Goal: Task Accomplishment & Management: Use online tool/utility

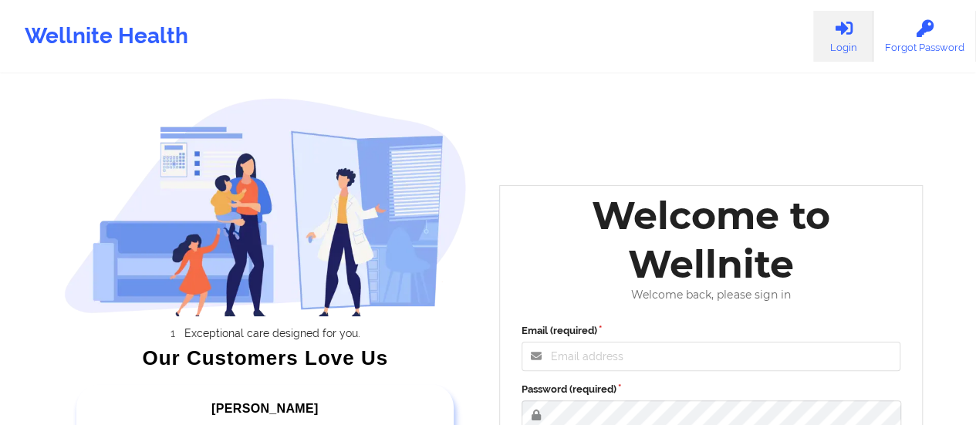
scroll to position [282, 0]
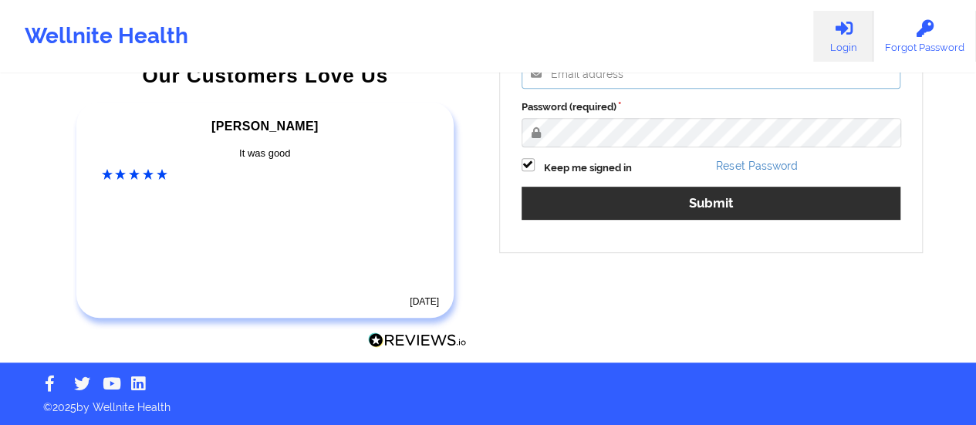
type input "[EMAIL_ADDRESS][DOMAIN_NAME]"
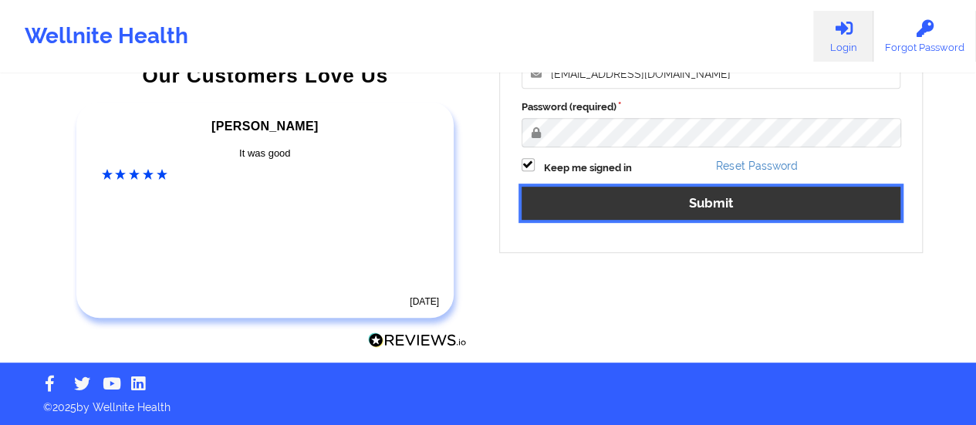
click at [696, 191] on button "Submit" at bounding box center [712, 203] width 380 height 33
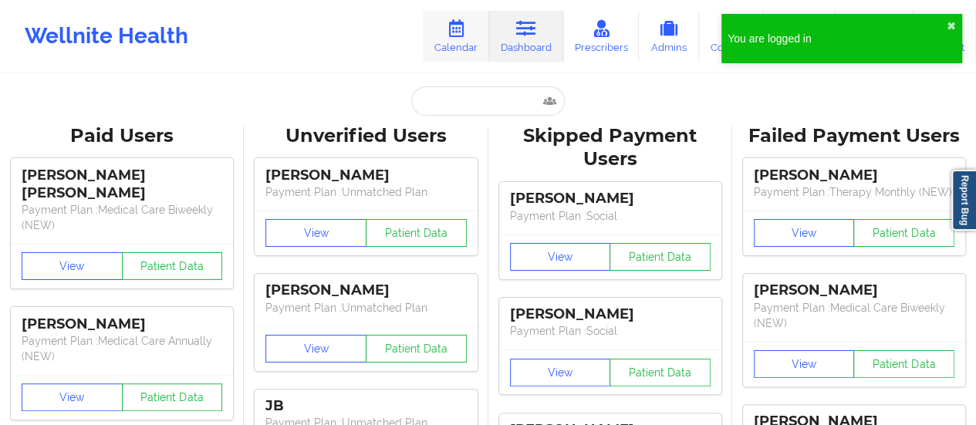
click at [457, 39] on link "Calendar" at bounding box center [456, 36] width 66 height 51
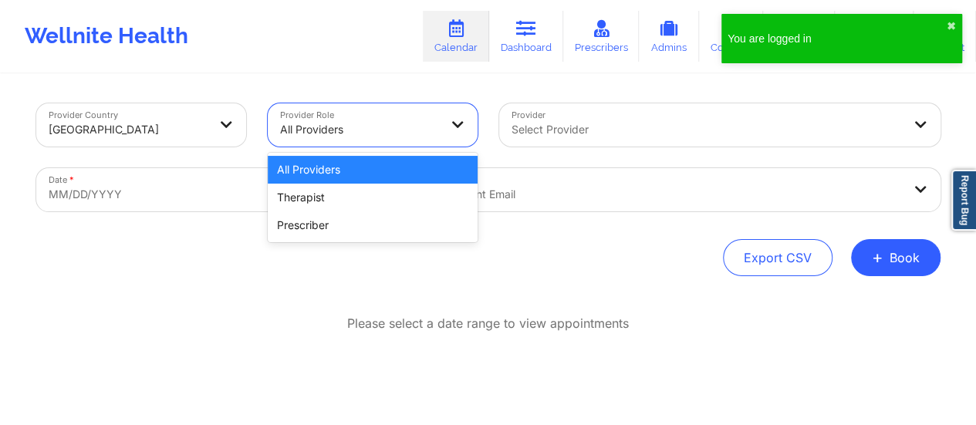
click at [348, 127] on div at bounding box center [359, 129] width 159 height 19
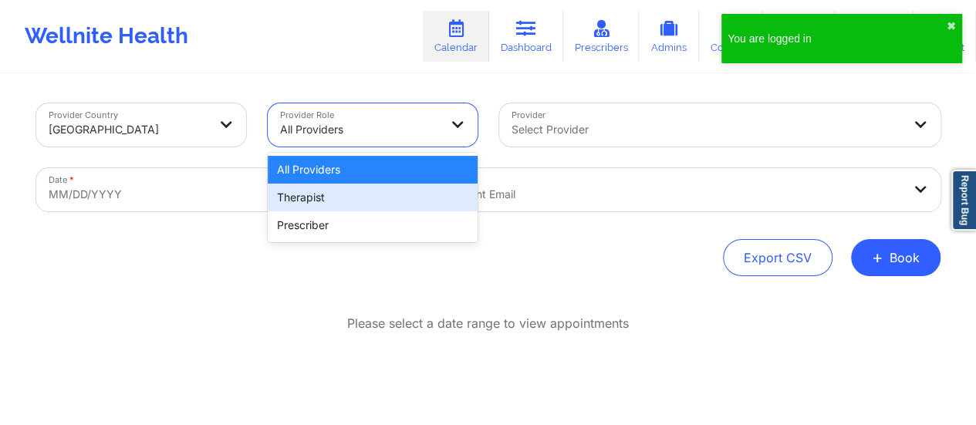
drag, startPoint x: 333, startPoint y: 220, endPoint x: 311, endPoint y: 198, distance: 31.6
click at [311, 198] on div "All Providers Therapist Prescriber" at bounding box center [373, 197] width 210 height 89
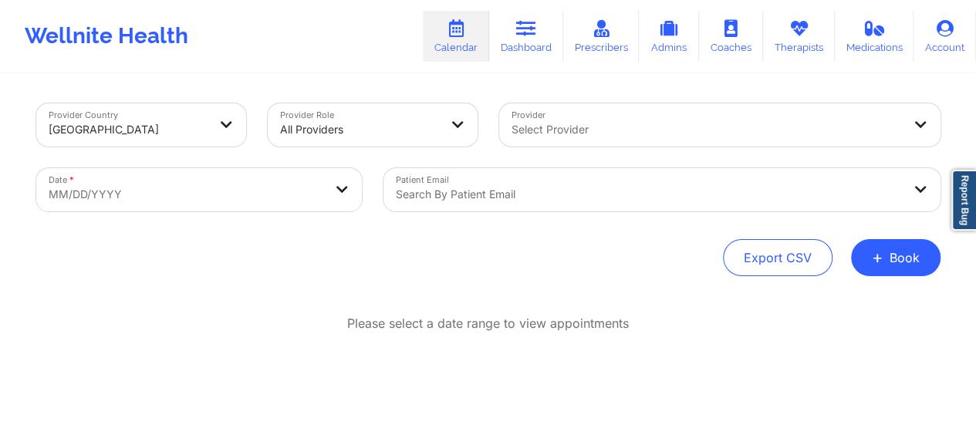
click at [525, 235] on div "Provider Country [GEOGRAPHIC_DATA] Provider Role All Providers Provider Select …" at bounding box center [488, 189] width 904 height 173
click at [608, 139] on div "Select Provider" at bounding box center [701, 124] width 404 height 43
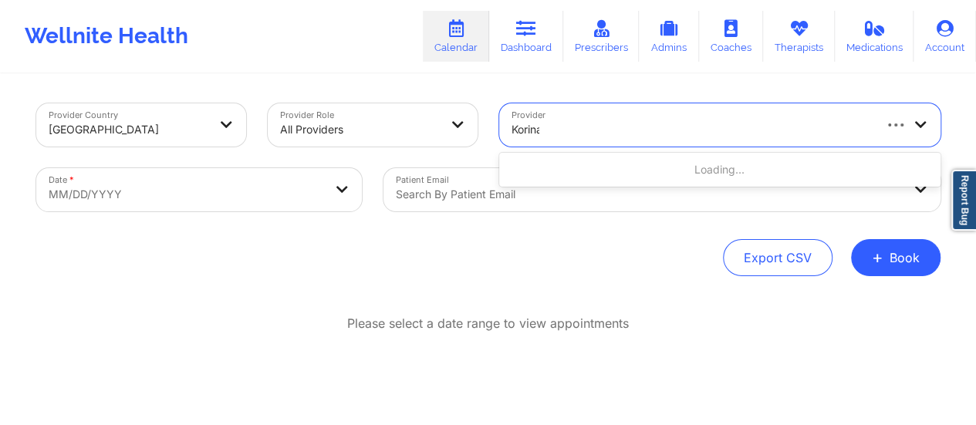
type input "Korina"
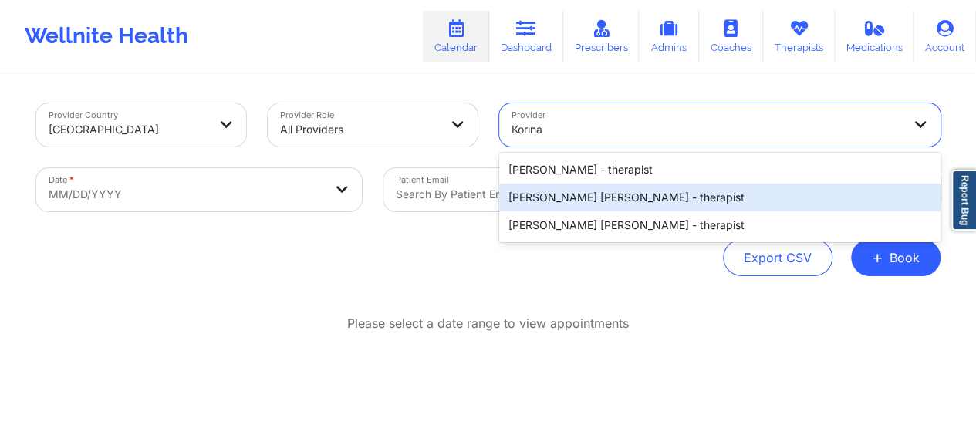
click at [633, 195] on div "[PERSON_NAME] [PERSON_NAME] - therapist" at bounding box center [719, 198] width 441 height 28
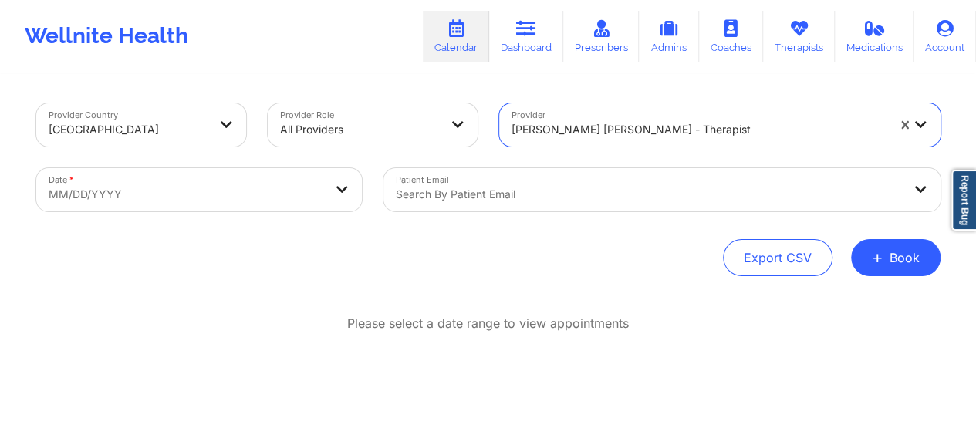
select select "2025-8"
select select "2025-9"
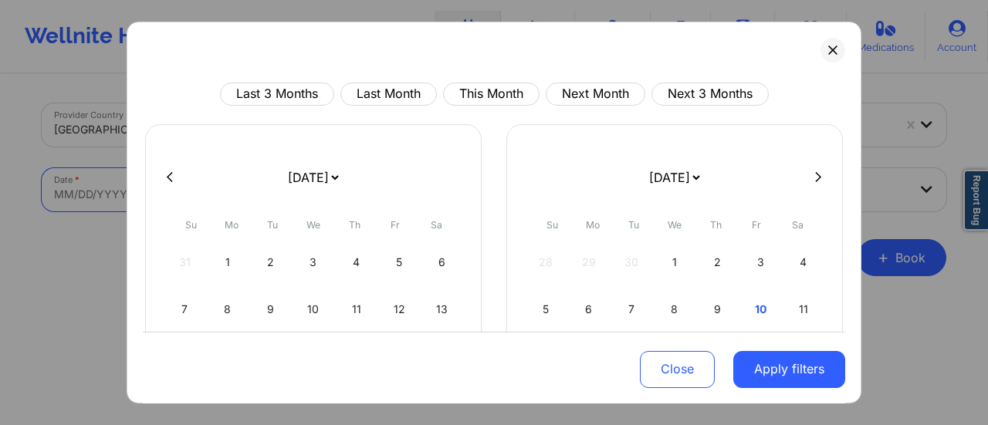
click at [182, 194] on body "Wellnite Health Calendar Dashboard Prescribers Admins Coaches Therapists Medica…" at bounding box center [494, 212] width 988 height 425
click at [338, 183] on select "[DATE] [DATE] [DATE] [DATE] [DATE] [DATE] [DATE] [DATE] [DATE] [DATE] [DATE] [D…" at bounding box center [313, 177] width 56 height 43
select select "2025-9"
select select "2025-10"
click at [293, 87] on button "Last 3 Months" at bounding box center [277, 94] width 114 height 23
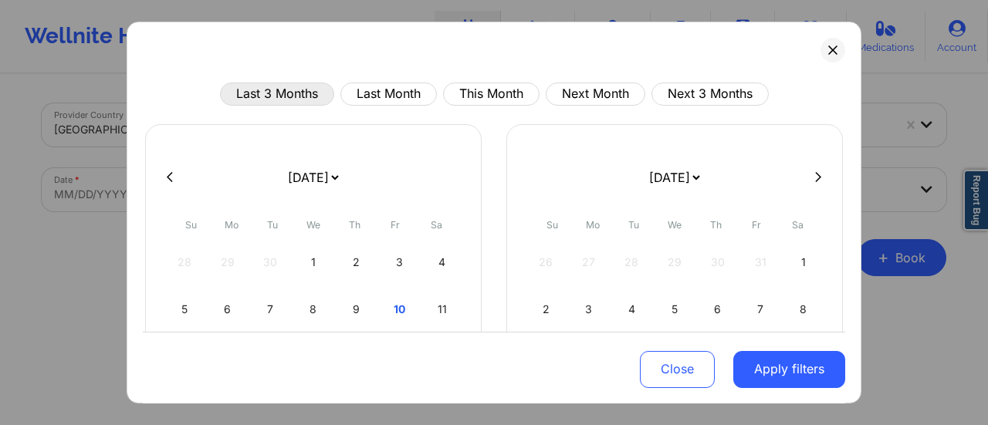
select select "2025-6"
select select "2025-7"
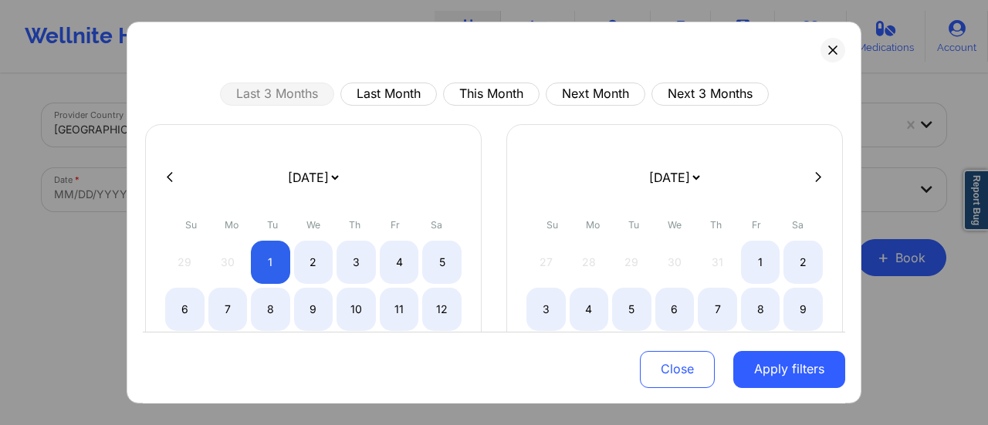
click at [341, 177] on select "[DATE] [DATE] [DATE] [DATE] [DATE] [DATE] [DATE] [DATE] [DATE] [DATE] [DATE] [D…" at bounding box center [313, 177] width 56 height 43
select select "2025-9"
select select "2025-10"
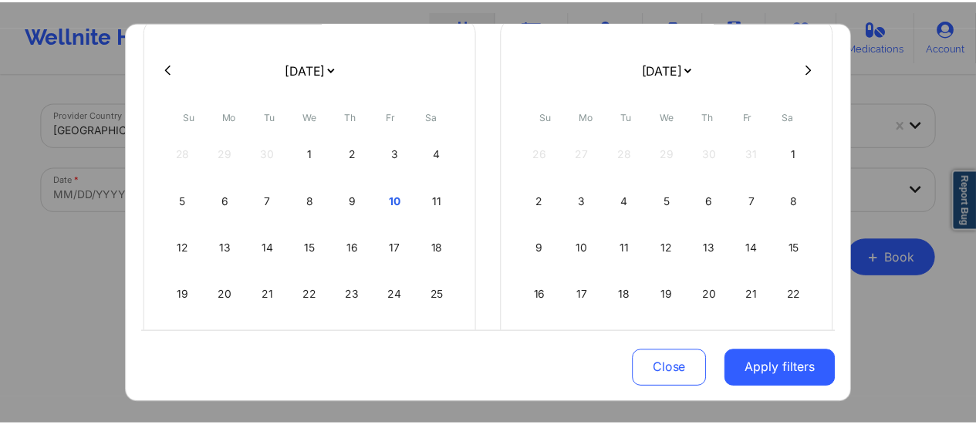
scroll to position [110, 0]
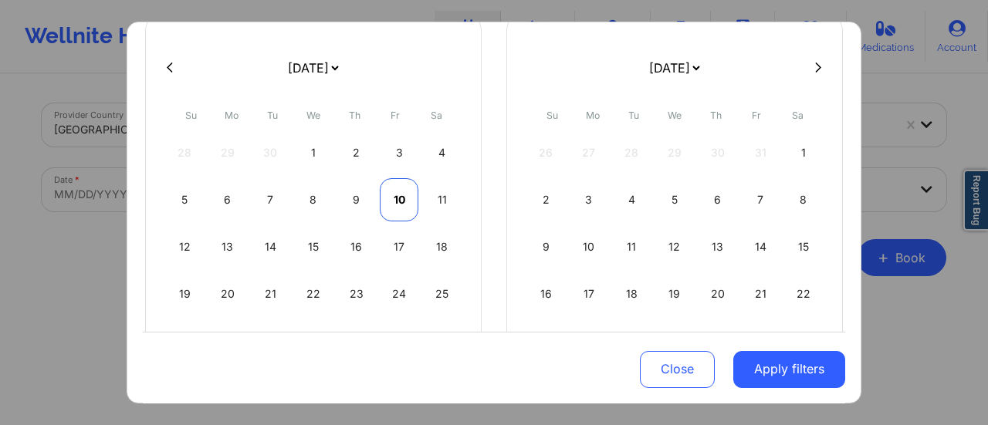
click at [396, 200] on div "10" at bounding box center [399, 199] width 39 height 43
select select "2025-9"
select select "2025-10"
select select "2025-9"
select select "2025-10"
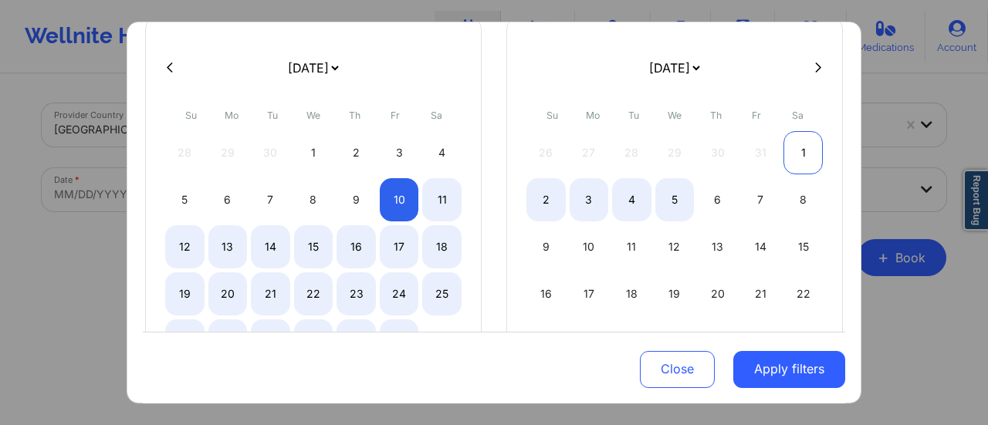
select select "2025-9"
select select "2025-10"
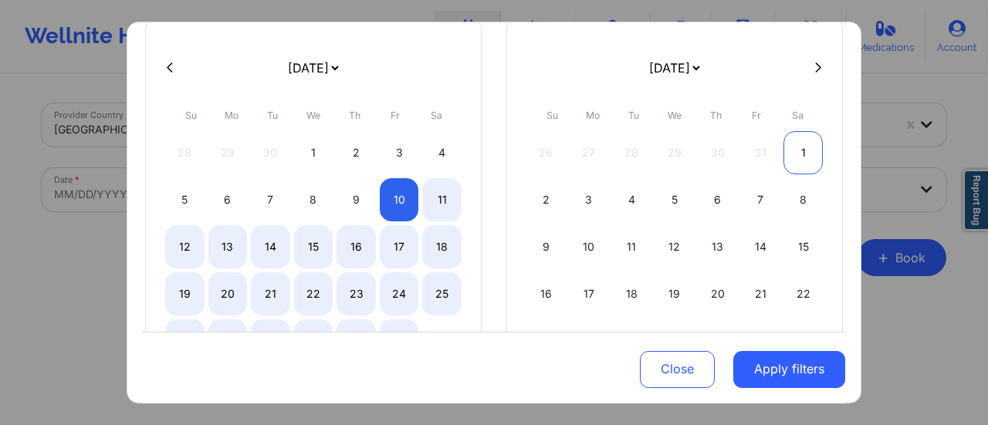
click at [795, 146] on div "1" at bounding box center [802, 152] width 39 height 43
select select "2025-9"
select select "2025-10"
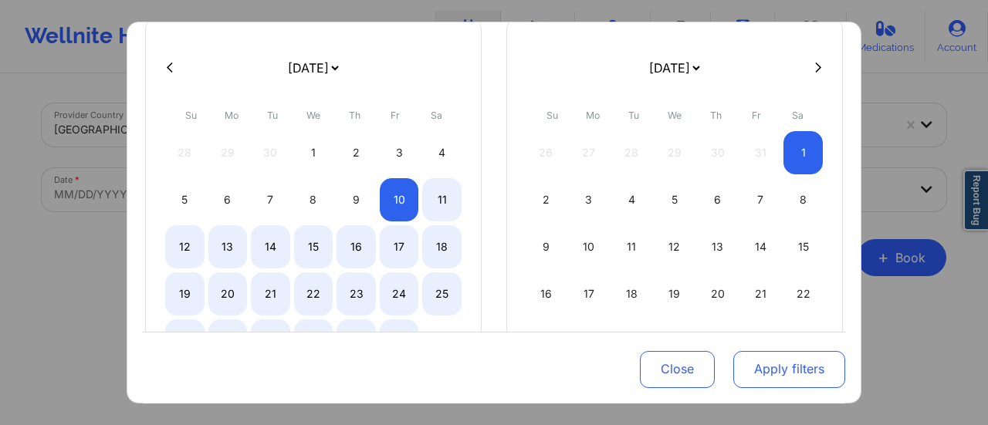
click at [748, 373] on button "Apply filters" at bounding box center [789, 368] width 112 height 37
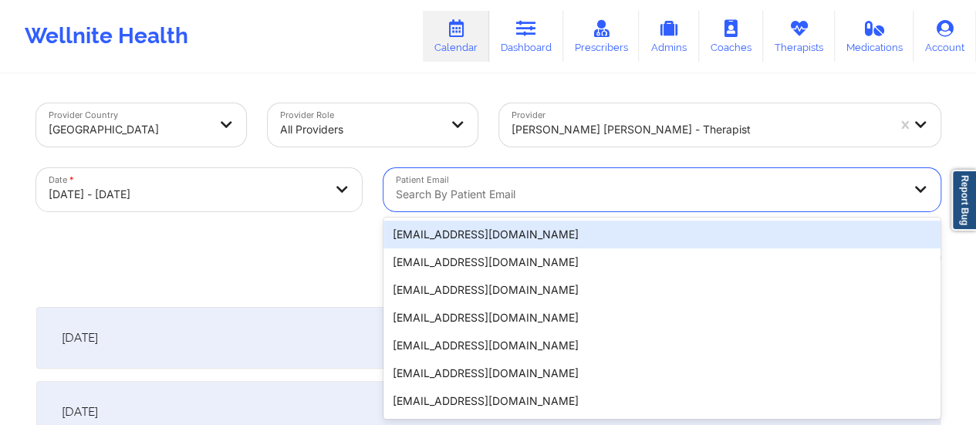
scroll to position [30, 0]
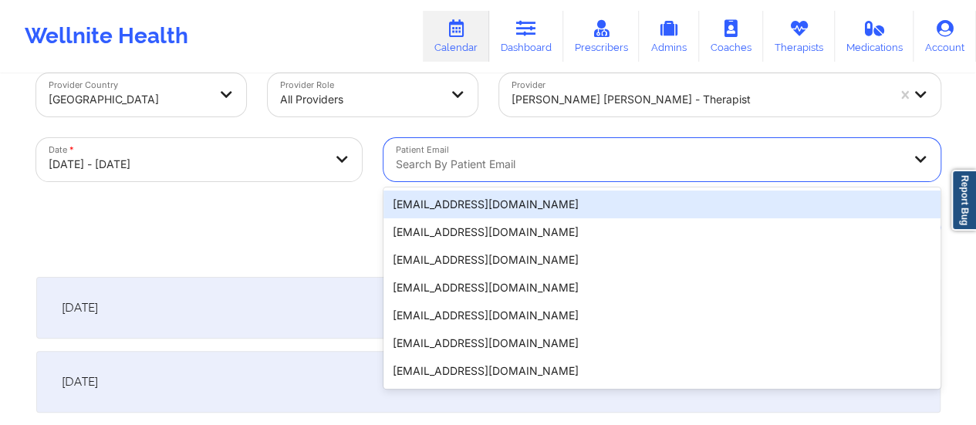
click at [589, 184] on div "Patient Email 20 results available. Use Up and Down to choose options, press En…" at bounding box center [662, 159] width 579 height 65
paste input "[EMAIL_ADDRESS][DOMAIN_NAME]"
type input "[EMAIL_ADDRESS][DOMAIN_NAME]"
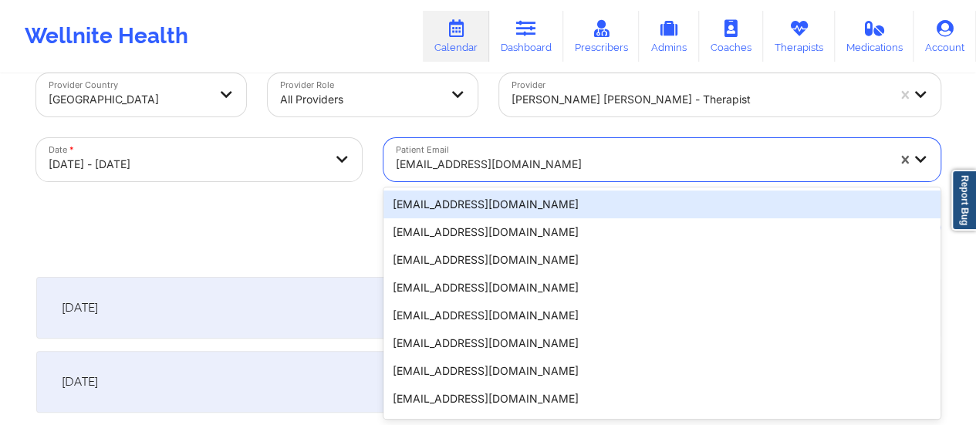
click at [489, 152] on div "[EMAIL_ADDRESS][DOMAIN_NAME]" at bounding box center [641, 164] width 491 height 34
paste input "[EMAIL_ADDRESS][DOMAIN_NAME]"
type input "[EMAIL_ADDRESS][DOMAIN_NAME]"
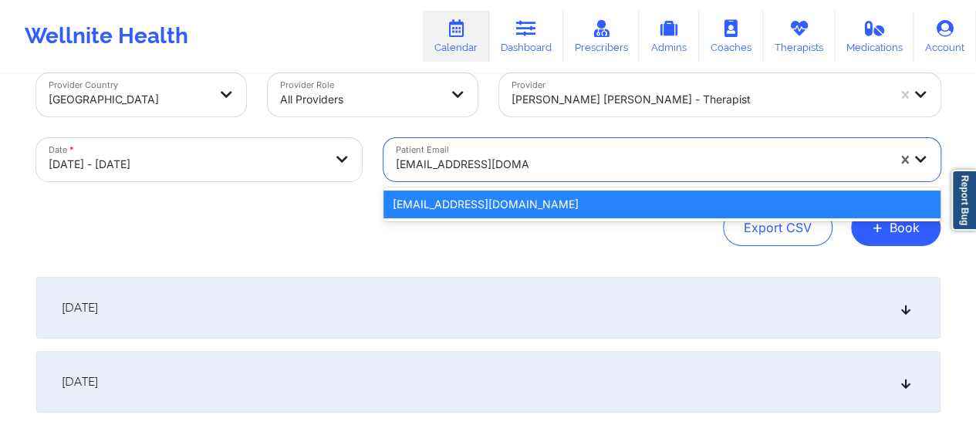
click at [468, 204] on div "[EMAIL_ADDRESS][DOMAIN_NAME]" at bounding box center [661, 205] width 557 height 28
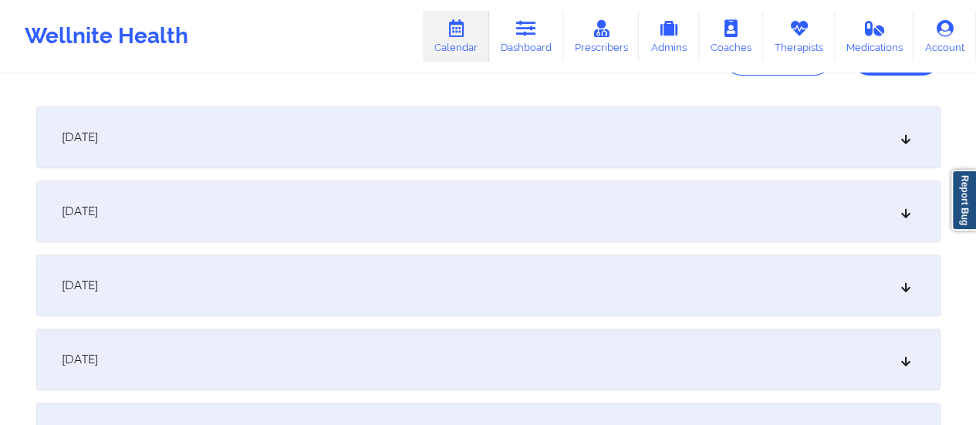
scroll to position [201, 0]
click at [397, 111] on div "[DATE]" at bounding box center [488, 137] width 904 height 62
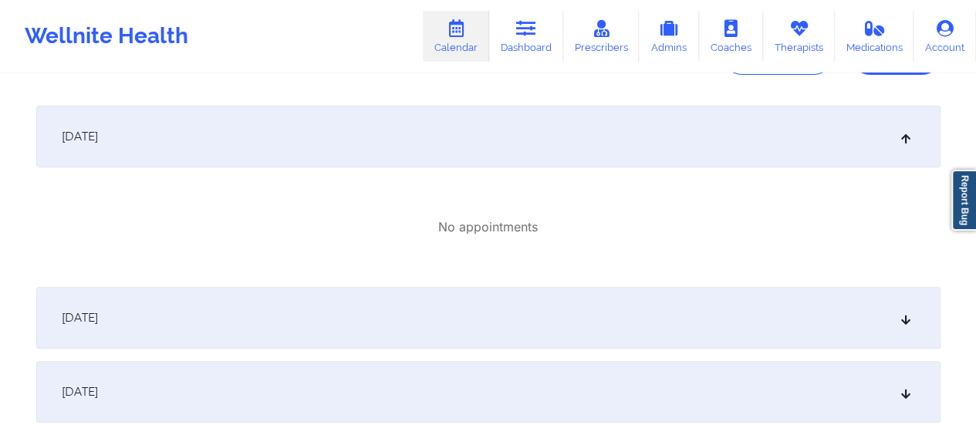
click at [380, 140] on div "[DATE]" at bounding box center [488, 137] width 904 height 62
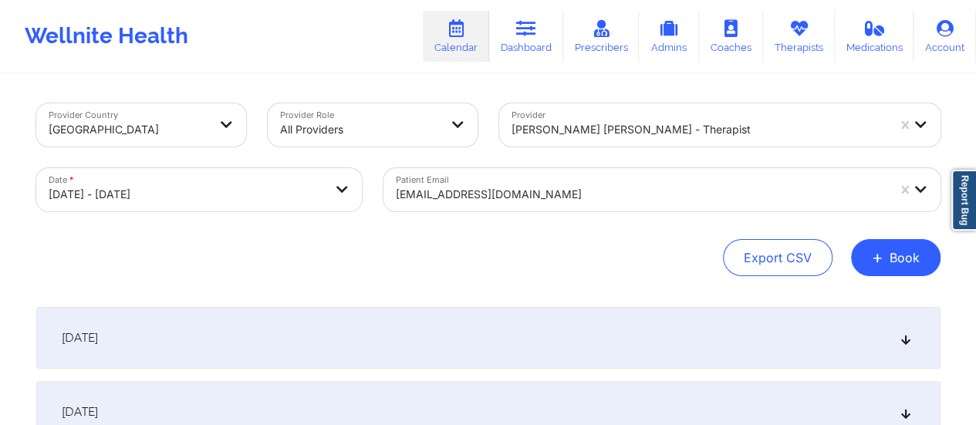
scroll to position [0, 0]
click at [636, 133] on div at bounding box center [699, 129] width 375 height 19
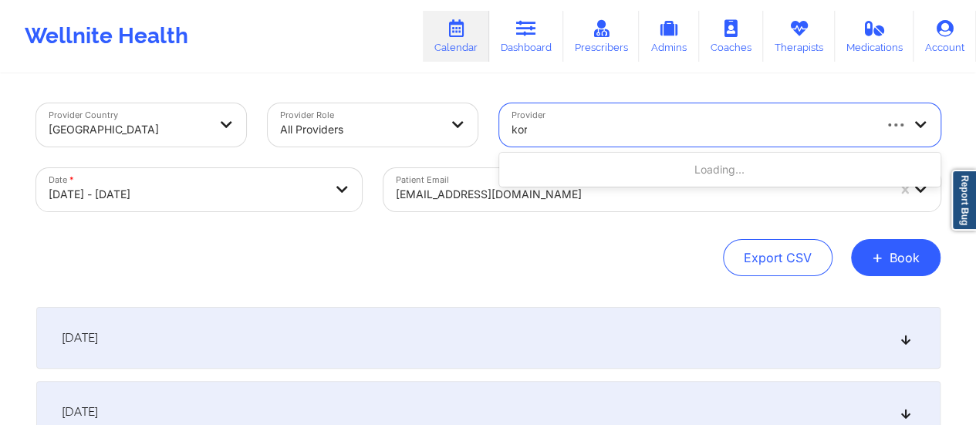
type input "[PERSON_NAME]"
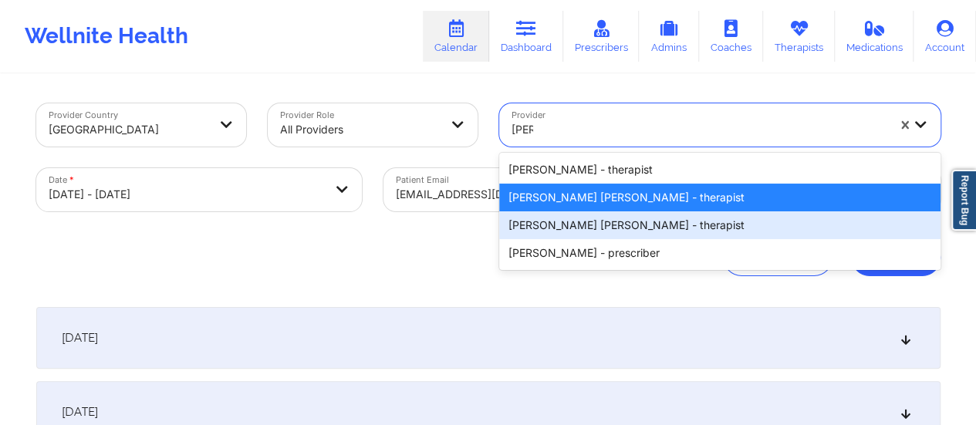
click at [647, 225] on div "[PERSON_NAME] [PERSON_NAME] - therapist" at bounding box center [719, 225] width 441 height 28
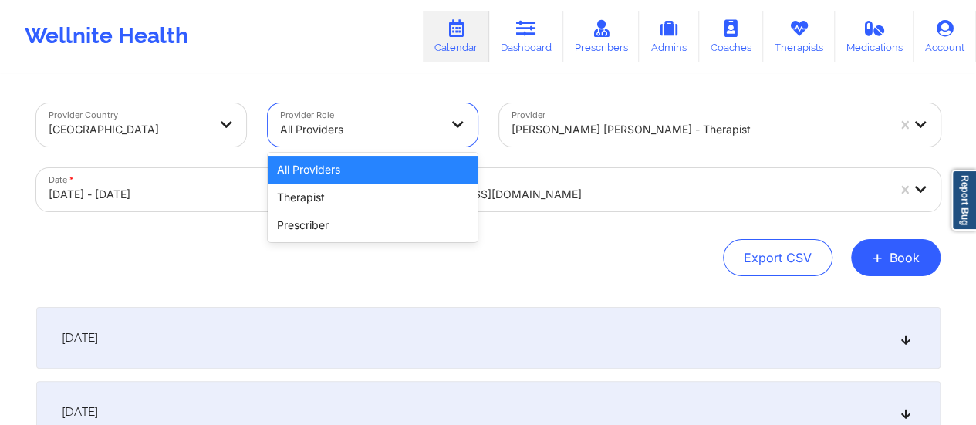
click at [440, 133] on div "All Providers" at bounding box center [354, 124] width 173 height 43
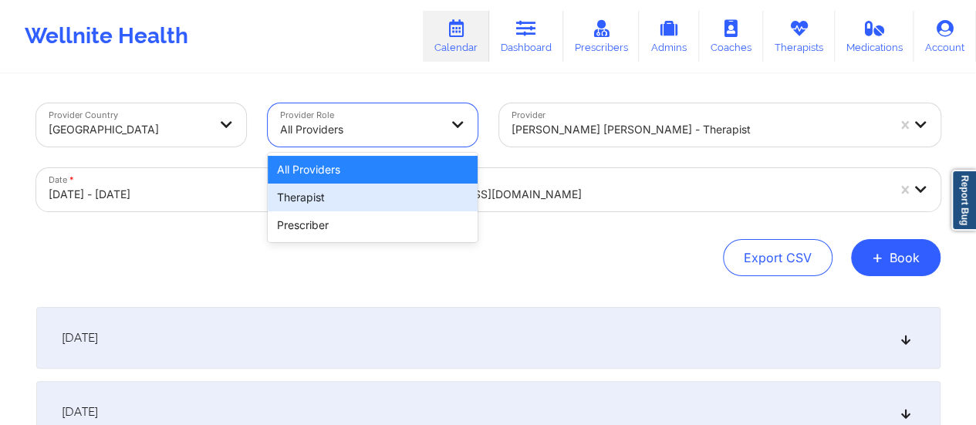
click at [364, 193] on div "Therapist" at bounding box center [373, 198] width 210 height 28
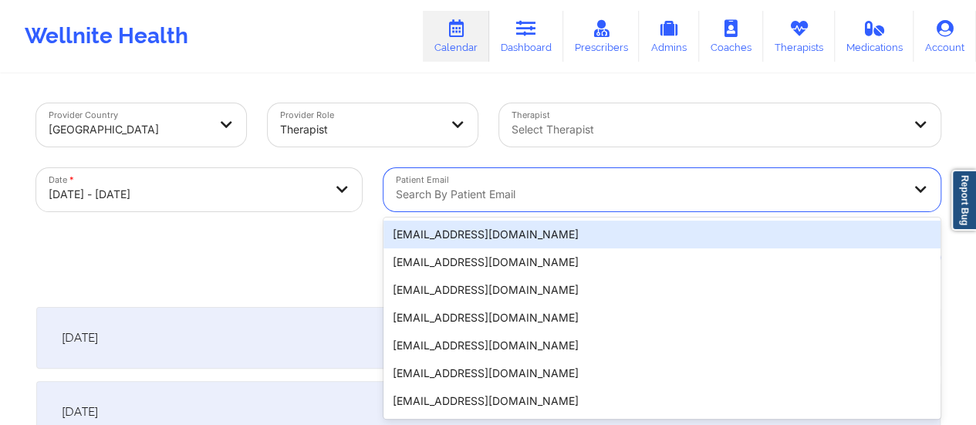
scroll to position [30, 0]
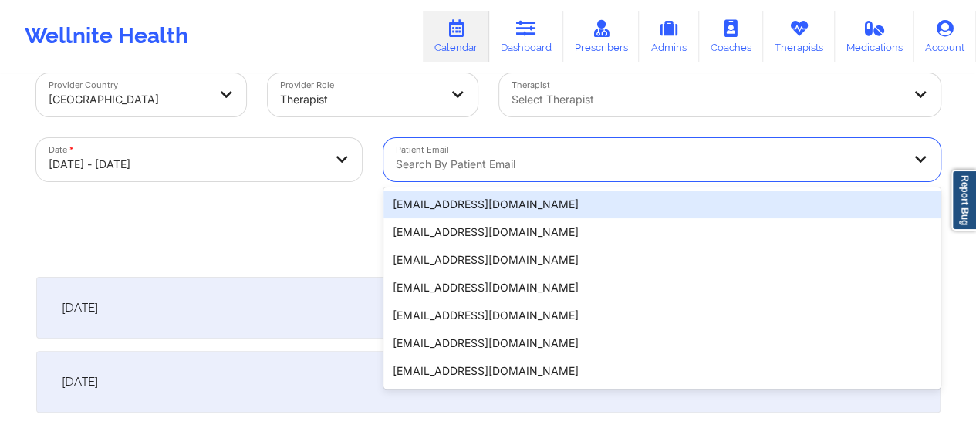
click at [581, 181] on div "20 results available. Use Up and Down to choose options, press Enter to select …" at bounding box center [661, 159] width 557 height 43
paste input "[EMAIL_ADDRESS][DOMAIN_NAME]"
type input "[EMAIL_ADDRESS][DOMAIN_NAME]"
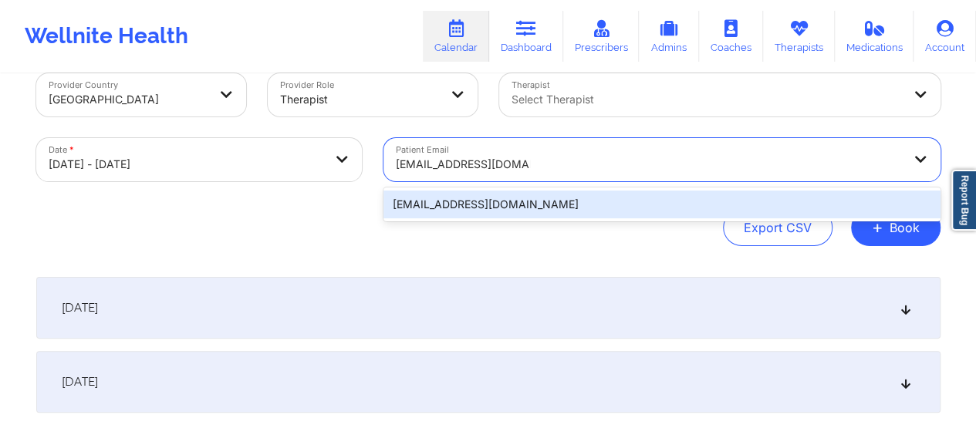
click at [522, 206] on div "[EMAIL_ADDRESS][DOMAIN_NAME]" at bounding box center [661, 205] width 557 height 28
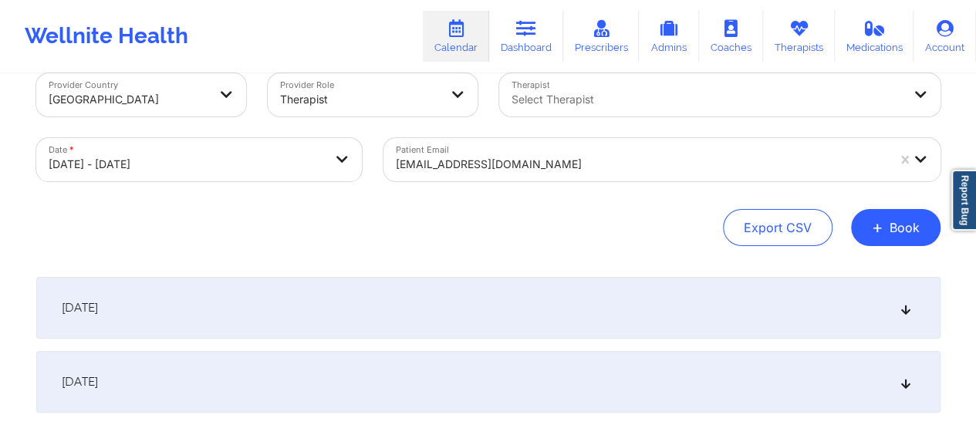
click at [466, 313] on div "[DATE]" at bounding box center [488, 308] width 904 height 62
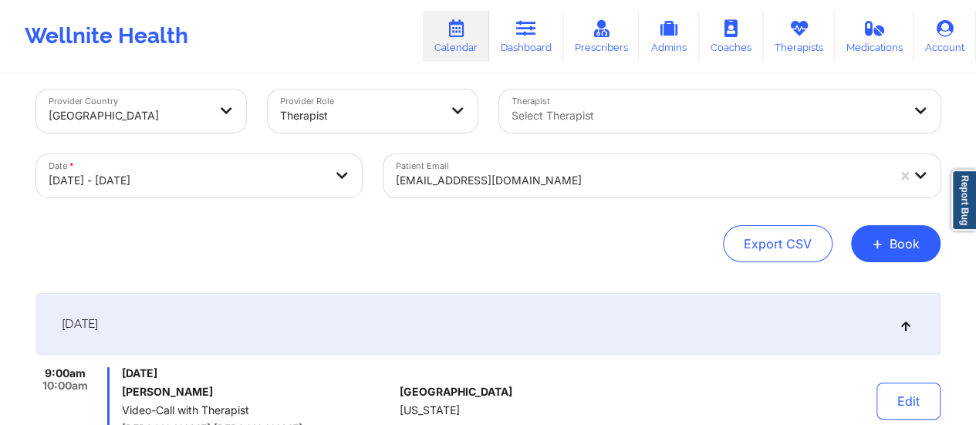
scroll to position [0, 0]
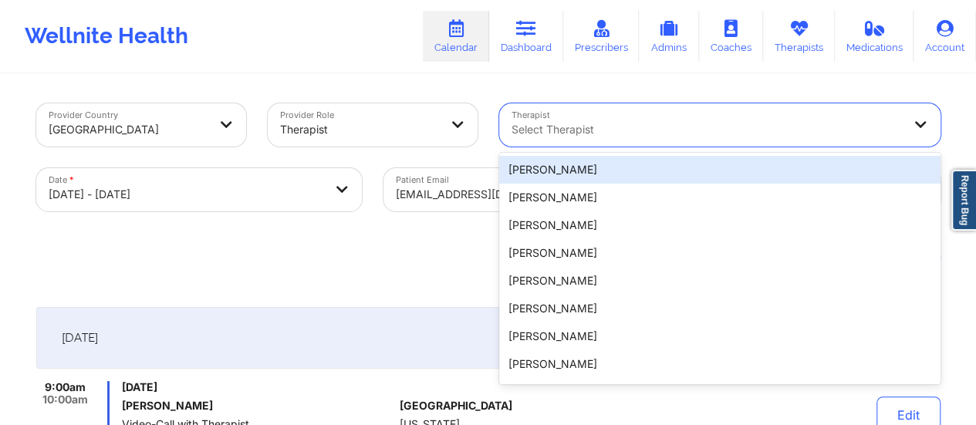
click at [597, 133] on div at bounding box center [707, 129] width 390 height 19
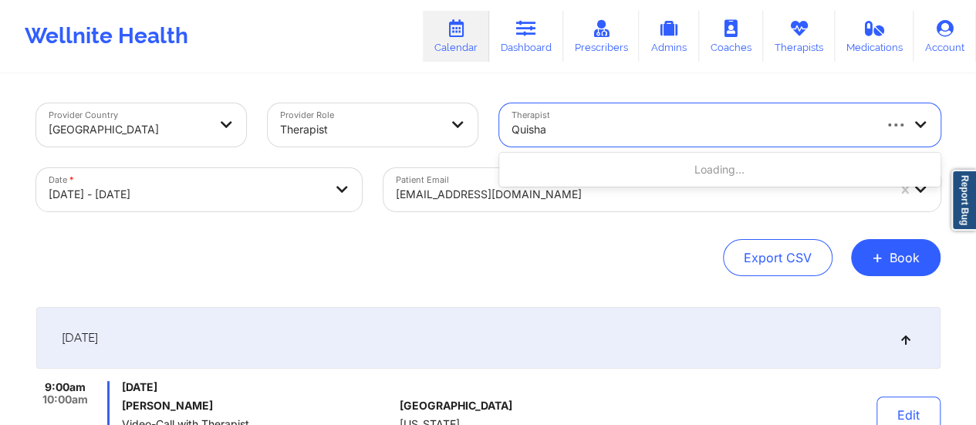
type input "Quisha"
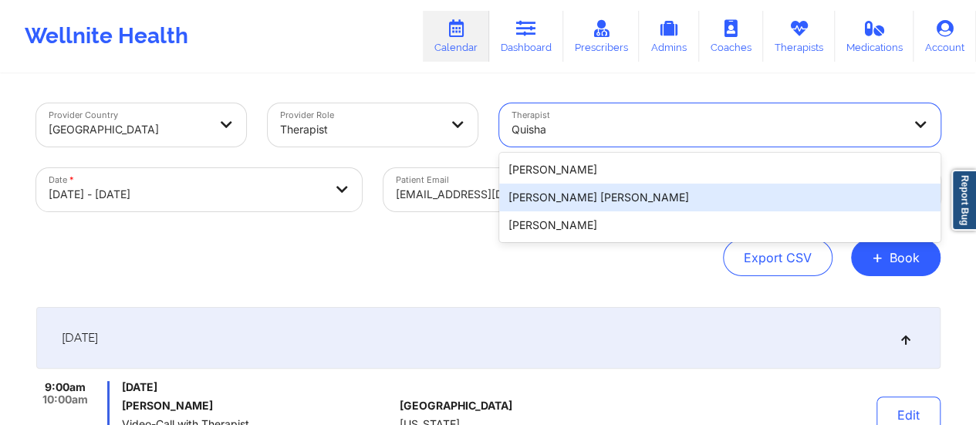
click at [597, 186] on div "[PERSON_NAME] [PERSON_NAME]" at bounding box center [719, 198] width 441 height 28
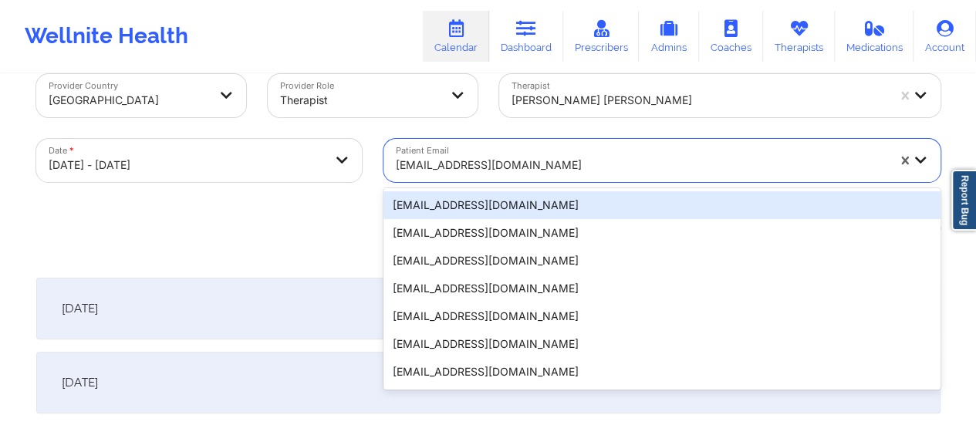
scroll to position [30, 0]
click at [529, 184] on div "Patient Email 20 results available. Use Up and Down to choose options, press En…" at bounding box center [662, 159] width 579 height 65
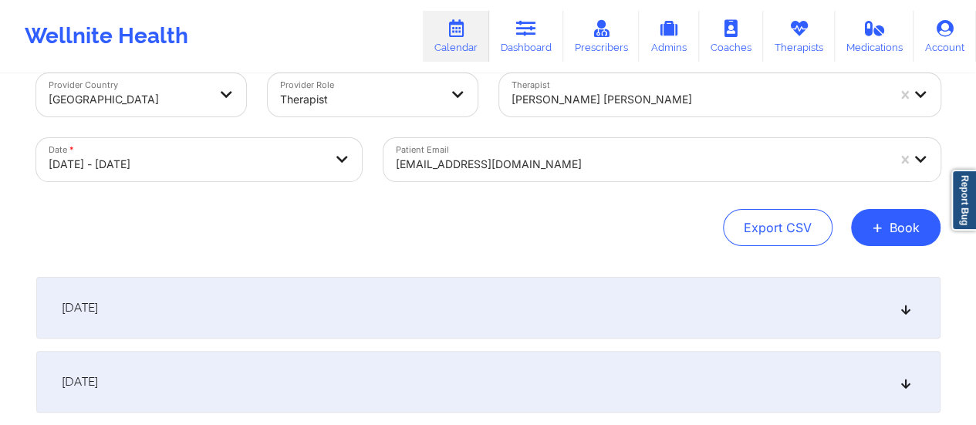
click at [509, 164] on div at bounding box center [641, 164] width 491 height 19
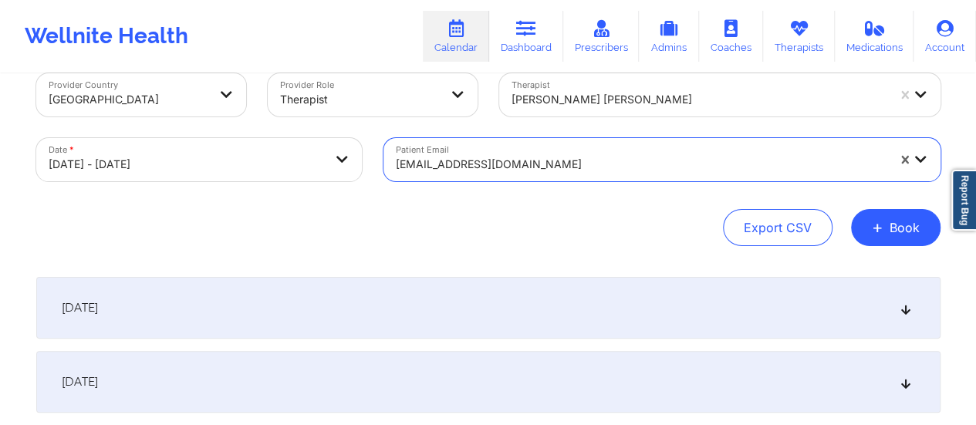
click at [509, 164] on div at bounding box center [641, 164] width 491 height 19
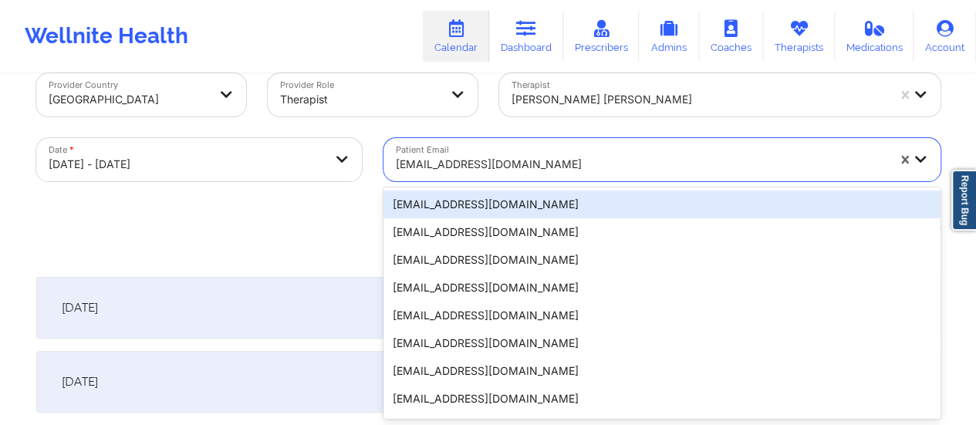
click at [509, 164] on div at bounding box center [641, 164] width 491 height 19
paste input "[EMAIL_ADDRESS][DOMAIN_NAME]"
type input "[EMAIL_ADDRESS][DOMAIN_NAME]"
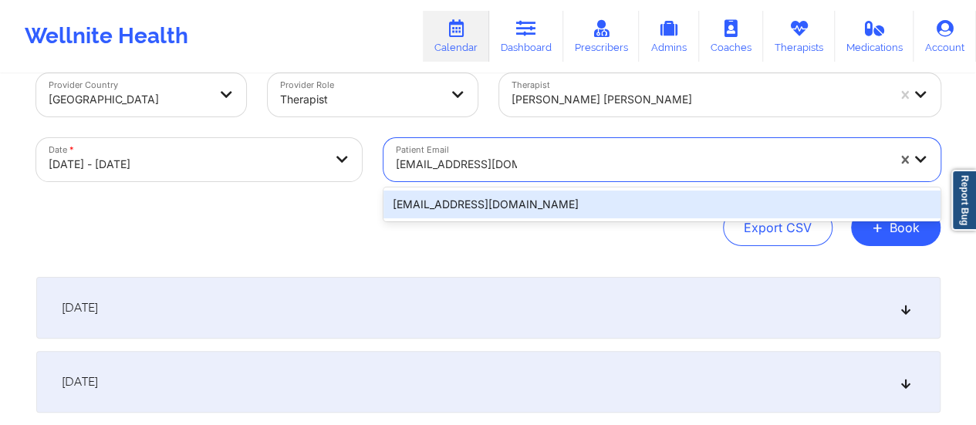
click at [503, 198] on div "[EMAIL_ADDRESS][DOMAIN_NAME]" at bounding box center [661, 205] width 557 height 28
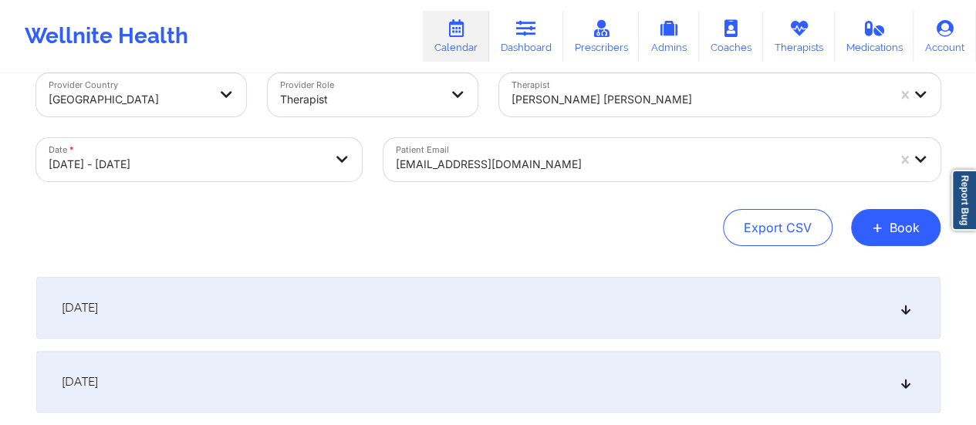
click at [413, 281] on div "[DATE]" at bounding box center [488, 308] width 904 height 62
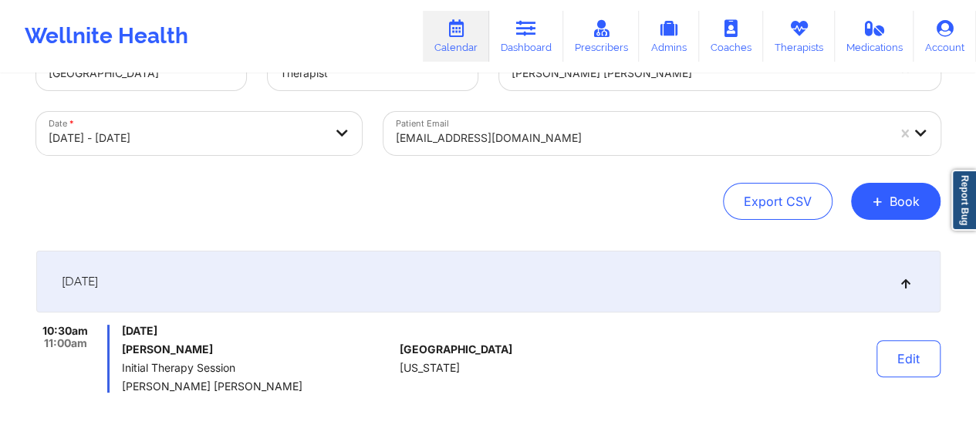
scroll to position [0, 0]
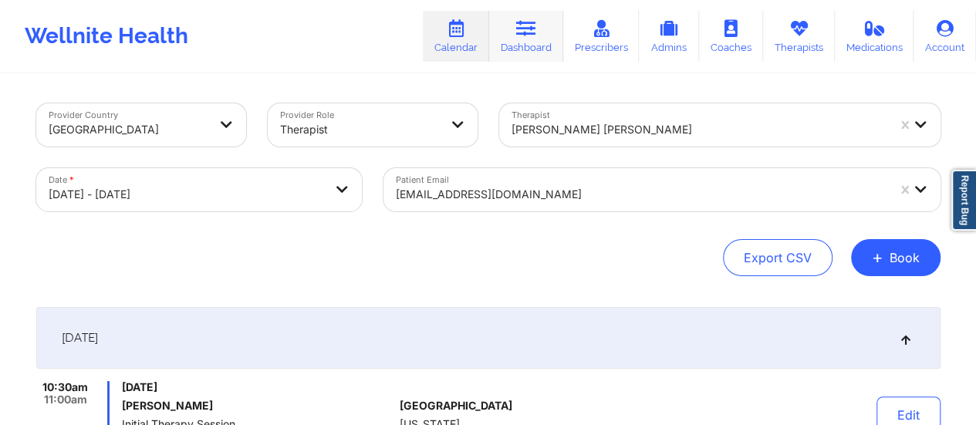
click at [533, 38] on link "Dashboard" at bounding box center [526, 36] width 74 height 51
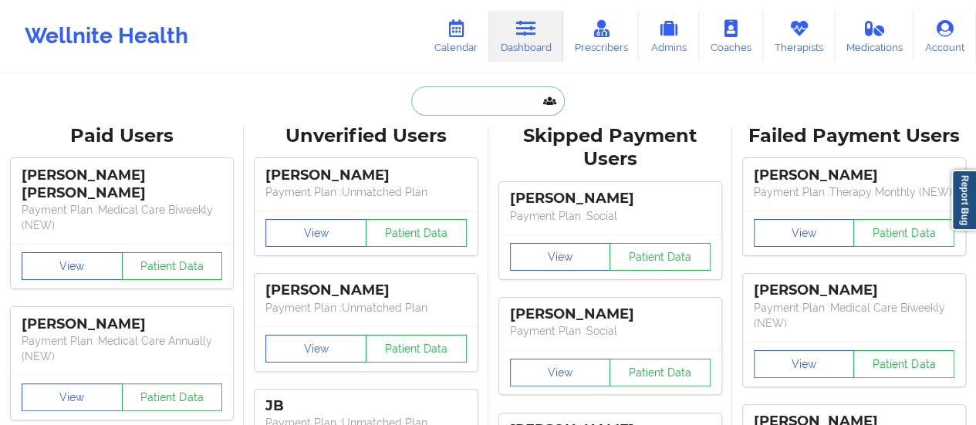
click at [495, 93] on input "text" at bounding box center [487, 100] width 153 height 29
paste input "[EMAIL_ADDRESS][DOMAIN_NAME]"
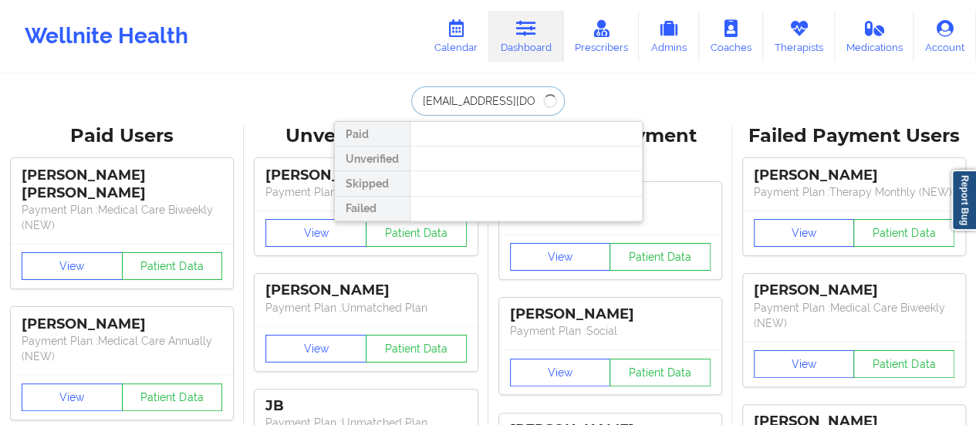
type input "[EMAIL_ADDRESS][DOMAIN_NAME]"
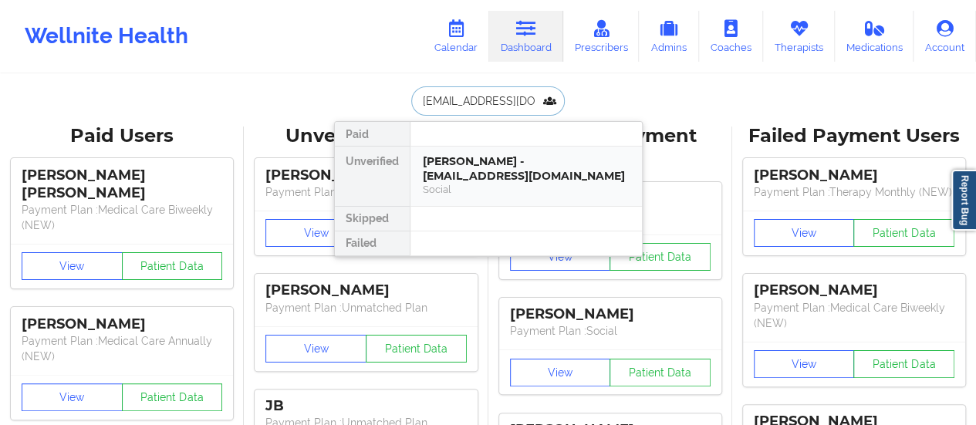
click at [526, 194] on div "Social" at bounding box center [526, 189] width 207 height 13
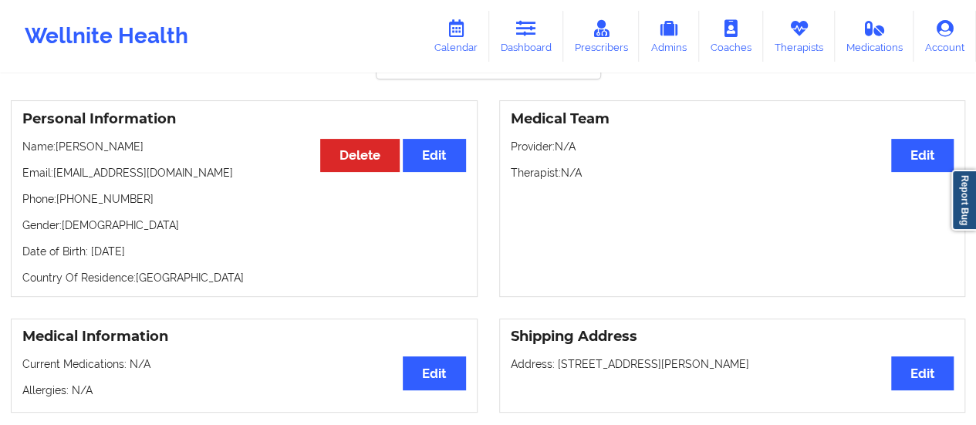
scroll to position [106, 0]
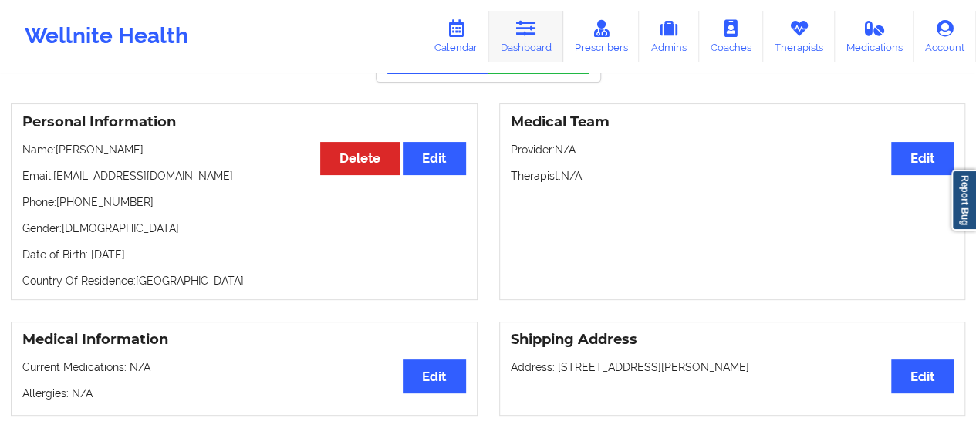
click at [520, 26] on icon at bounding box center [526, 28] width 20 height 17
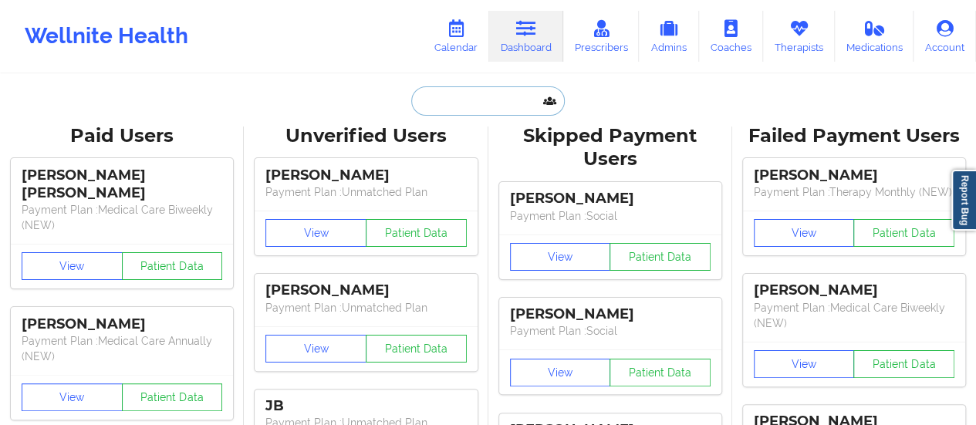
click at [483, 100] on input "text" at bounding box center [487, 100] width 153 height 29
paste input "[EMAIL_ADDRESS][DOMAIN_NAME]"
type input "[EMAIL_ADDRESS][DOMAIN_NAME]"
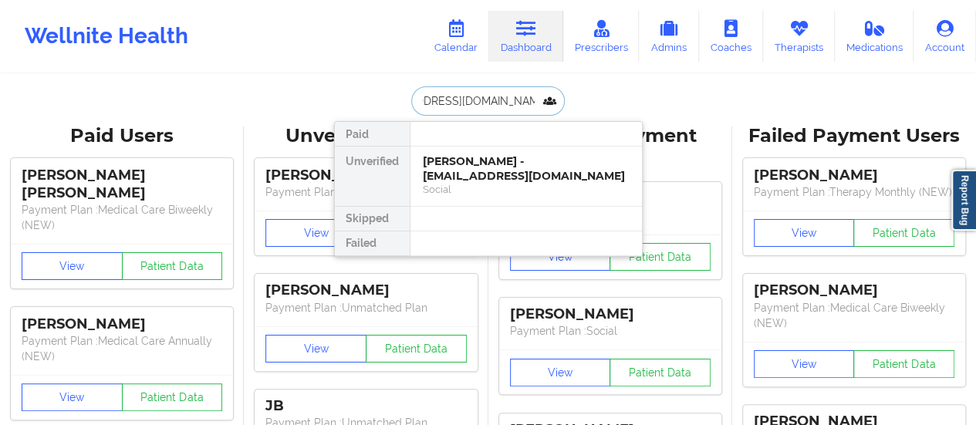
click at [488, 181] on div "[PERSON_NAME] - [EMAIL_ADDRESS][DOMAIN_NAME]" at bounding box center [526, 168] width 207 height 29
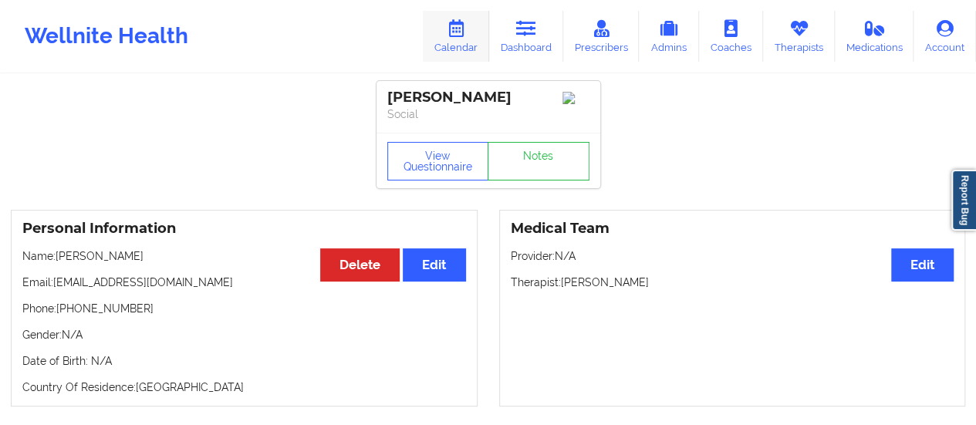
click at [458, 40] on link "Calendar" at bounding box center [456, 36] width 66 height 51
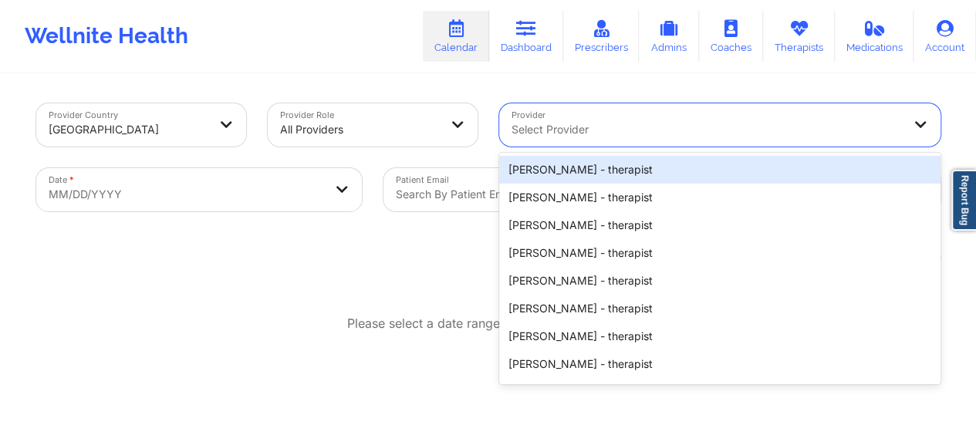
click at [548, 111] on div "Select Provider" at bounding box center [701, 124] width 404 height 43
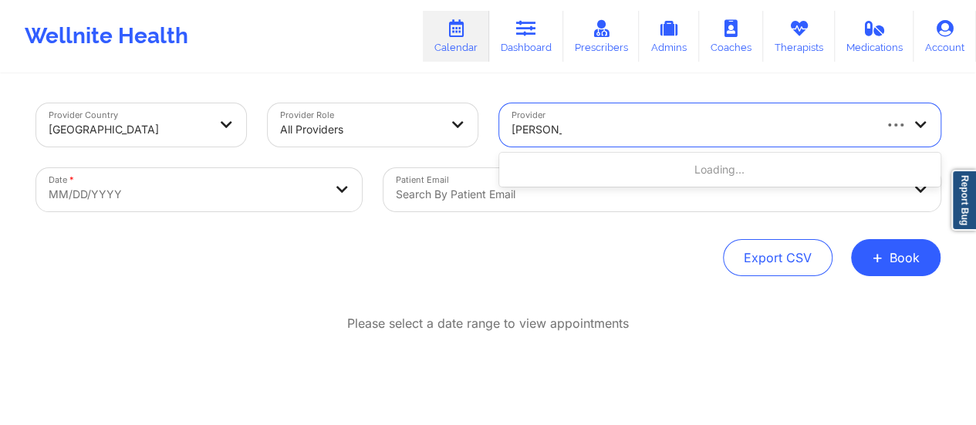
type input "[PERSON_NAME]"
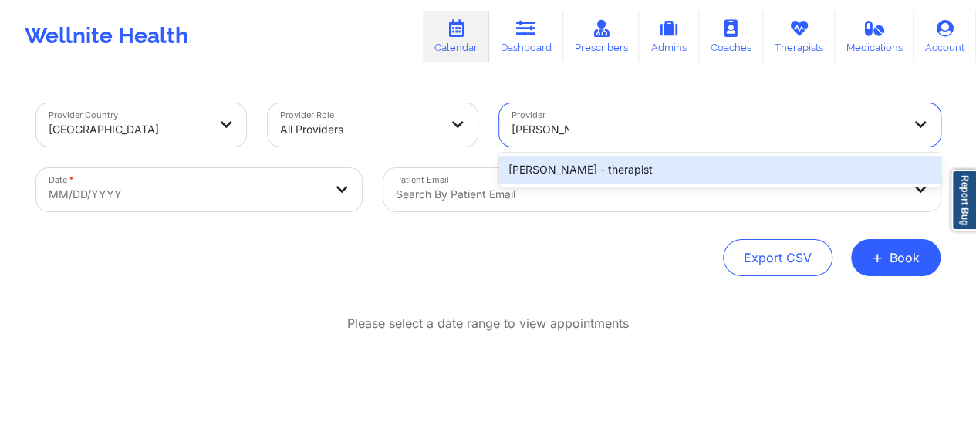
click at [616, 177] on div "[PERSON_NAME] - therapist" at bounding box center [719, 170] width 441 height 28
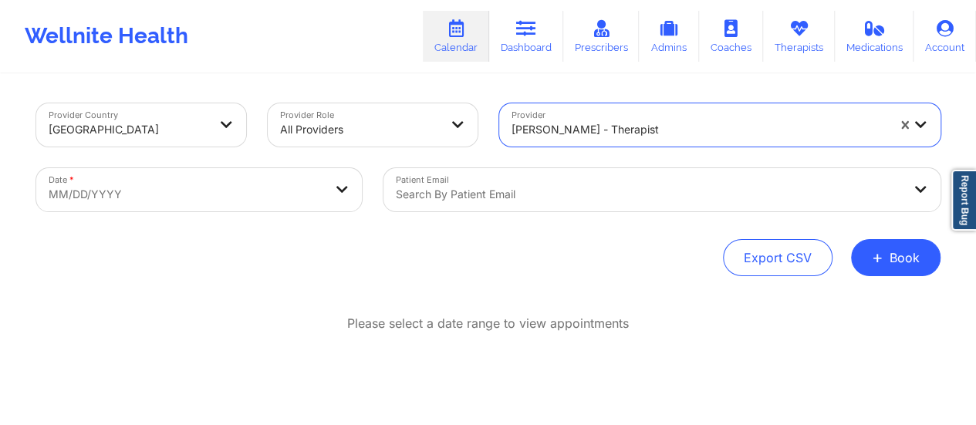
select select "2025-8"
select select "2025-9"
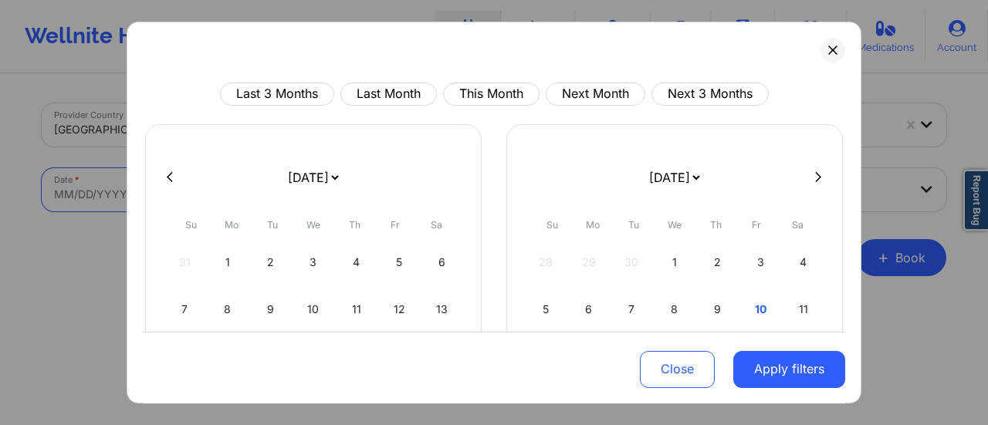
click at [326, 182] on body "Wellnite Health Calendar Dashboard Prescribers Admins Coaches Therapists Medica…" at bounding box center [494, 212] width 988 height 425
click at [303, 179] on select "[DATE] [DATE] [DATE] [DATE] [DATE] [DATE] [DATE] [DATE] [DATE] [DATE] [DATE] [D…" at bounding box center [313, 177] width 56 height 43
select select "2025-9"
select select "2025-10"
click at [397, 308] on div "10" at bounding box center [399, 309] width 39 height 43
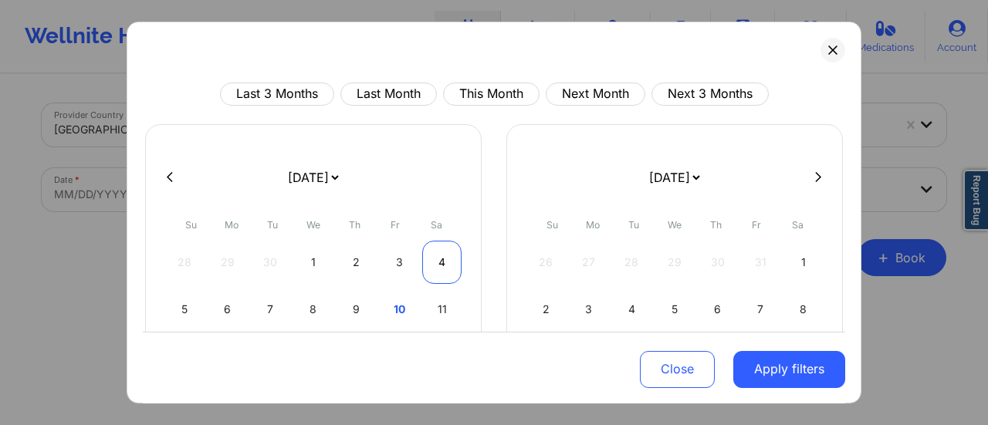
select select "2025-9"
select select "2025-10"
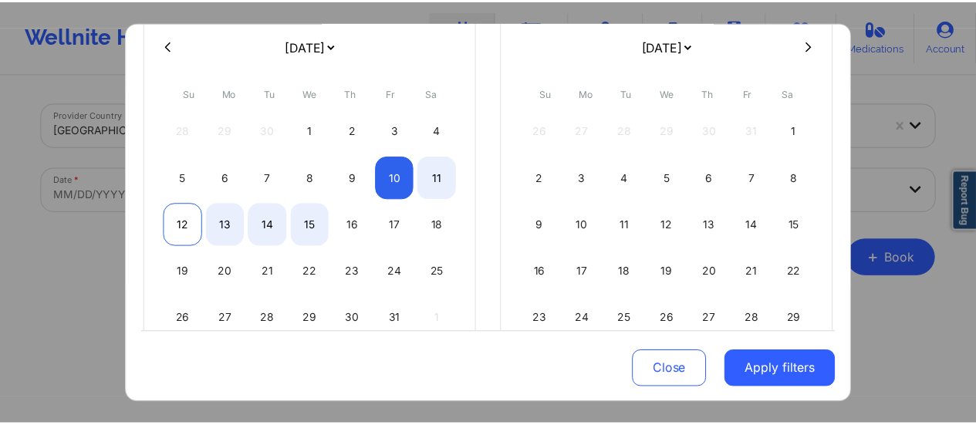
scroll to position [133, 0]
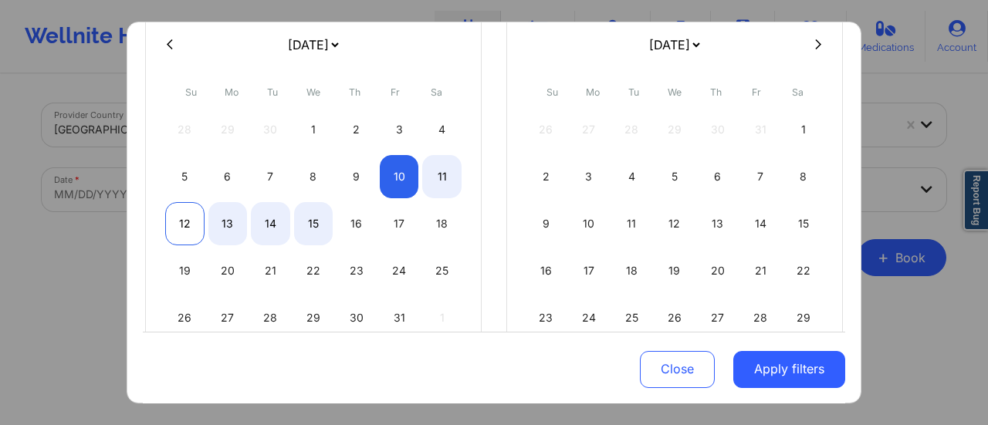
select select "2025-9"
select select "2025-10"
click at [191, 220] on div "12" at bounding box center [184, 223] width 39 height 43
select select "2025-9"
select select "2025-10"
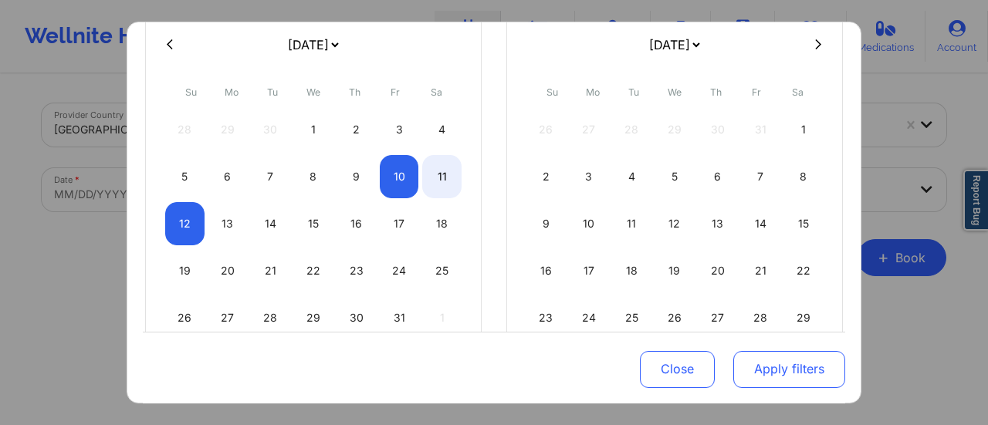
click at [786, 373] on button "Apply filters" at bounding box center [789, 368] width 112 height 37
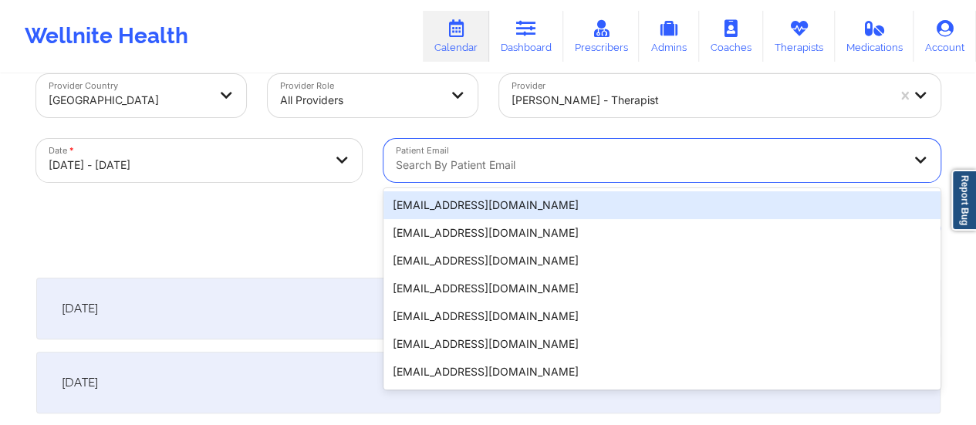
scroll to position [30, 0]
click at [672, 181] on div "20 results available. Use Up and Down to choose options, press Enter to select …" at bounding box center [661, 159] width 557 height 43
paste input "[EMAIL_ADDRESS][DOMAIN_NAME]"
type input "[EMAIL_ADDRESS][DOMAIN_NAME]"
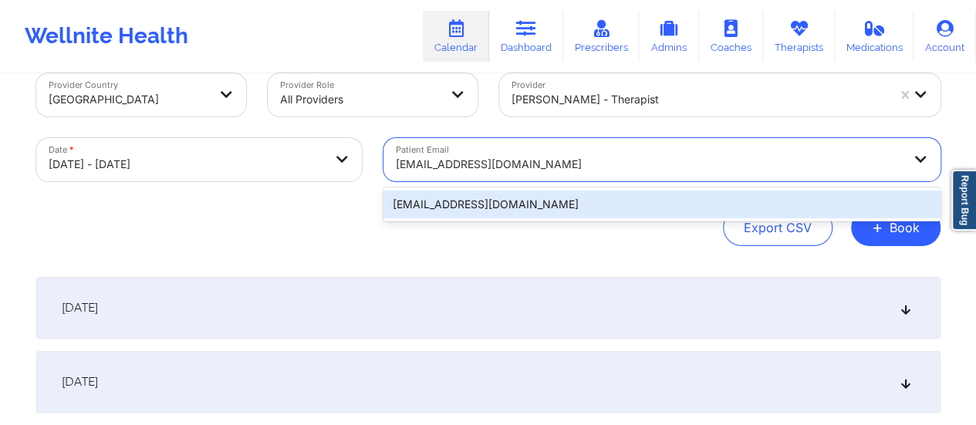
click at [591, 201] on div "[EMAIL_ADDRESS][DOMAIN_NAME]" at bounding box center [661, 205] width 557 height 28
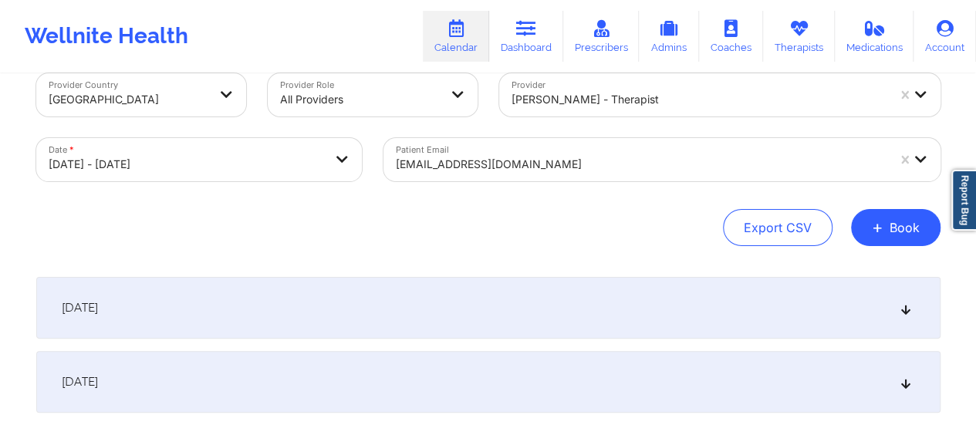
click at [408, 303] on div "[DATE]" at bounding box center [488, 308] width 904 height 62
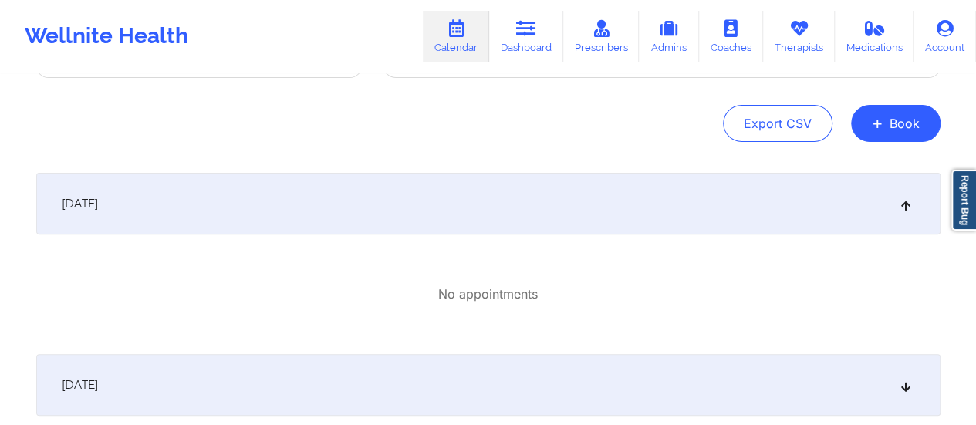
scroll to position [0, 0]
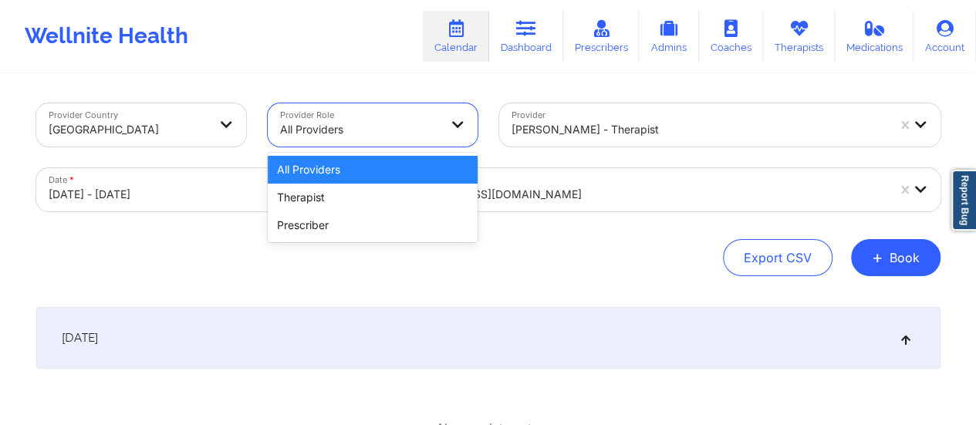
click at [408, 110] on div "All Providers" at bounding box center [354, 124] width 173 height 43
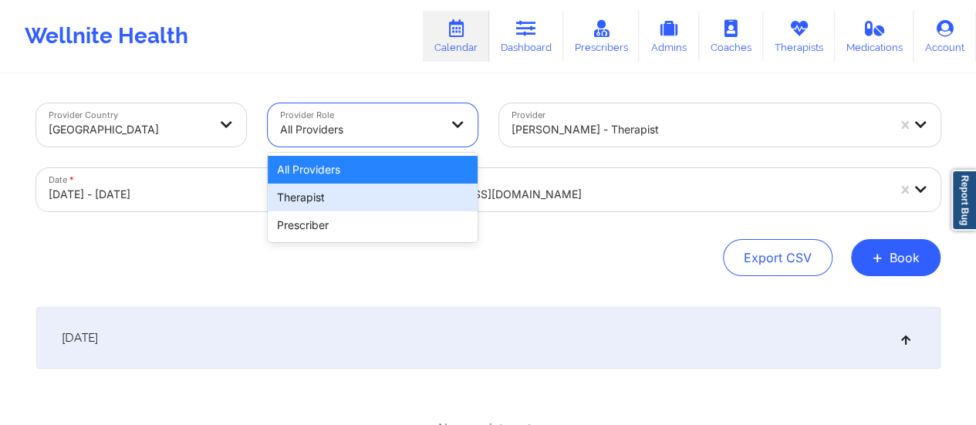
click at [330, 187] on div "Therapist" at bounding box center [373, 198] width 210 height 28
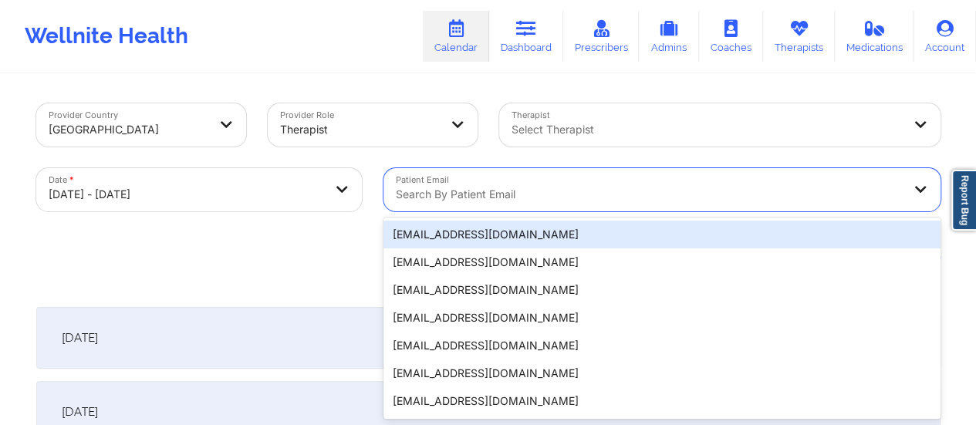
scroll to position [30, 0]
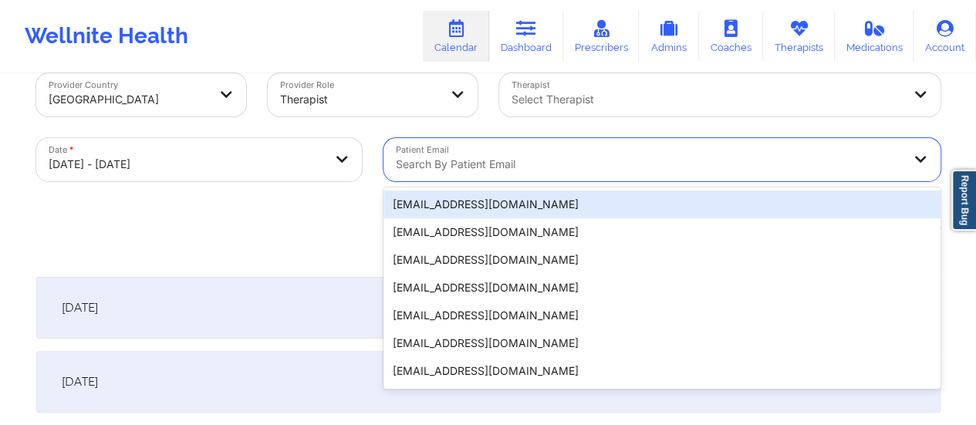
click at [486, 181] on div "20 results available. Use Up and Down to choose options, press Enter to select …" at bounding box center [661, 159] width 557 height 43
paste input "[EMAIL_ADDRESS][DOMAIN_NAME]"
type input "[EMAIL_ADDRESS][DOMAIN_NAME]"
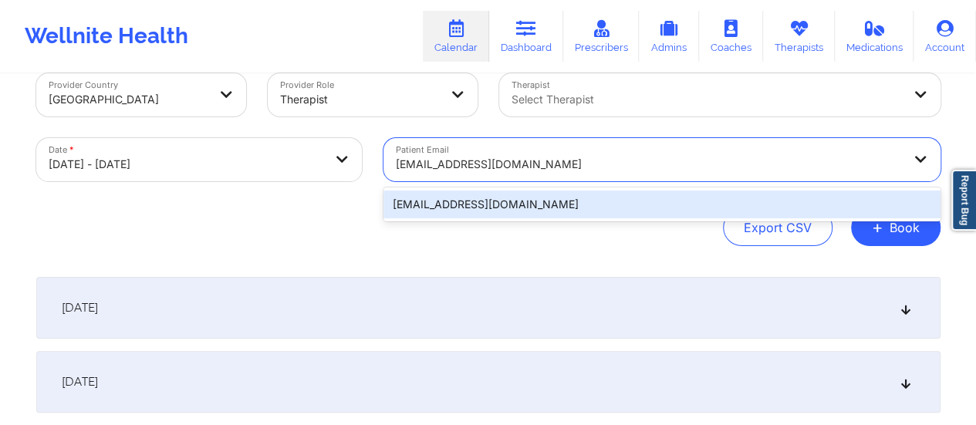
click at [464, 200] on div "[EMAIL_ADDRESS][DOMAIN_NAME]" at bounding box center [661, 205] width 557 height 28
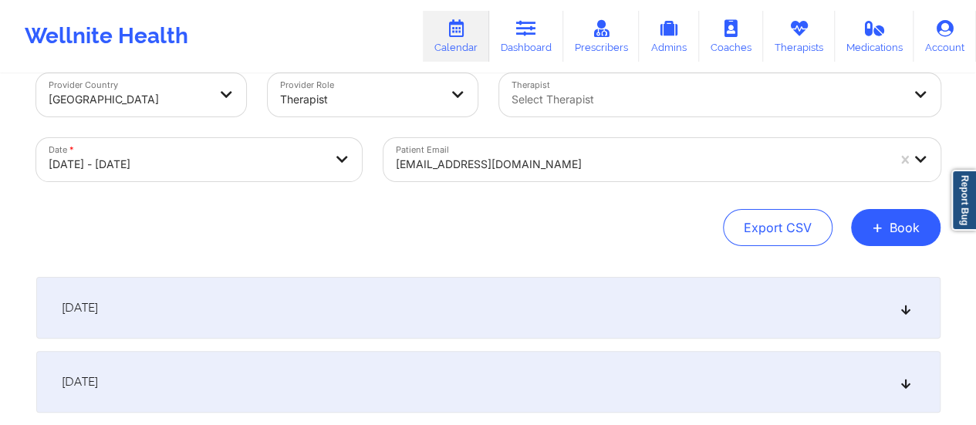
click at [404, 289] on div "[DATE]" at bounding box center [488, 308] width 904 height 62
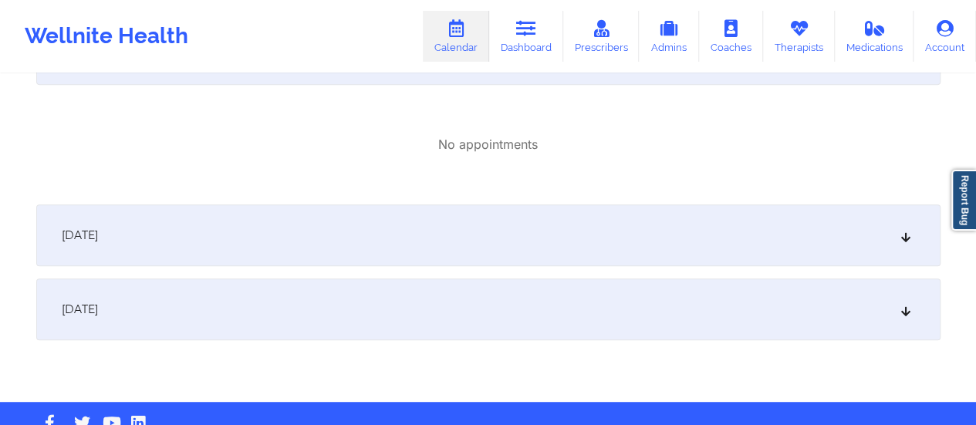
scroll to position [0, 0]
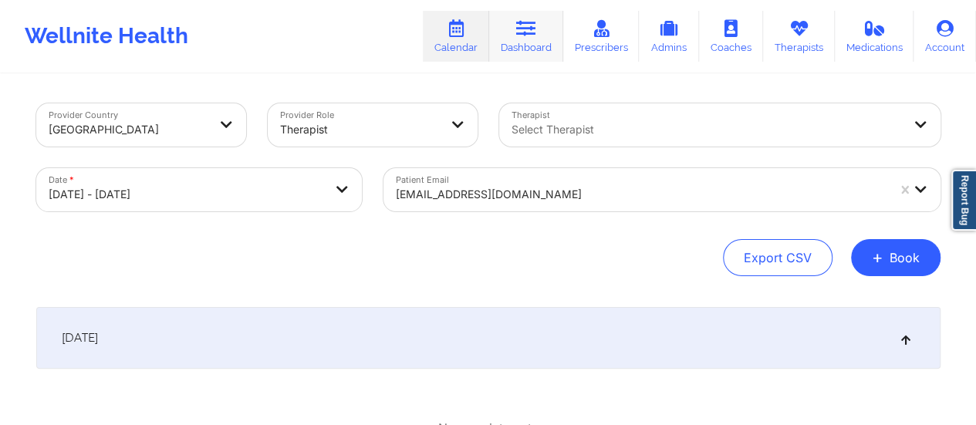
click at [535, 37] on icon at bounding box center [526, 28] width 20 height 17
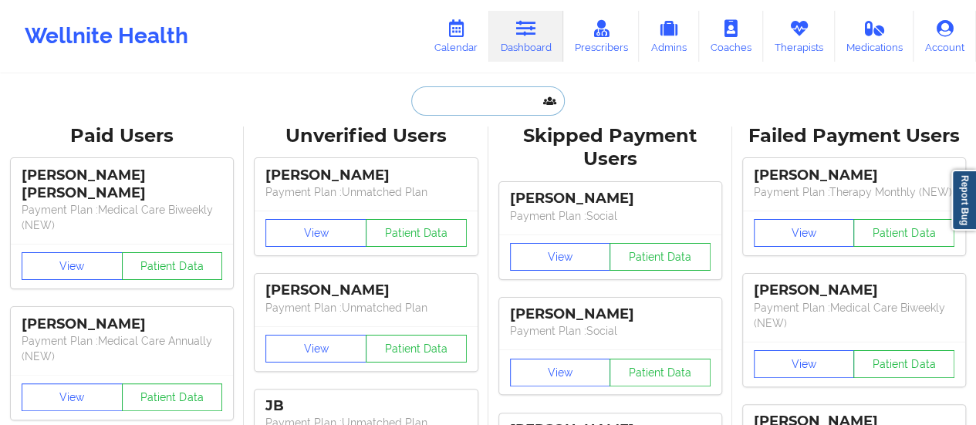
click at [478, 106] on input "text" at bounding box center [487, 100] width 153 height 29
paste input "[EMAIL_ADDRESS][DOMAIN_NAME]"
type input "[EMAIL_ADDRESS][DOMAIN_NAME]"
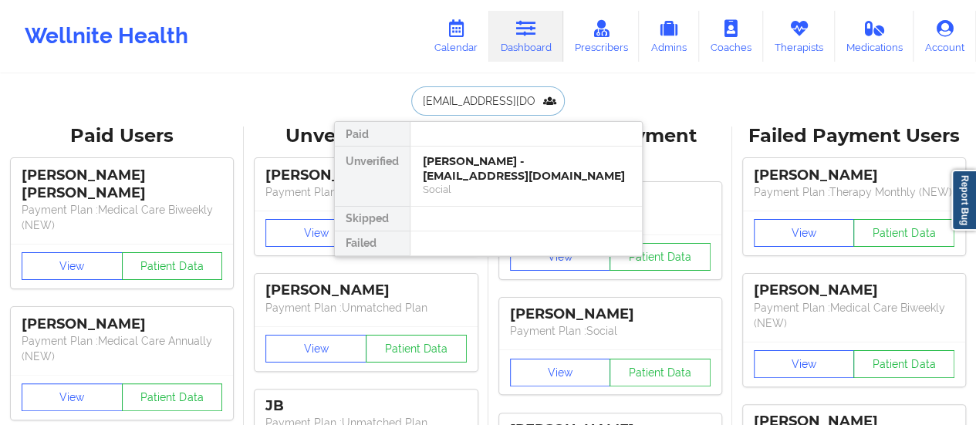
scroll to position [0, 54]
click at [494, 158] on div "[PERSON_NAME] - [EMAIL_ADDRESS][DOMAIN_NAME]" at bounding box center [526, 168] width 207 height 29
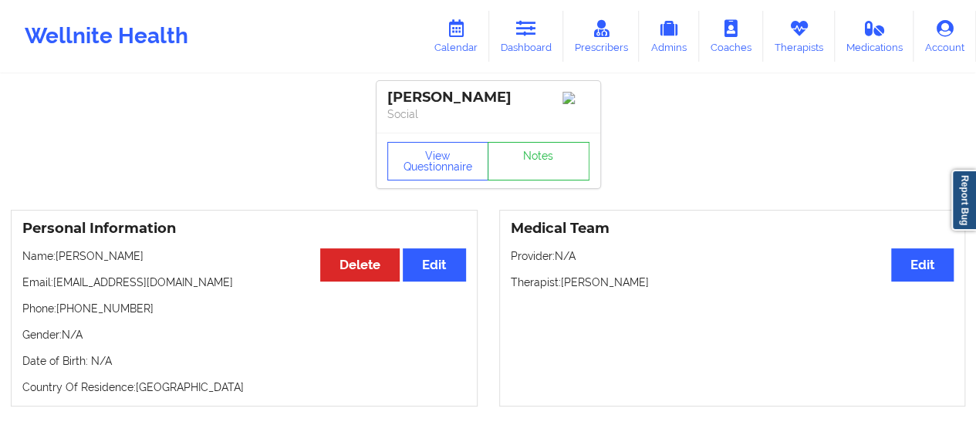
drag, startPoint x: 140, startPoint y: 260, endPoint x: 62, endPoint y: 259, distance: 77.9
click at [62, 259] on p "Name: [PERSON_NAME]" at bounding box center [244, 255] width 444 height 15
copy p "[PERSON_NAME]"
click at [522, 48] on link "Dashboard" at bounding box center [526, 36] width 74 height 51
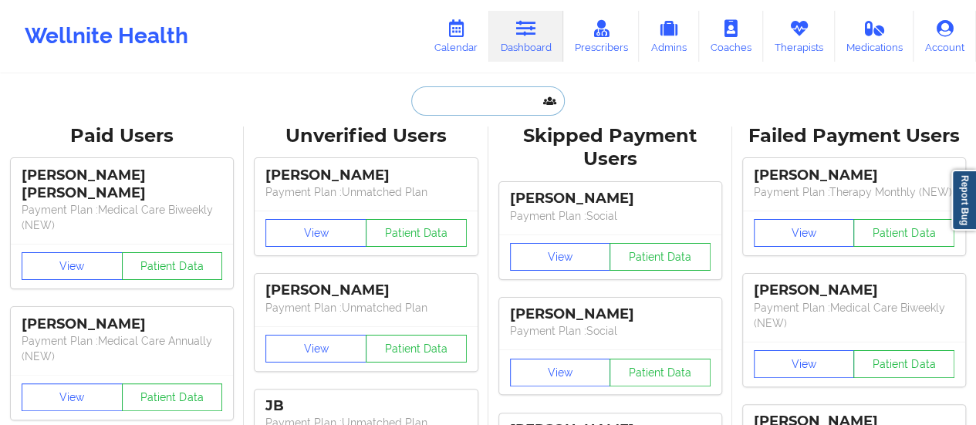
click at [471, 104] on input "text" at bounding box center [487, 100] width 153 height 29
paste input "[PERSON_NAME]"
type input "[PERSON_NAME]"
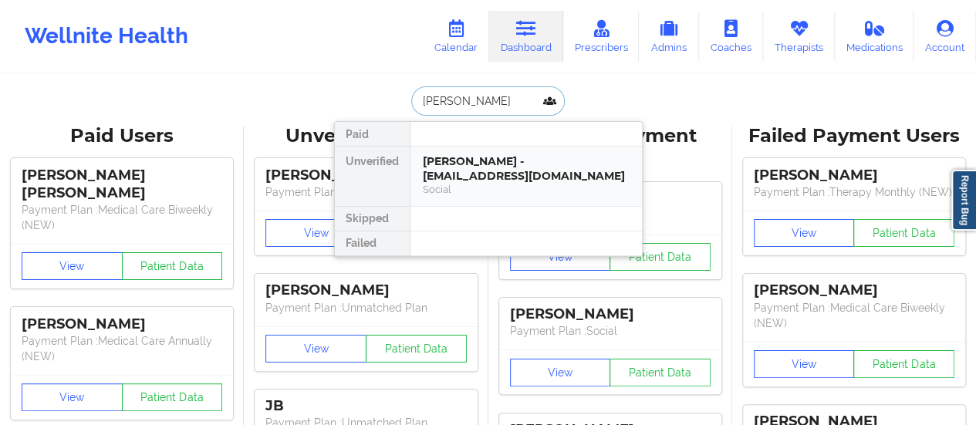
click at [474, 157] on div "[PERSON_NAME] - [EMAIL_ADDRESS][DOMAIN_NAME]" at bounding box center [526, 168] width 207 height 29
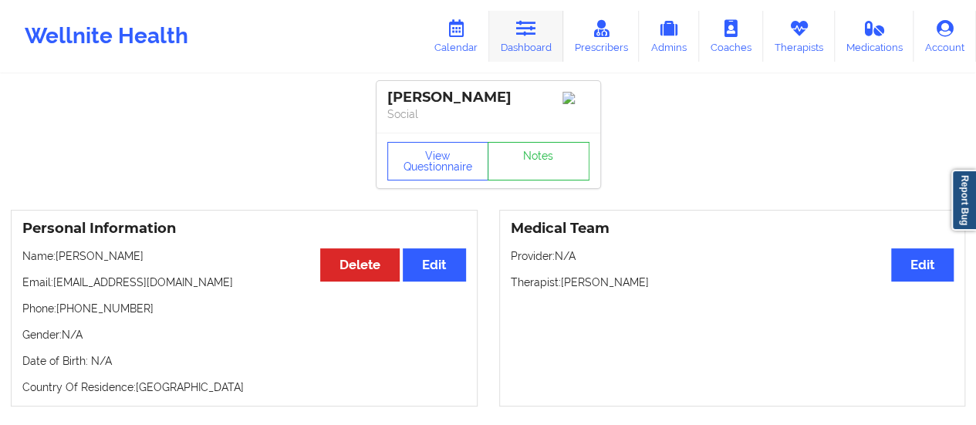
click at [522, 49] on link "Dashboard" at bounding box center [526, 36] width 74 height 51
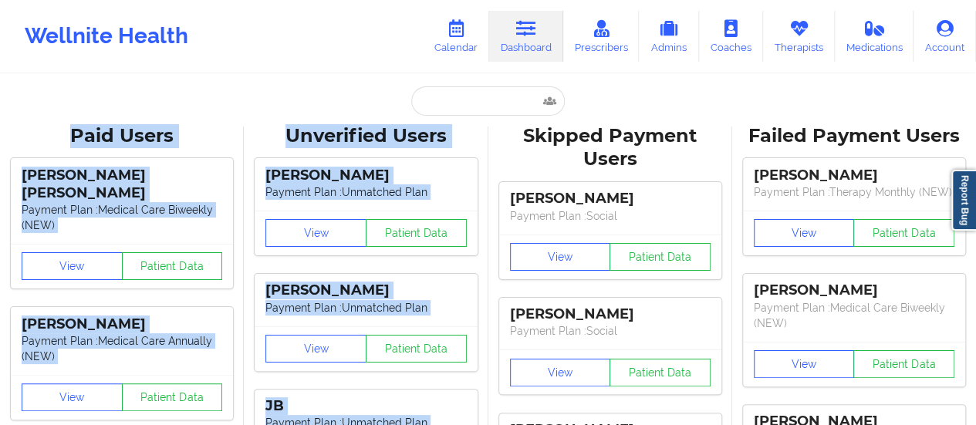
drag, startPoint x: 522, startPoint y: 49, endPoint x: 486, endPoint y: 99, distance: 61.4
click at [486, 99] on input "text" at bounding box center [487, 100] width 153 height 29
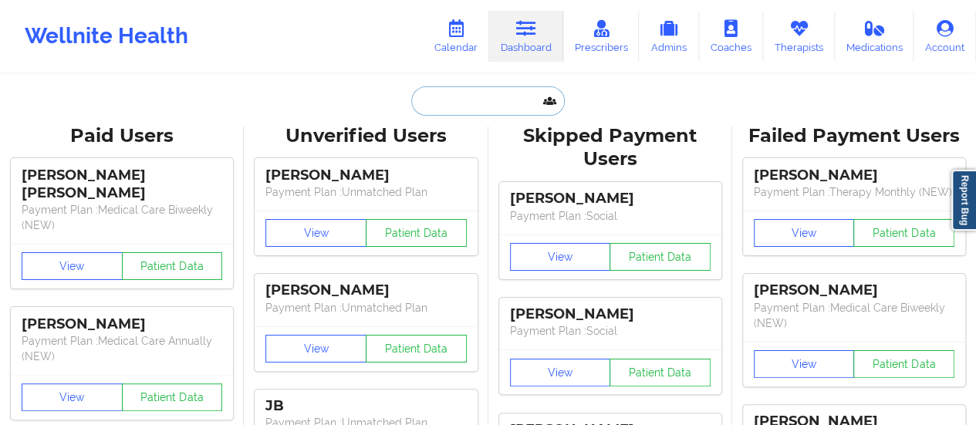
paste input "[EMAIL_ADDRESS][DOMAIN_NAME]"
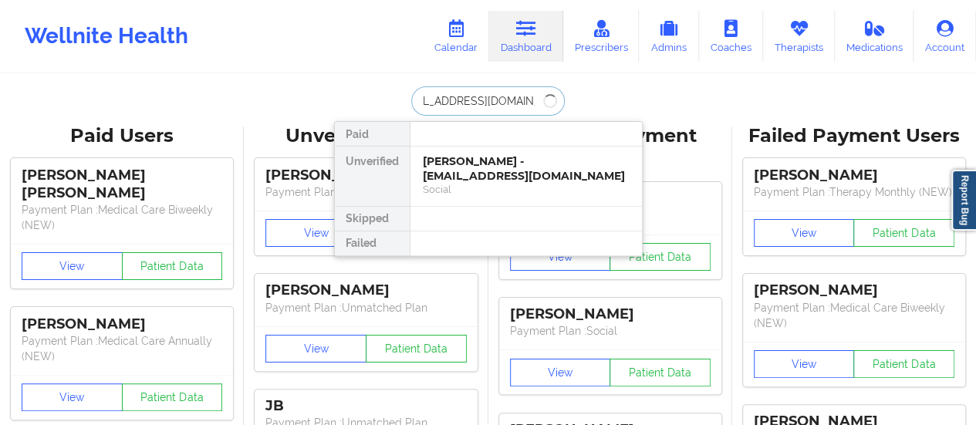
type input "[EMAIL_ADDRESS][DOMAIN_NAME]"
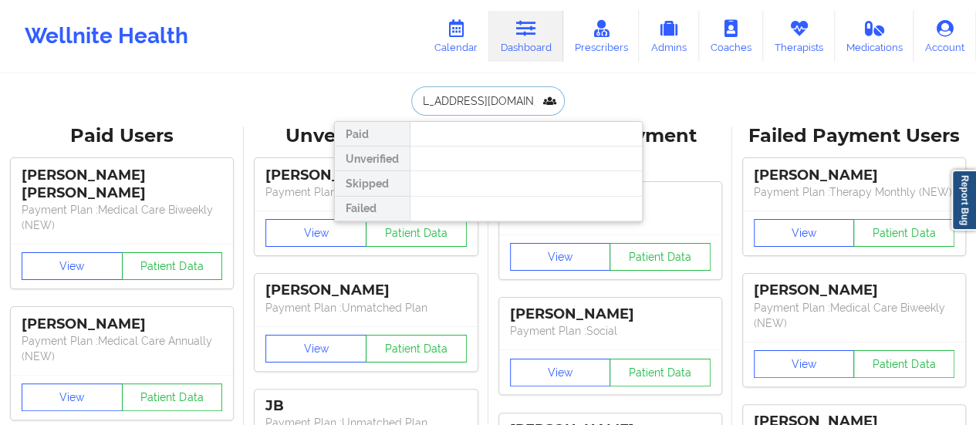
scroll to position [0, 0]
click at [457, 99] on input "[EMAIL_ADDRESS][DOMAIN_NAME]" at bounding box center [487, 100] width 153 height 29
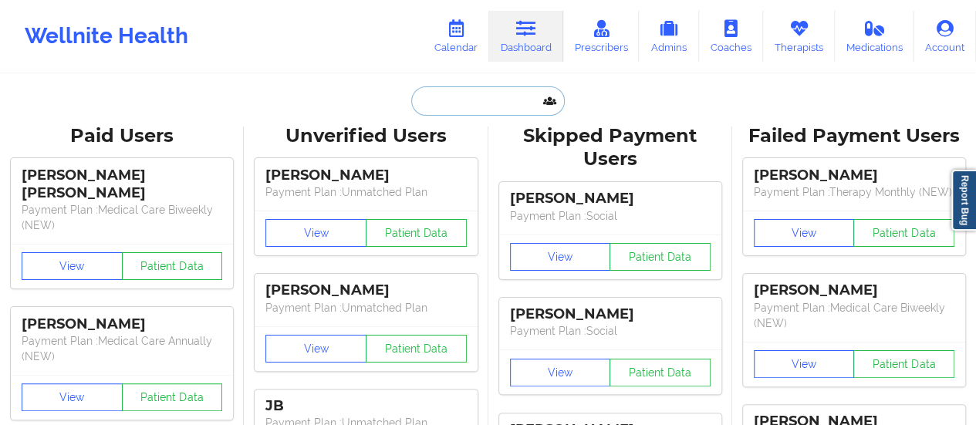
paste input "[EMAIL_ADDRESS][DOMAIN_NAME]"
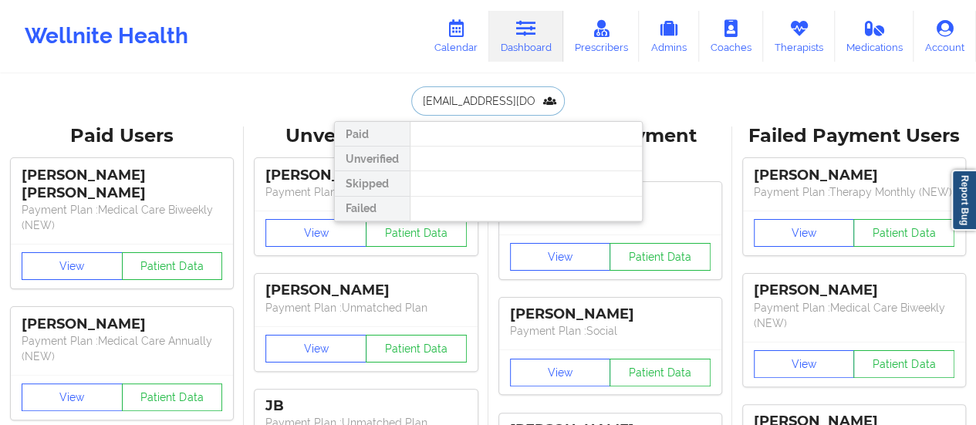
click at [453, 105] on input "[EMAIL_ADDRESS][DOMAIN_NAME]" at bounding box center [487, 100] width 153 height 29
paste input "[PERSON_NAME]"
click at [456, 96] on input "[PERSON_NAME]" at bounding box center [487, 100] width 153 height 29
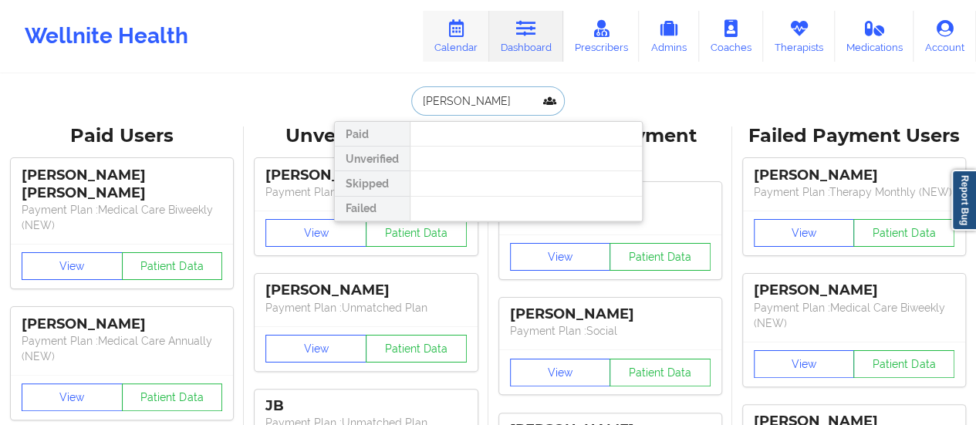
type input "[PERSON_NAME]"
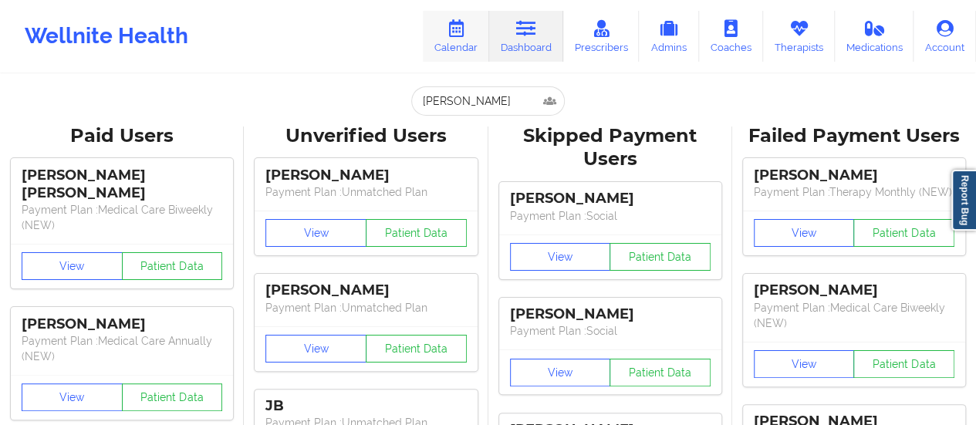
click at [444, 47] on link "Calendar" at bounding box center [456, 36] width 66 height 51
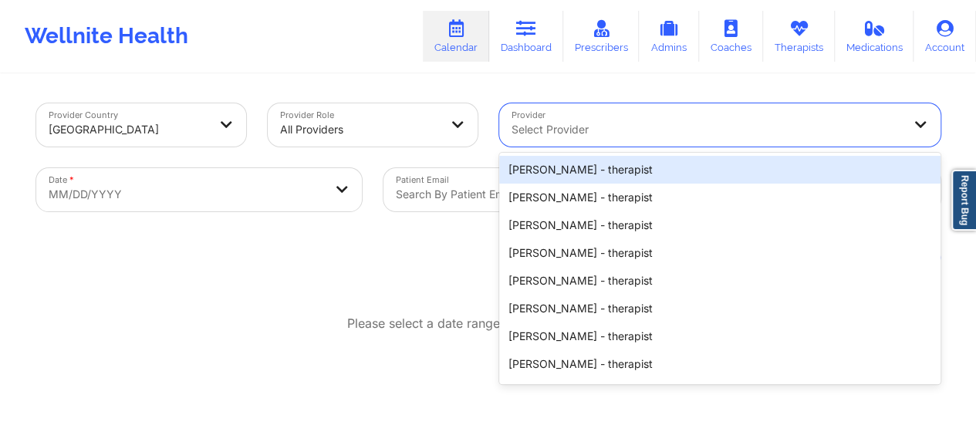
click at [567, 124] on div at bounding box center [707, 129] width 390 height 19
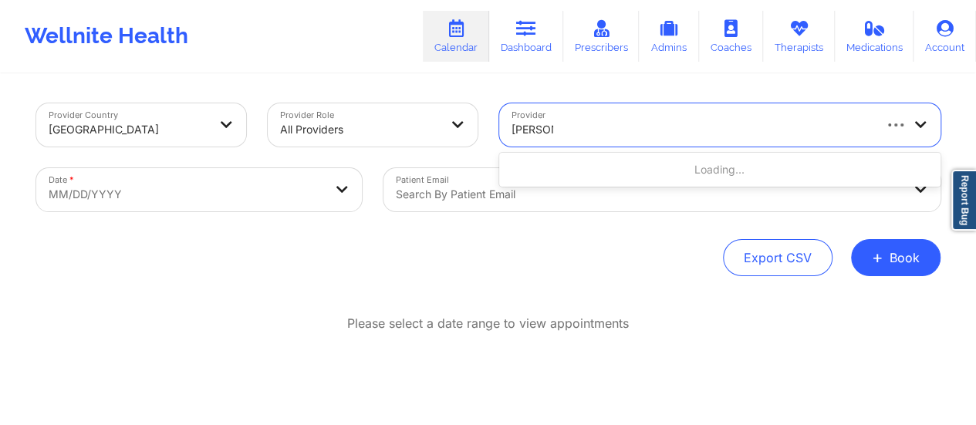
type input "[PERSON_NAME]"
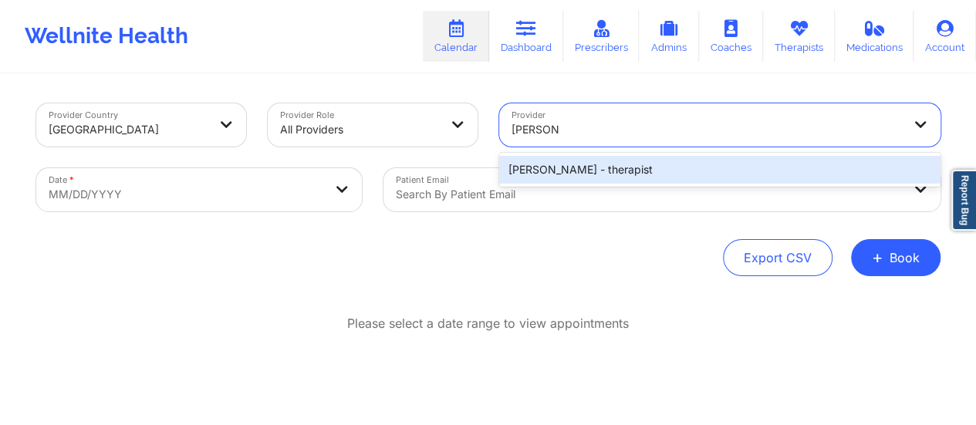
click at [608, 185] on div "[PERSON_NAME] - therapist" at bounding box center [719, 170] width 441 height 34
click at [591, 172] on div "[PERSON_NAME] - therapist" at bounding box center [719, 170] width 441 height 28
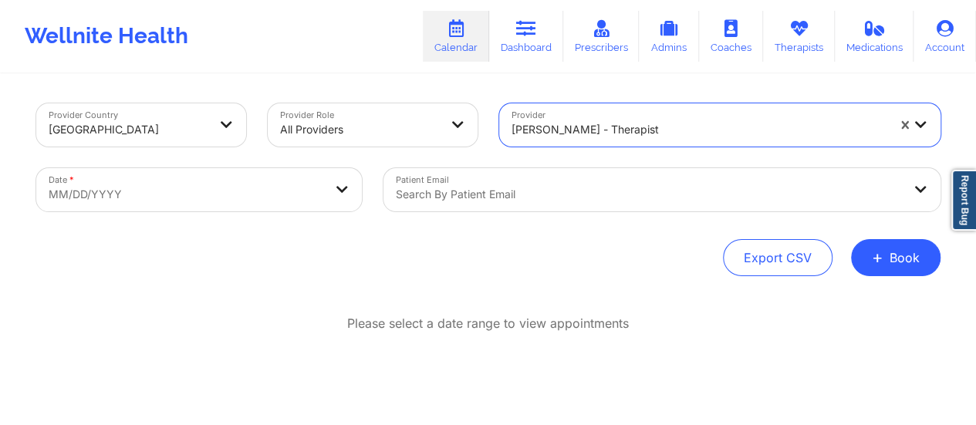
select select "2025-8"
select select "2025-9"
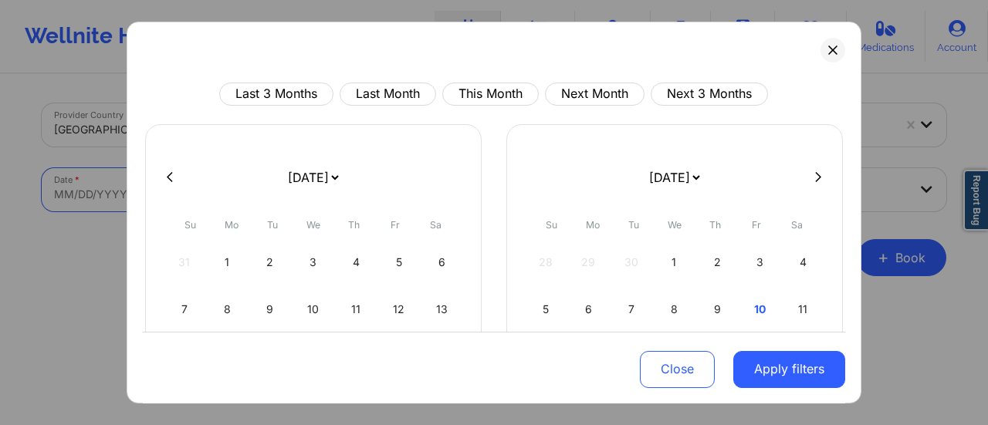
click at [309, 178] on select "[DATE] [DATE] [DATE] [DATE] [DATE] [DATE] [DATE] [DATE] [DATE] [DATE] [DATE] [D…" at bounding box center [313, 177] width 56 height 43
select select "2025-9"
select select "2025-10"
click at [397, 320] on div "10" at bounding box center [399, 309] width 39 height 43
select select "2025-9"
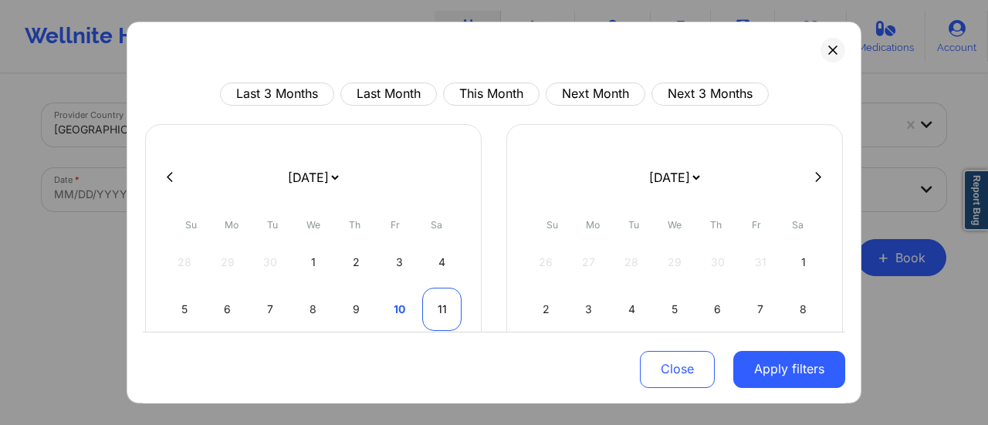
select select "2025-10"
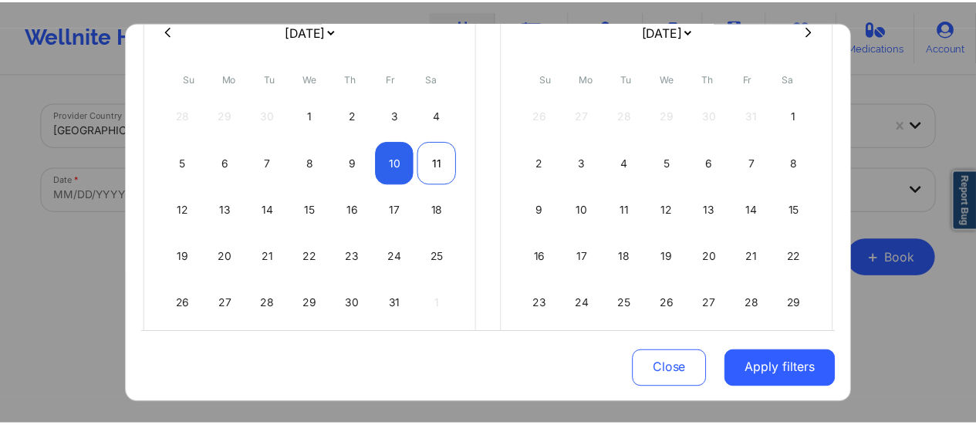
scroll to position [148, 0]
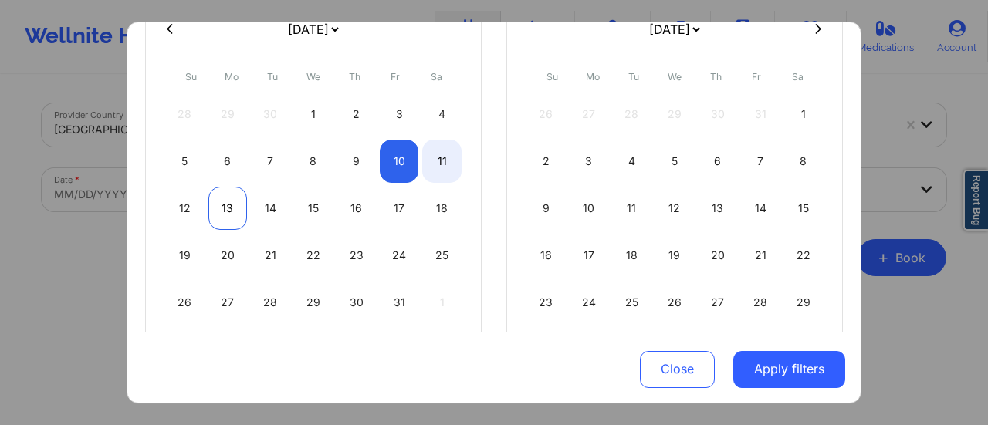
select select "2025-9"
select select "2025-10"
select select "2025-9"
select select "2025-10"
click at [256, 203] on div "14" at bounding box center [270, 208] width 39 height 43
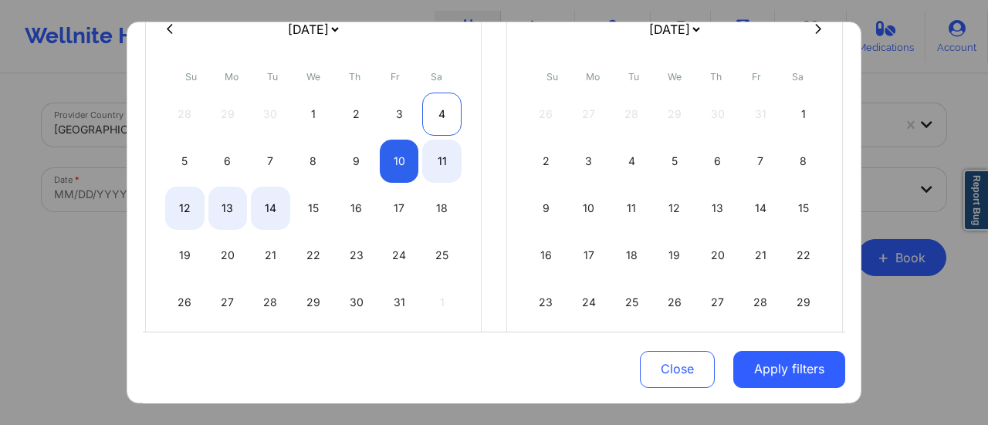
select select "2025-9"
select select "2025-10"
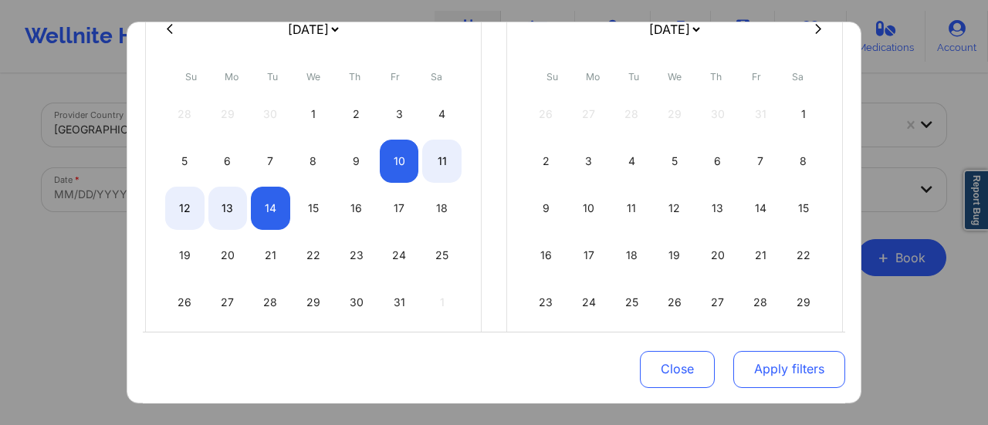
click at [742, 363] on button "Apply filters" at bounding box center [789, 368] width 112 height 37
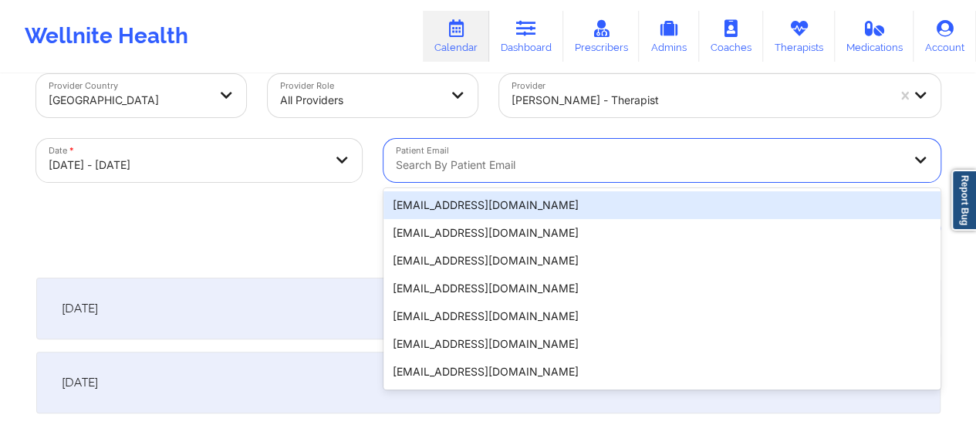
scroll to position [30, 0]
click at [672, 181] on div "Patient Email 20 results available. Use Up and Down to choose options, press En…" at bounding box center [662, 159] width 579 height 65
paste input "[EMAIL_ADDRESS][DOMAIN_NAME]"
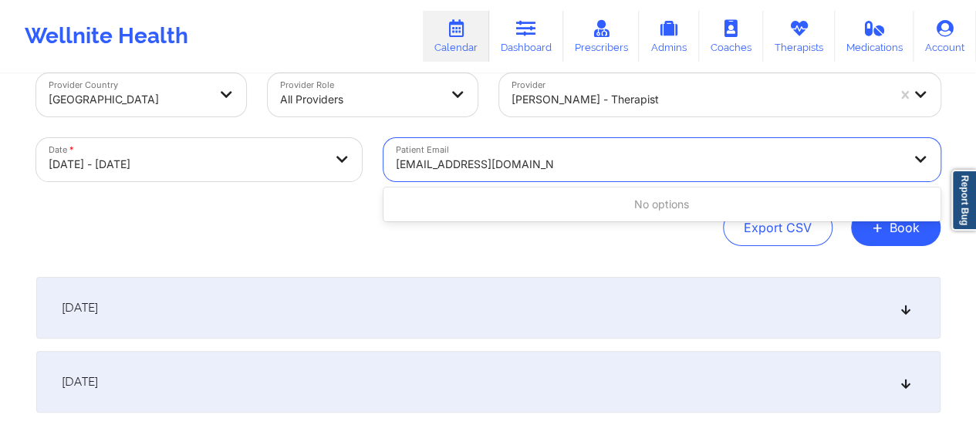
click at [549, 211] on div "No options" at bounding box center [661, 205] width 557 height 28
click at [396, 167] on input "[EMAIL_ADDRESS][DOMAIN_NAME]" at bounding box center [475, 164] width 158 height 15
type input "[EMAIL_ADDRESS][DOMAIN_NAME]"
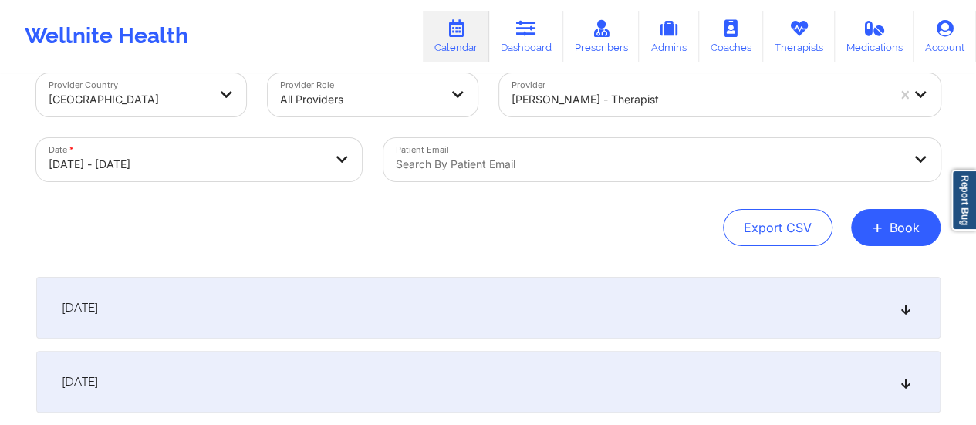
click at [336, 281] on div "[DATE]" at bounding box center [488, 308] width 904 height 62
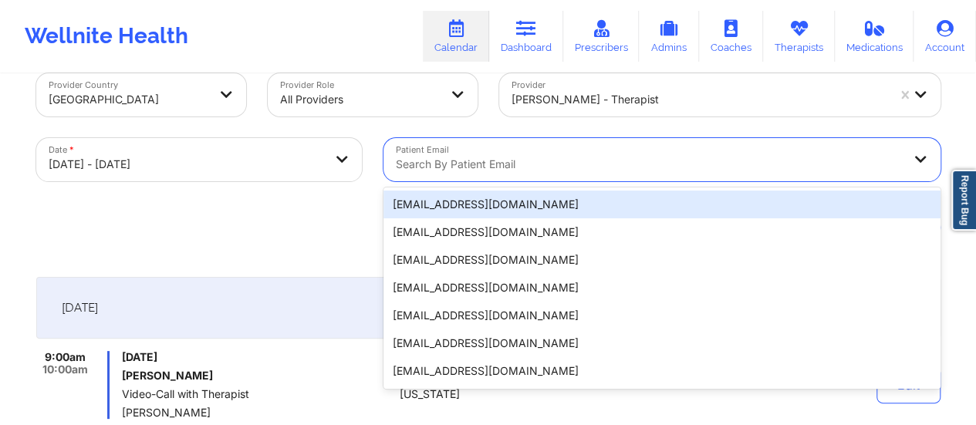
click at [492, 181] on div "20 results available. Use Up and Down to choose options, press Enter to select …" at bounding box center [661, 159] width 557 height 43
paste input "[EMAIL_ADDRESS][DOMAIN_NAME]"
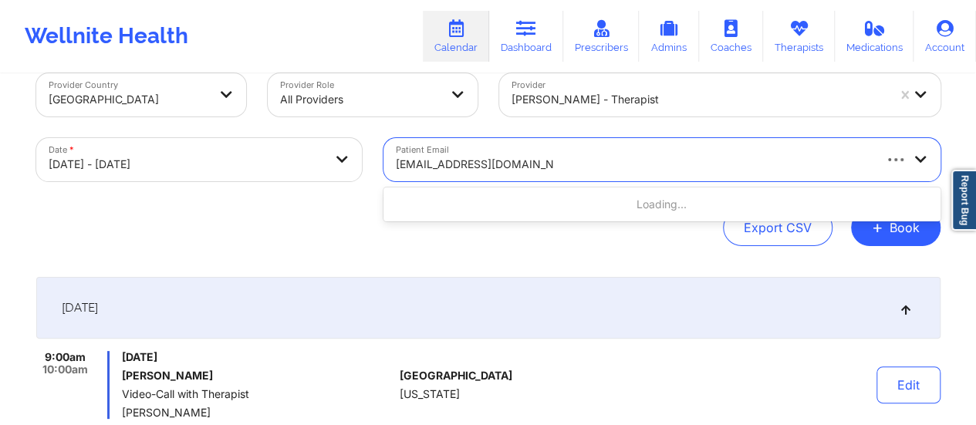
type input "[EMAIL_ADDRESS][DOMAIN_NAME]"
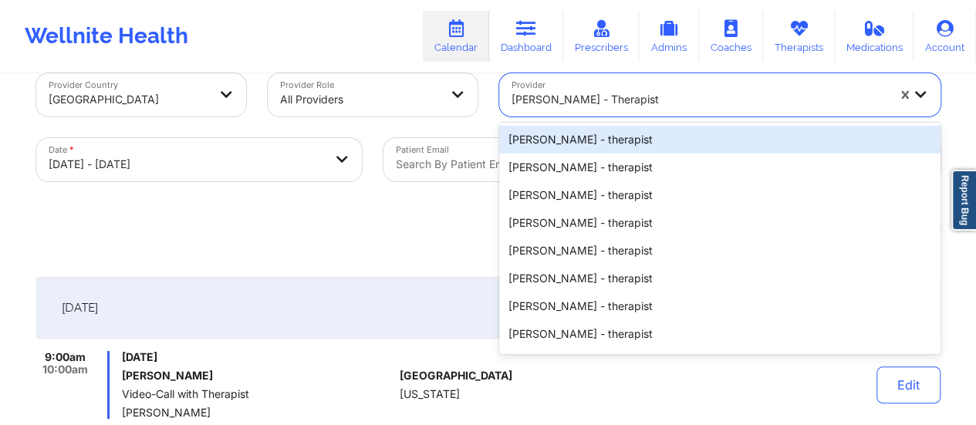
click at [589, 105] on div at bounding box center [699, 99] width 375 height 19
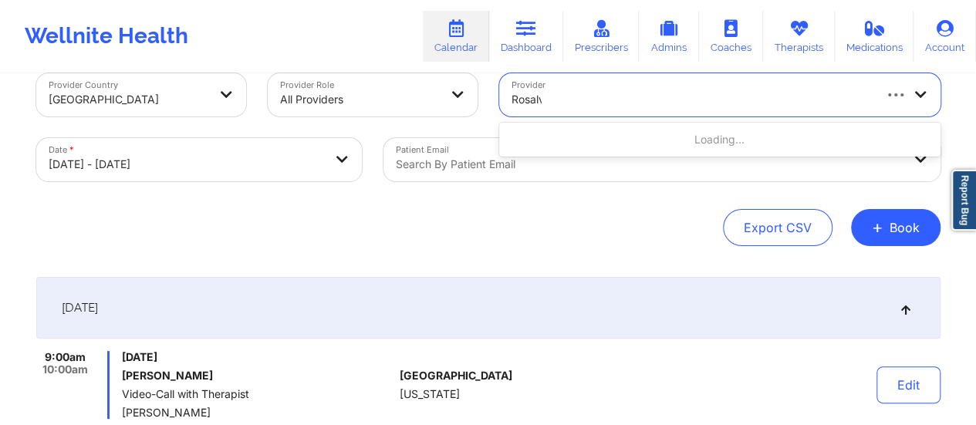
type input "[PERSON_NAME]"
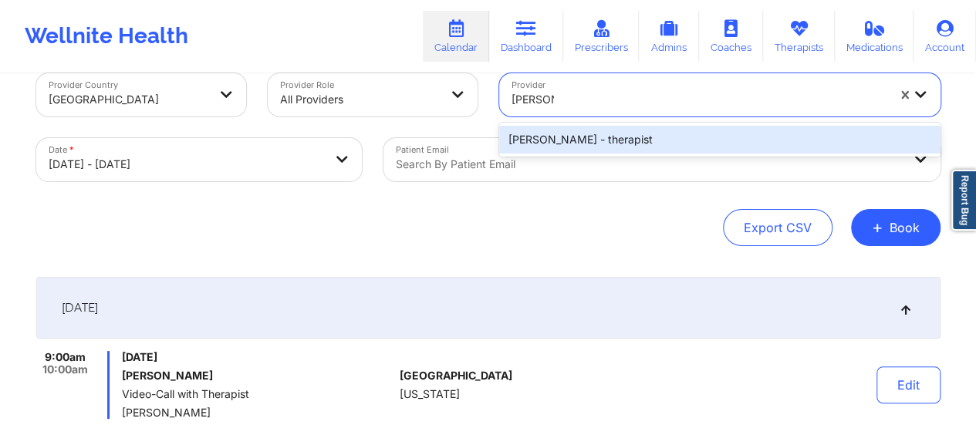
click at [616, 137] on div "[PERSON_NAME] - therapist" at bounding box center [719, 140] width 441 height 28
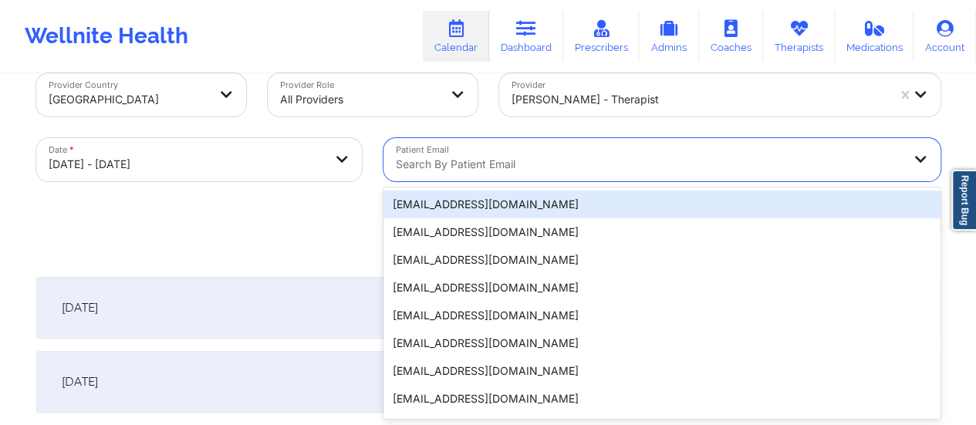
click at [465, 157] on div at bounding box center [649, 164] width 506 height 19
paste input "[EMAIL_ADDRESS][DOMAIN_NAME]"
type input "[EMAIL_ADDRESS][DOMAIN_NAME]"
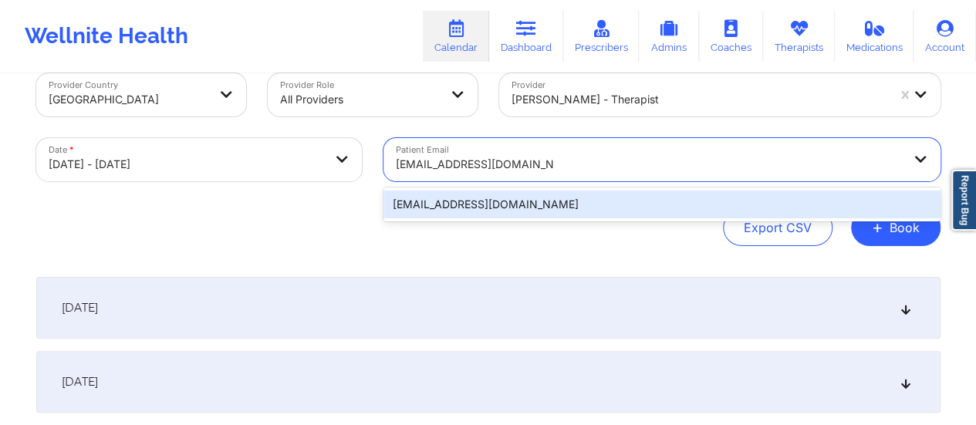
drag, startPoint x: 508, startPoint y: 217, endPoint x: 494, endPoint y: 201, distance: 20.8
click at [494, 201] on div "[EMAIL_ADDRESS][DOMAIN_NAME]" at bounding box center [661, 205] width 557 height 28
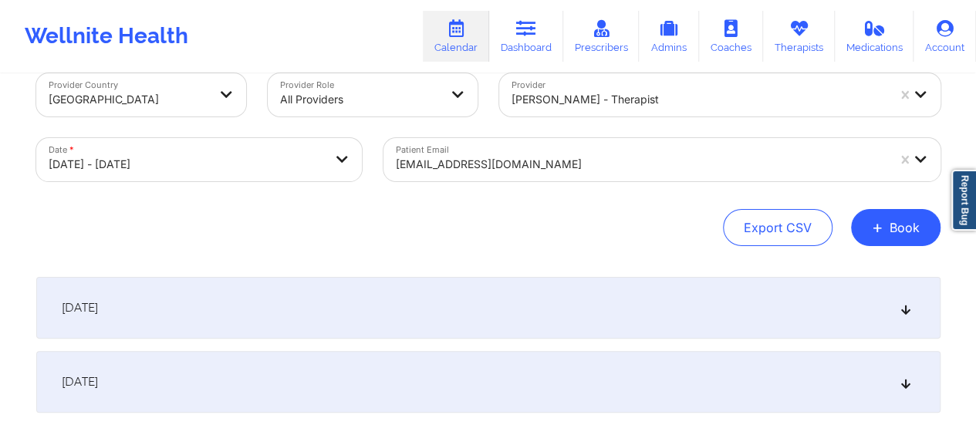
click at [494, 201] on div "Provider Country [GEOGRAPHIC_DATA] Provider Role All Providers Provider [PERSON…" at bounding box center [488, 159] width 904 height 173
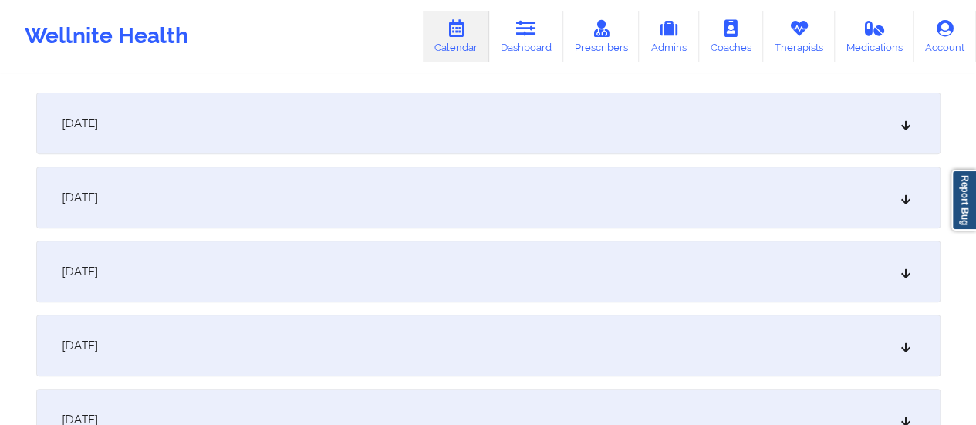
scroll to position [216, 0]
click at [298, 100] on div "[DATE]" at bounding box center [488, 122] width 904 height 62
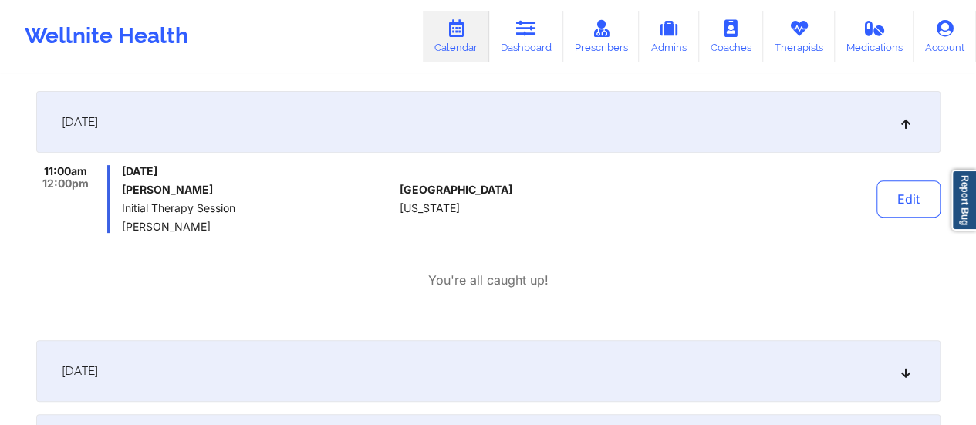
scroll to position [0, 0]
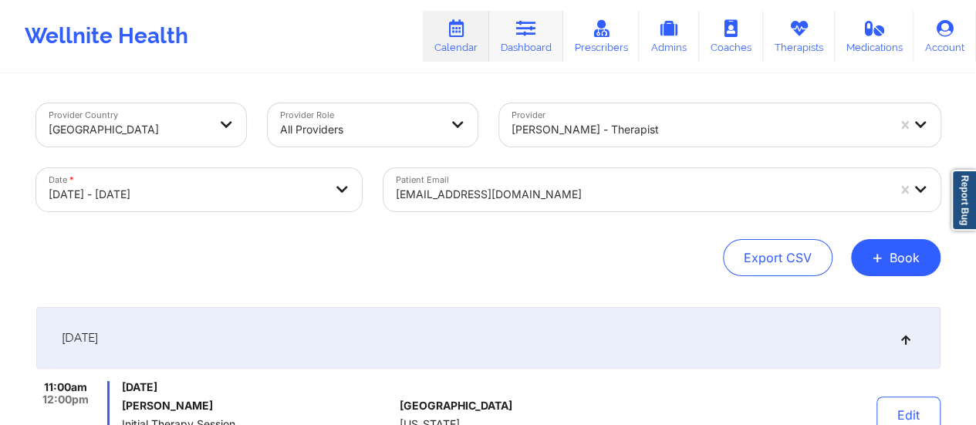
click at [548, 30] on link "Dashboard" at bounding box center [526, 36] width 74 height 51
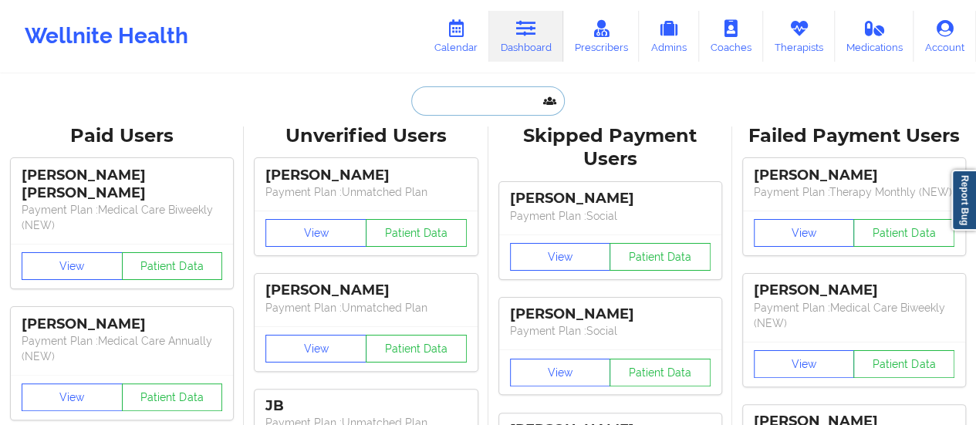
click at [495, 106] on input "text" at bounding box center [487, 100] width 153 height 29
paste input "[EMAIL_ADDRESS][DOMAIN_NAME]"
type input "[EMAIL_ADDRESS][DOMAIN_NAME]"
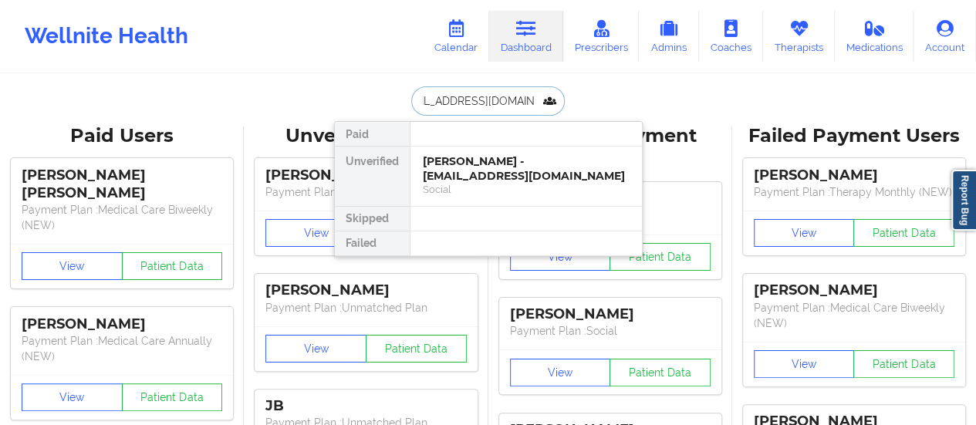
click at [450, 169] on div "[PERSON_NAME] - [EMAIL_ADDRESS][DOMAIN_NAME]" at bounding box center [526, 168] width 207 height 29
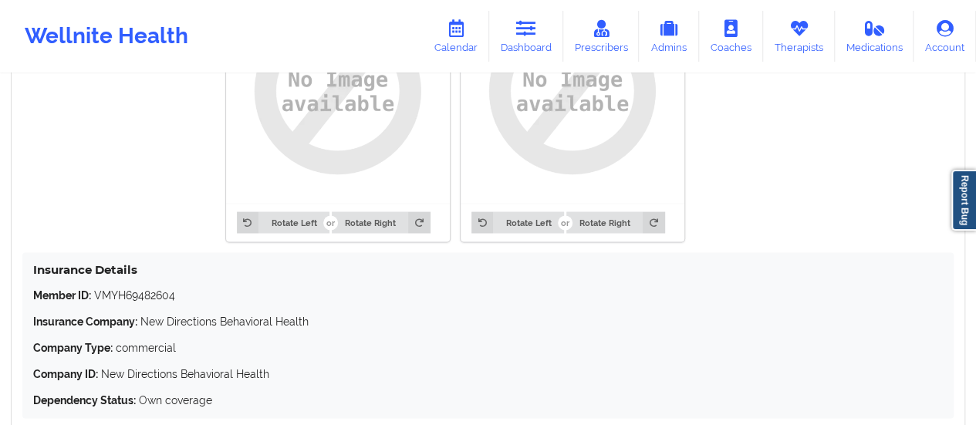
scroll to position [1310, 0]
click at [516, 30] on link "Dashboard" at bounding box center [526, 36] width 74 height 51
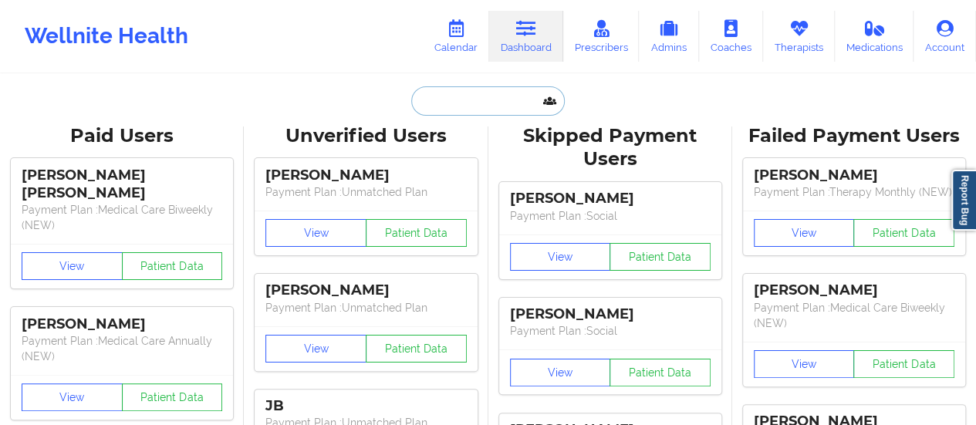
click at [464, 100] on input "text" at bounding box center [487, 100] width 153 height 29
paste input "[EMAIL_ADDRESS][DOMAIN_NAME]"
type input "[EMAIL_ADDRESS][DOMAIN_NAME]"
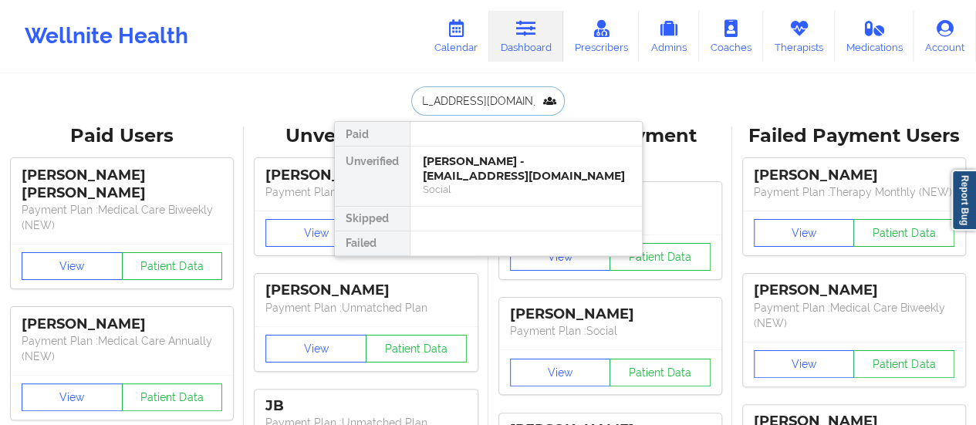
click at [480, 177] on div "[PERSON_NAME] - [EMAIL_ADDRESS][DOMAIN_NAME]" at bounding box center [526, 168] width 207 height 29
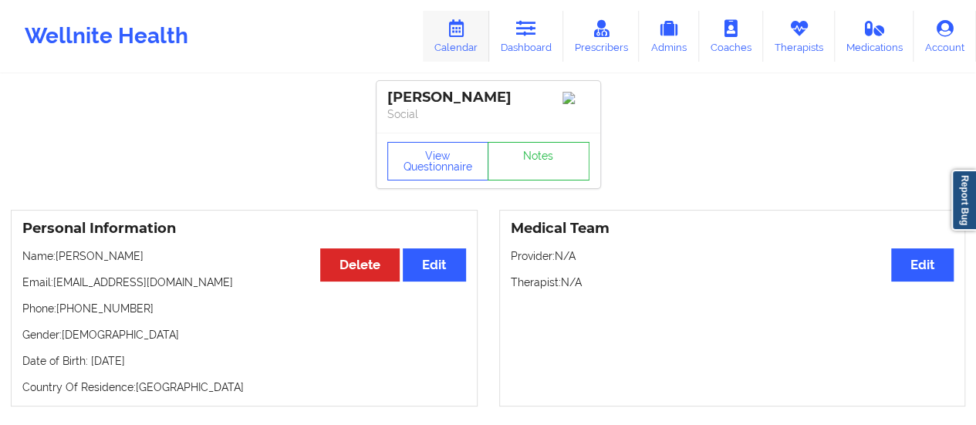
click at [452, 39] on link "Calendar" at bounding box center [456, 36] width 66 height 51
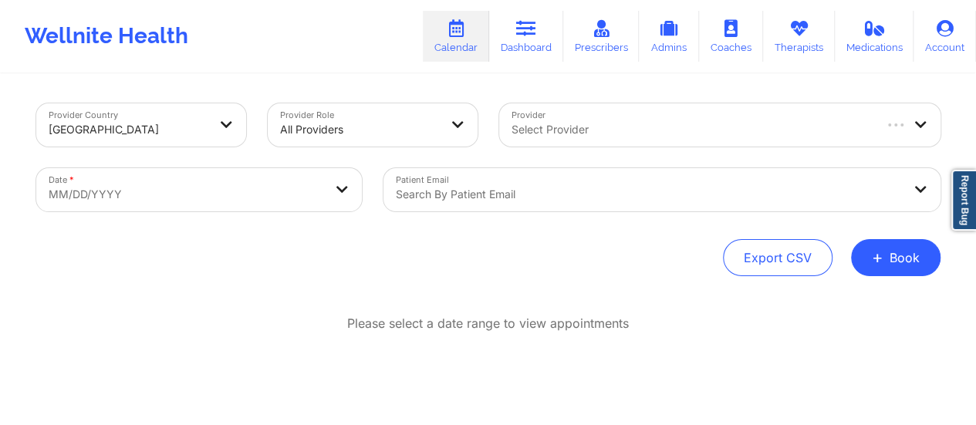
click at [568, 133] on div at bounding box center [692, 129] width 360 height 19
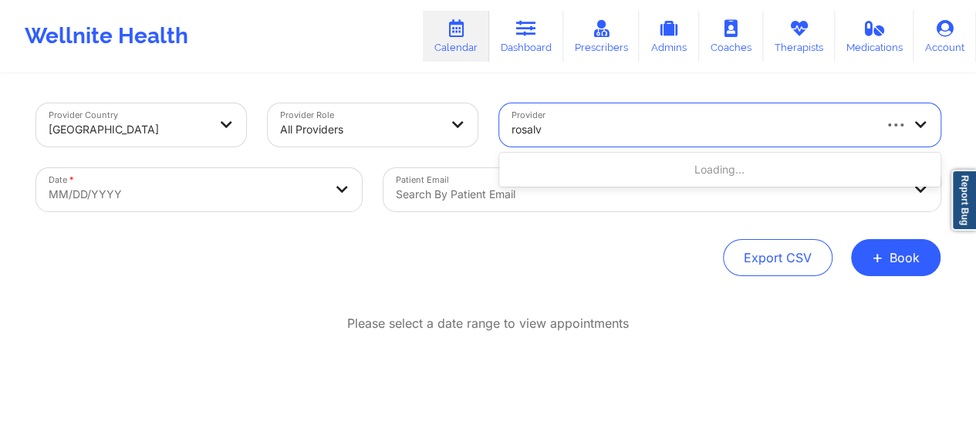
type input "[PERSON_NAME]"
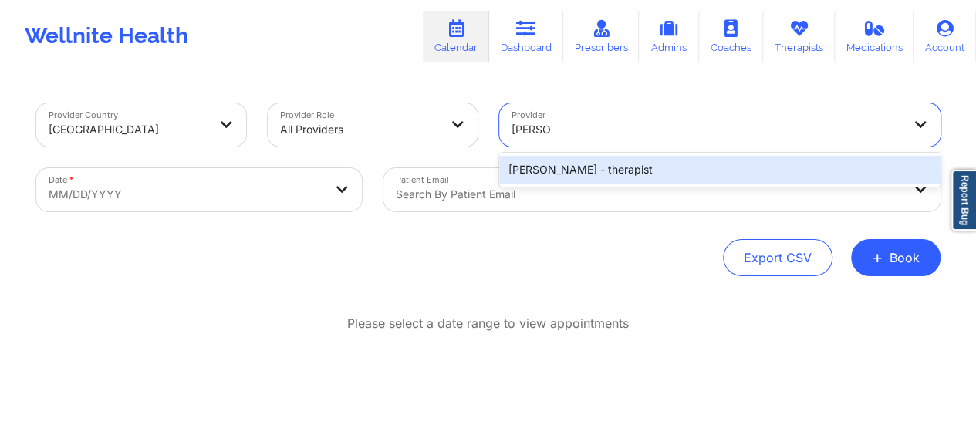
click at [586, 158] on div "[PERSON_NAME] - therapist" at bounding box center [719, 170] width 441 height 28
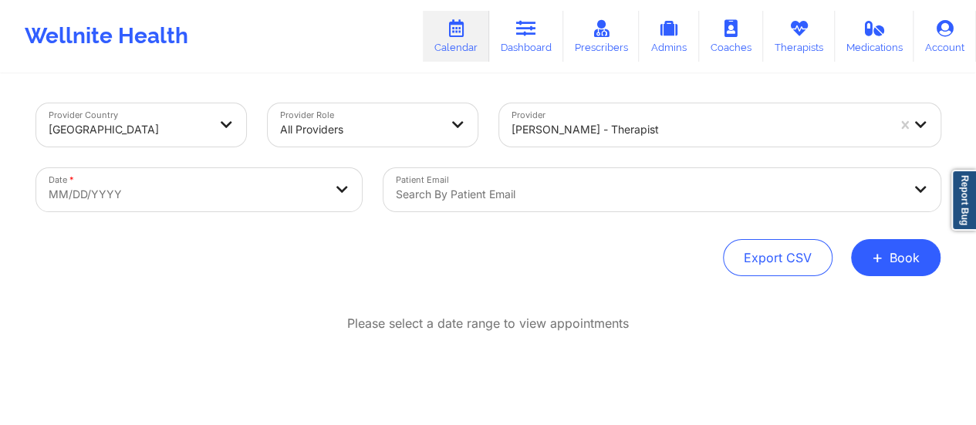
click at [318, 167] on div "Date * MM/DD/YYYY" at bounding box center [198, 189] width 347 height 65
select select "2025-8"
select select "2025-9"
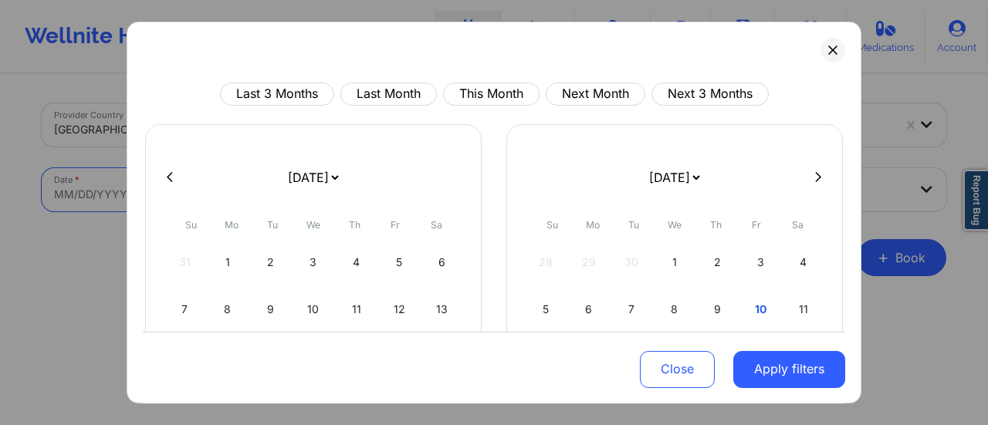
click at [313, 191] on body "Wellnite Health Calendar Dashboard Prescribers Admins Coaches Therapists Medica…" at bounding box center [494, 212] width 988 height 425
click at [301, 180] on select "[DATE] [DATE] [DATE] [DATE] [DATE] [DATE] [DATE] [DATE] [DATE] [DATE] [DATE] [D…" at bounding box center [313, 177] width 56 height 43
select select "2025-9"
select select "2025-10"
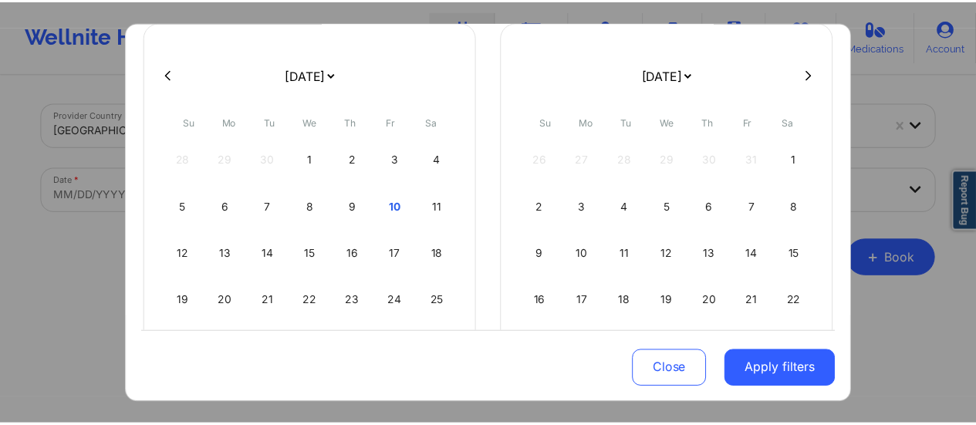
scroll to position [108, 0]
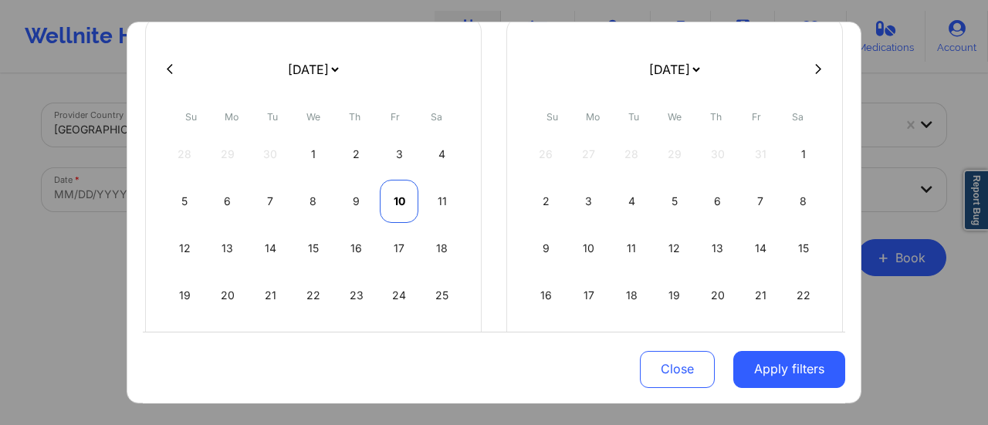
click at [387, 206] on div "10" at bounding box center [399, 201] width 39 height 43
select select "2025-9"
select select "2025-10"
select select "2025-9"
select select "2025-10"
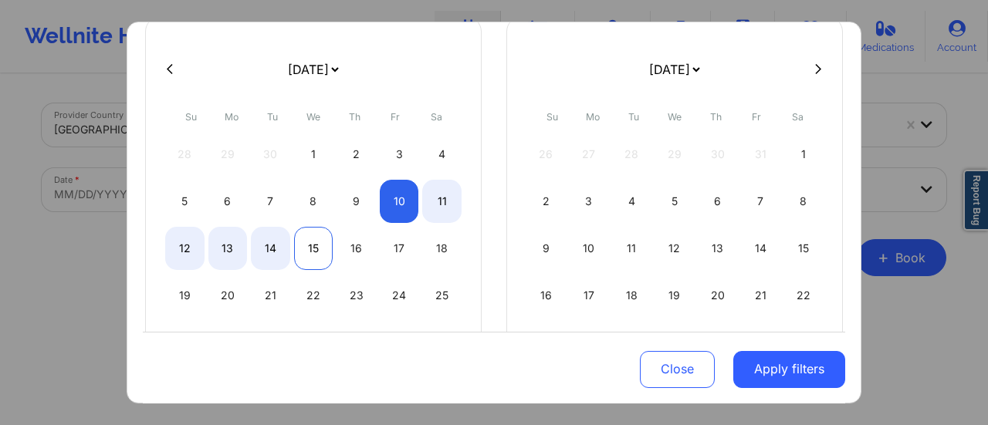
click at [298, 243] on div "15" at bounding box center [313, 248] width 39 height 43
select select "2025-9"
select select "2025-10"
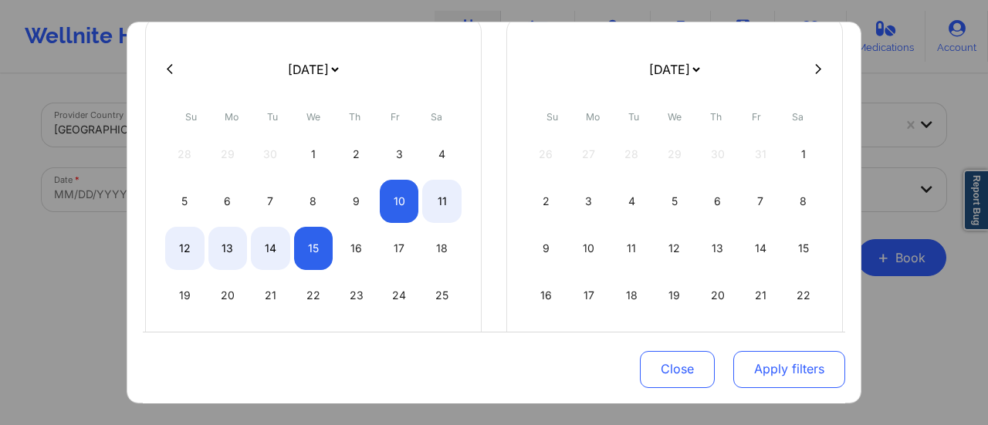
click at [768, 374] on button "Apply filters" at bounding box center [789, 368] width 112 height 37
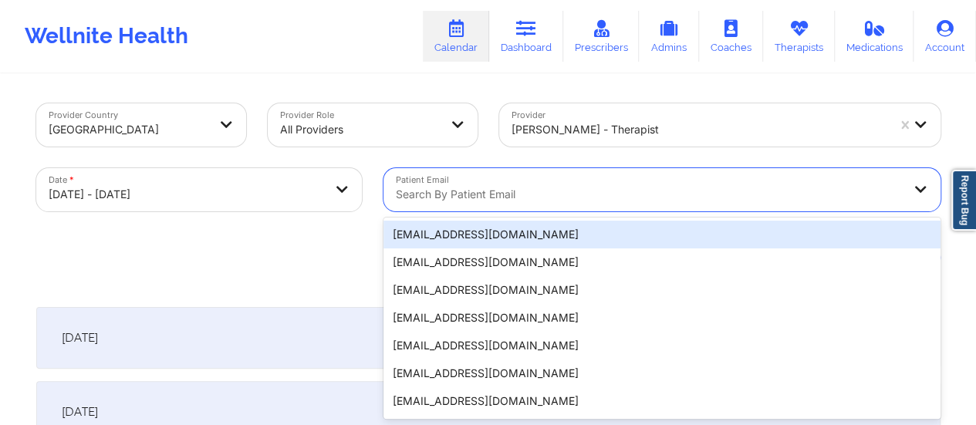
scroll to position [30, 0]
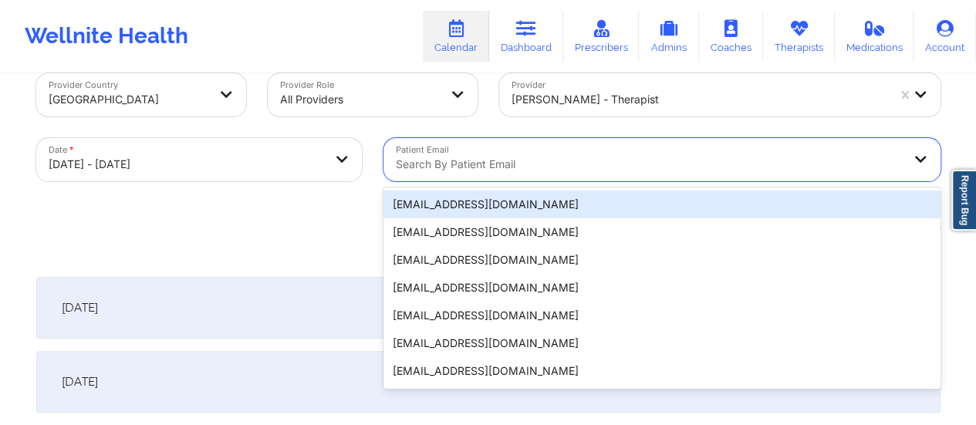
click at [593, 181] on div "20 results available. Use Up and Down to choose options, press Enter to select …" at bounding box center [661, 159] width 557 height 43
paste input "[EMAIL_ADDRESS][DOMAIN_NAME]"
type input "[EMAIL_ADDRESS][DOMAIN_NAME]"
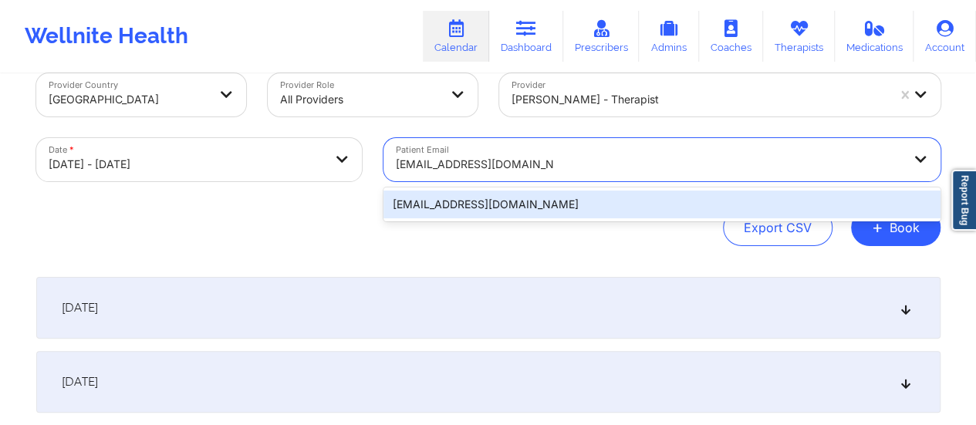
click at [552, 202] on div "[EMAIL_ADDRESS][DOMAIN_NAME]" at bounding box center [661, 205] width 557 height 28
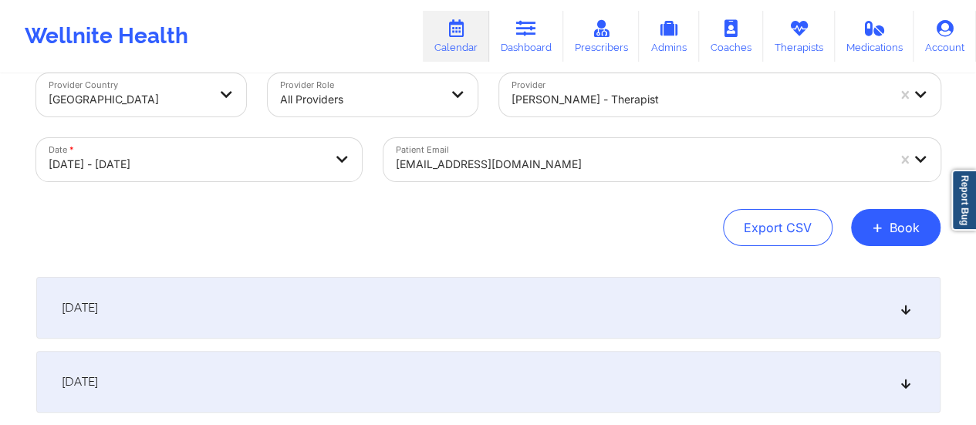
click at [285, 310] on div "[DATE]" at bounding box center [488, 308] width 904 height 62
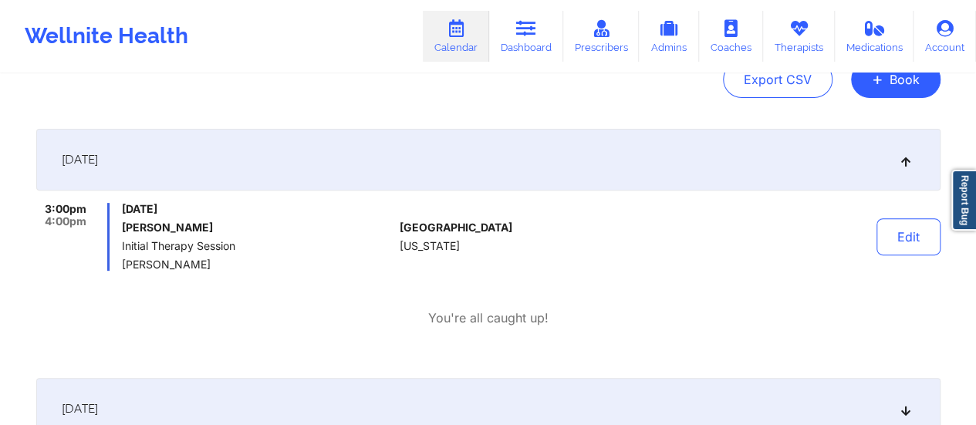
scroll to position [179, 0]
click at [514, 15] on link "Dashboard" at bounding box center [526, 36] width 74 height 51
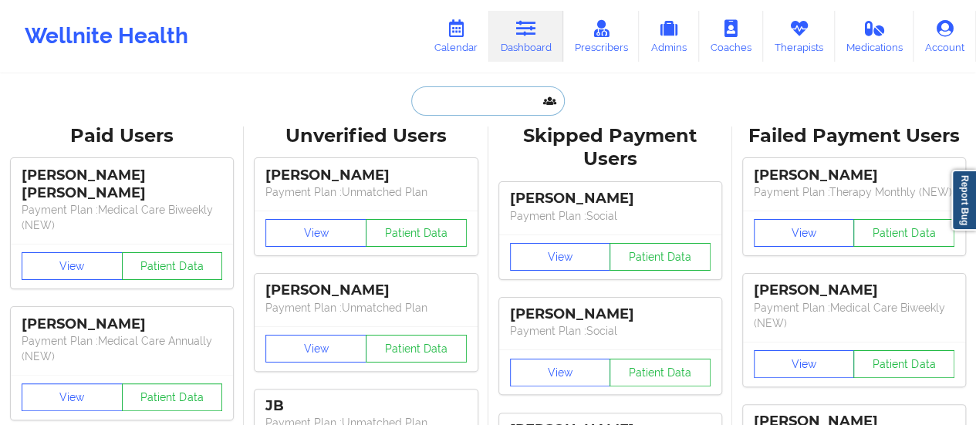
click at [506, 95] on input "text" at bounding box center [487, 100] width 153 height 29
paste input "[EMAIL_ADDRESS][DOMAIN_NAME]"
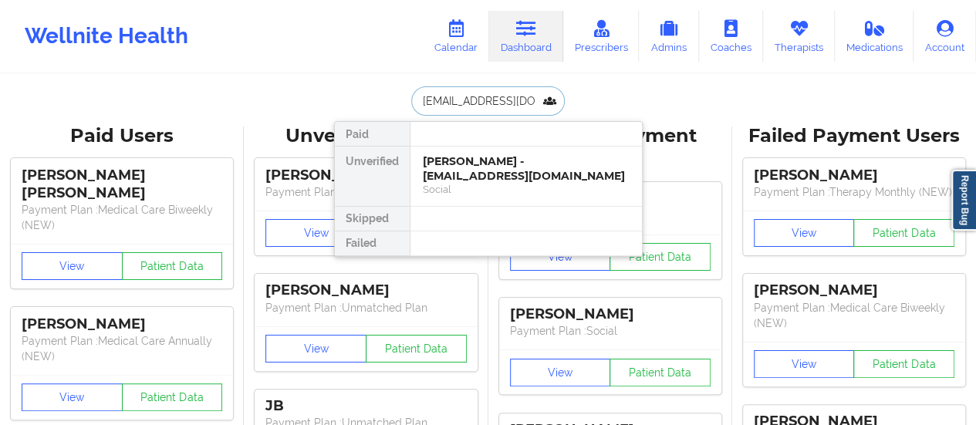
scroll to position [0, 49]
type input "[EMAIL_ADDRESS][DOMAIN_NAME]"
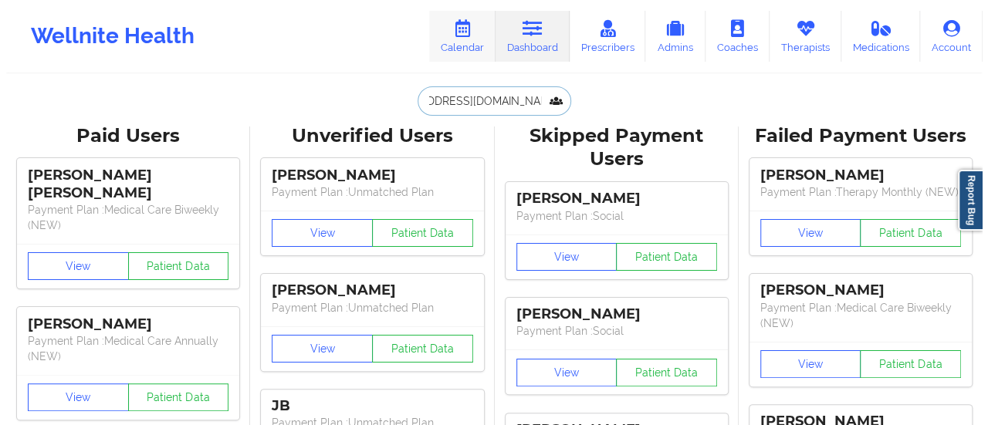
scroll to position [0, 0]
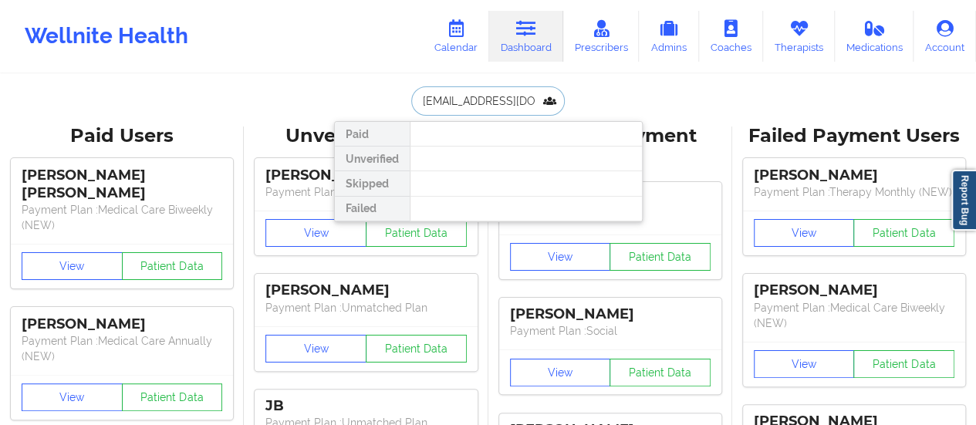
click at [412, 101] on input "[EMAIL_ADDRESS][DOMAIN_NAME]" at bounding box center [487, 100] width 153 height 29
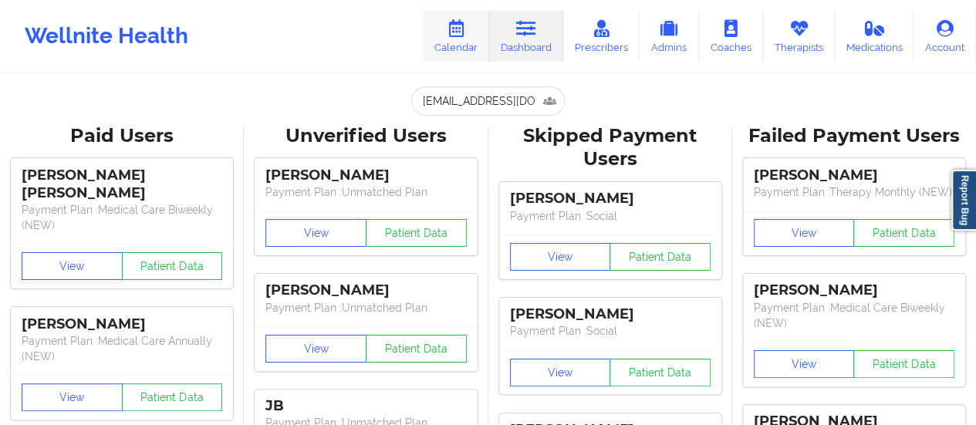
click at [464, 29] on icon at bounding box center [456, 28] width 20 height 17
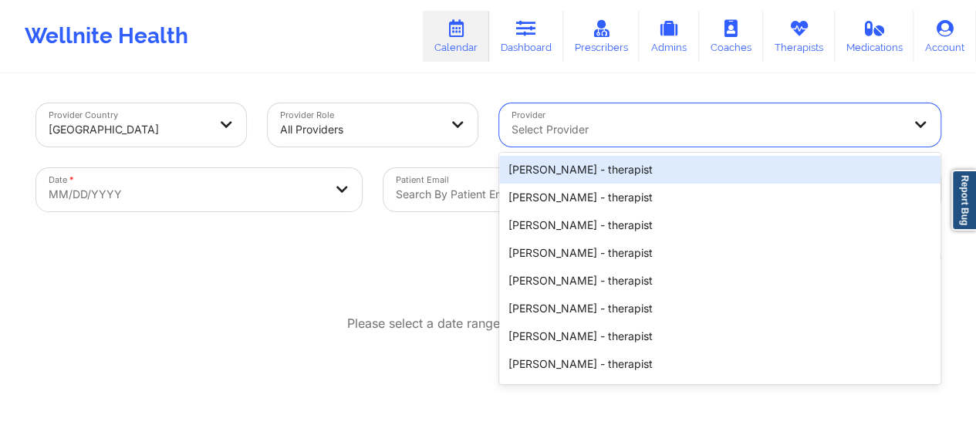
click at [557, 120] on div at bounding box center [707, 129] width 390 height 19
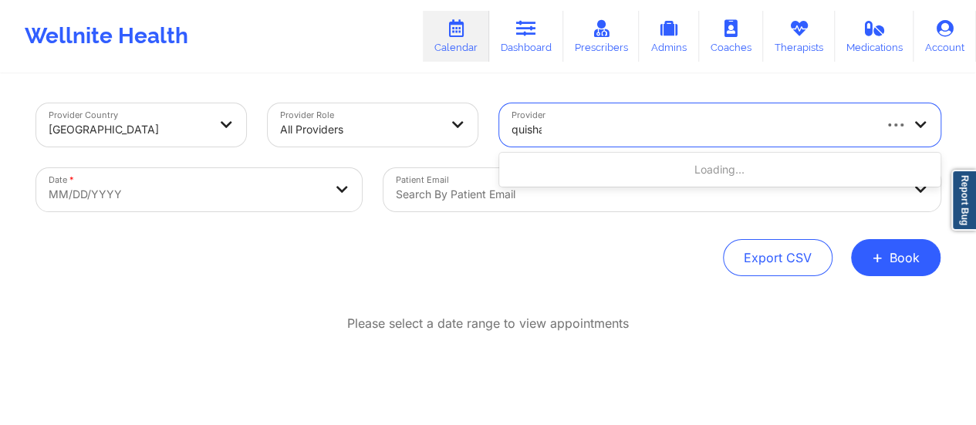
type input "quisha"
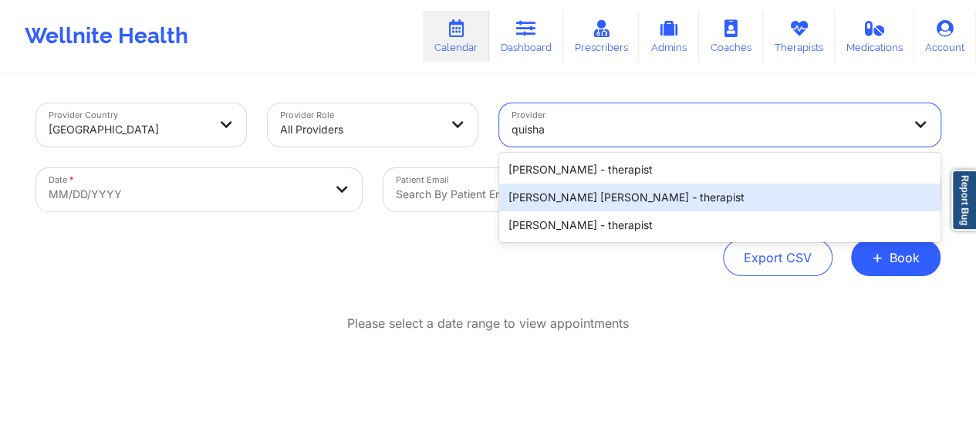
click at [624, 195] on div "[PERSON_NAME] [PERSON_NAME] - therapist" at bounding box center [719, 198] width 441 height 28
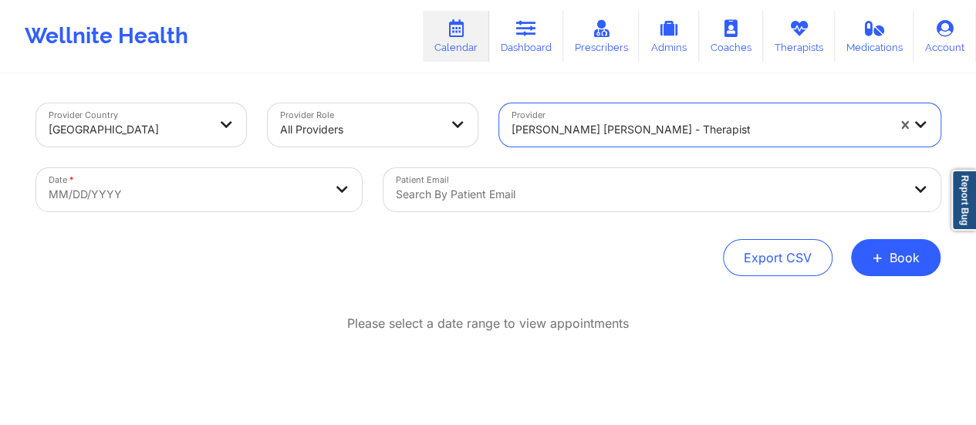
select select "2025-8"
select select "2025-9"
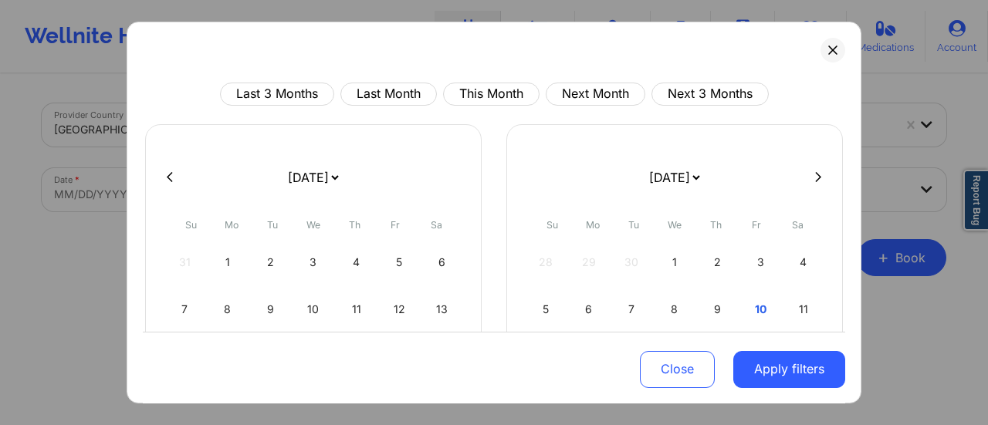
drag, startPoint x: 315, startPoint y: 181, endPoint x: 285, endPoint y: 130, distance: 59.4
click at [285, 130] on div "[DATE] [DATE] [DATE] [DATE] [DATE] [DATE] [DATE] [DATE] [DATE] [DATE] [DATE] [D…" at bounding box center [313, 314] width 336 height 380
select select "2025-9"
select select "2025-10"
click at [388, 297] on div "10" at bounding box center [399, 309] width 39 height 43
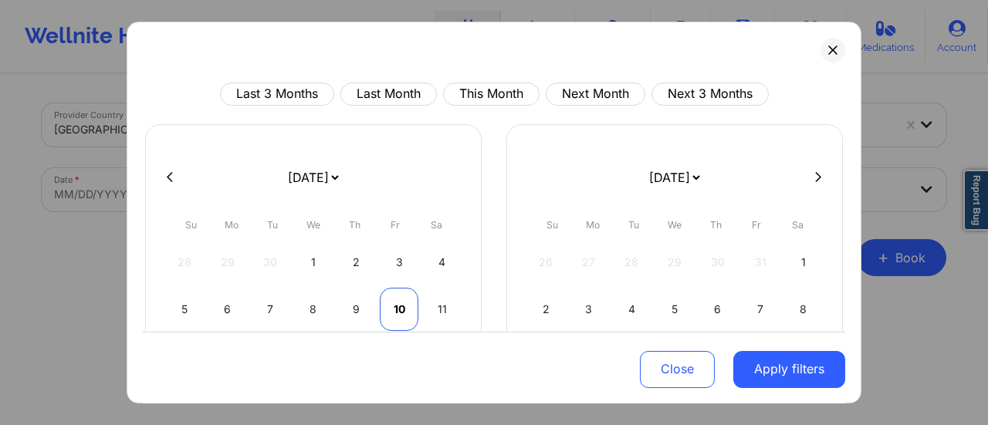
select select "2025-9"
select select "2025-10"
select select "2025-9"
select select "2025-10"
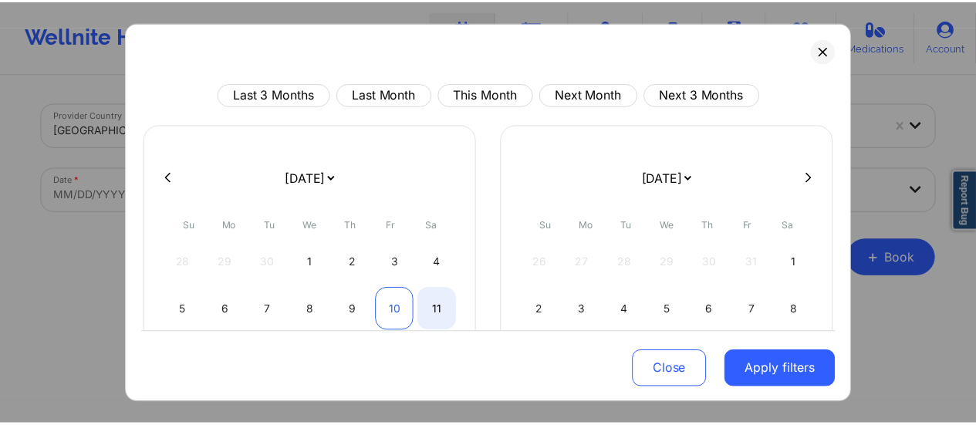
scroll to position [233, 0]
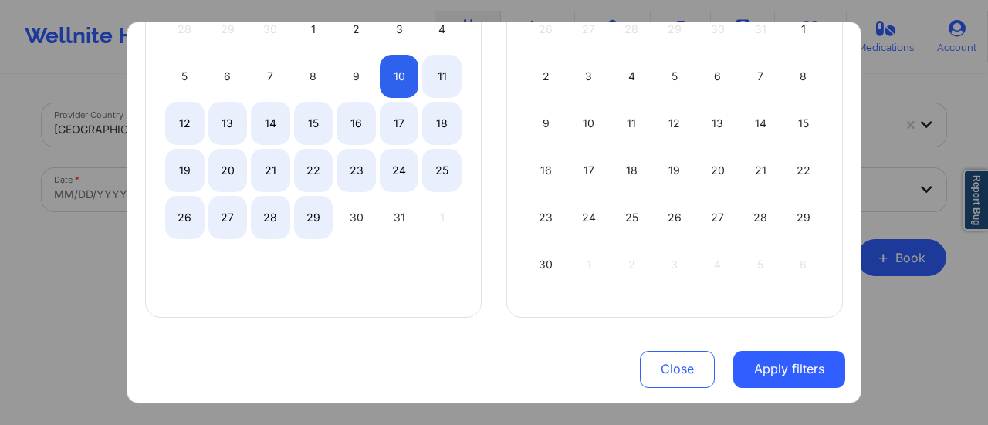
select select "2025-9"
select select "2025-10"
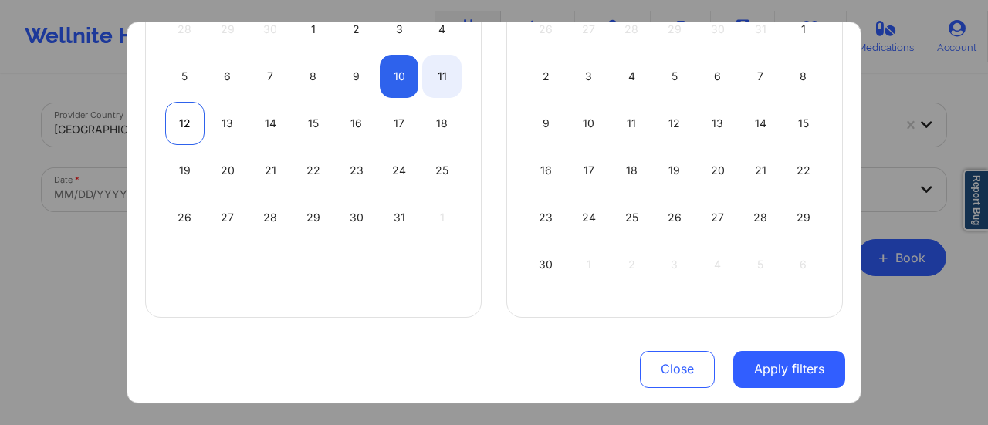
select select "2025-9"
select select "2025-10"
click at [187, 116] on div "12" at bounding box center [184, 123] width 39 height 43
select select "2025-9"
select select "2025-10"
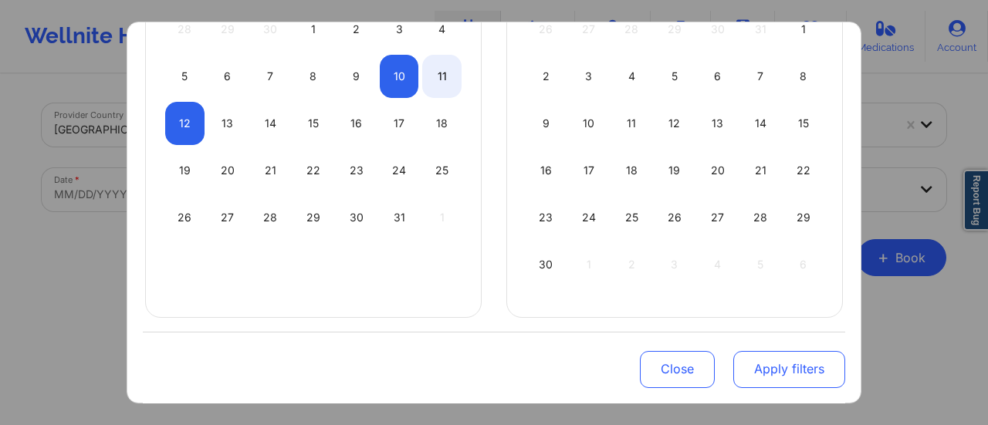
click at [806, 360] on button "Apply filters" at bounding box center [789, 368] width 112 height 37
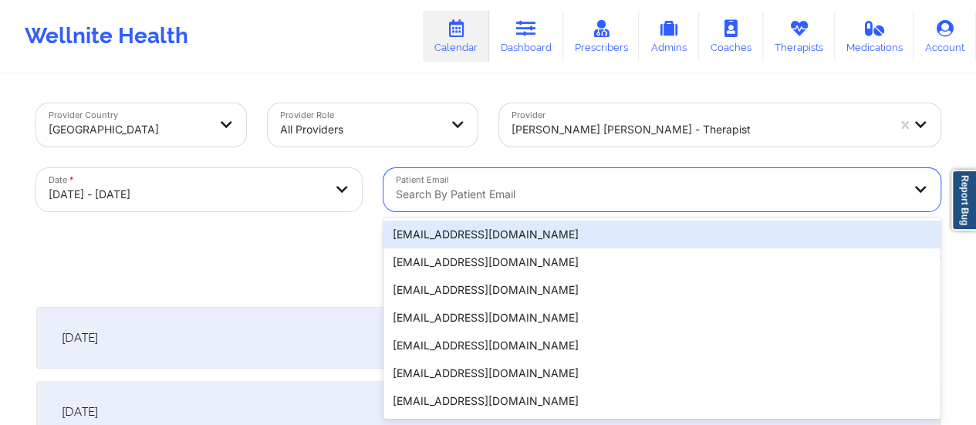
scroll to position [30, 0]
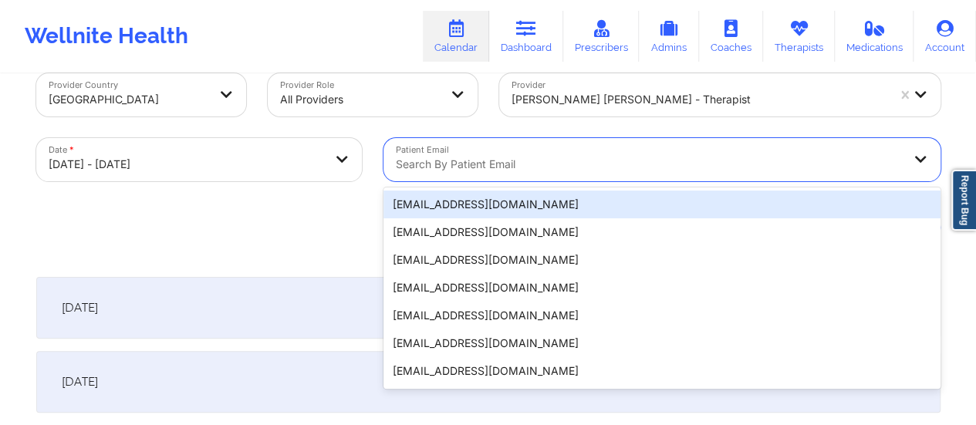
drag, startPoint x: 640, startPoint y: 171, endPoint x: 633, endPoint y: 180, distance: 11.6
click at [633, 180] on div "Search by patient email" at bounding box center [643, 159] width 520 height 43
paste input "[EMAIL_ADDRESS][DOMAIN_NAME]"
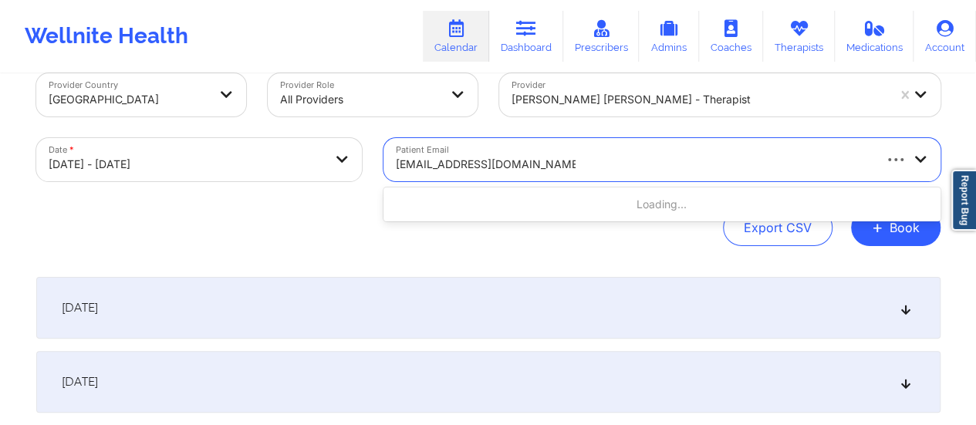
type input "[EMAIL_ADDRESS][DOMAIN_NAME]"
click at [427, 306] on div "[DATE]" at bounding box center [488, 308] width 904 height 62
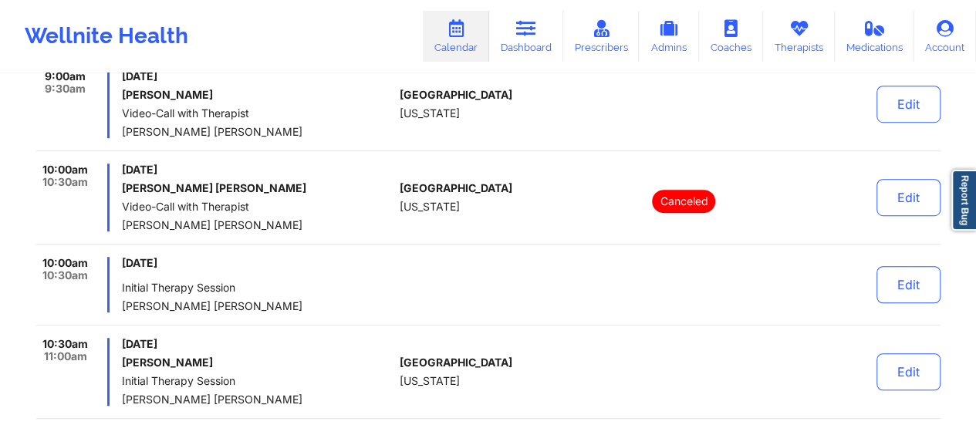
scroll to position [0, 0]
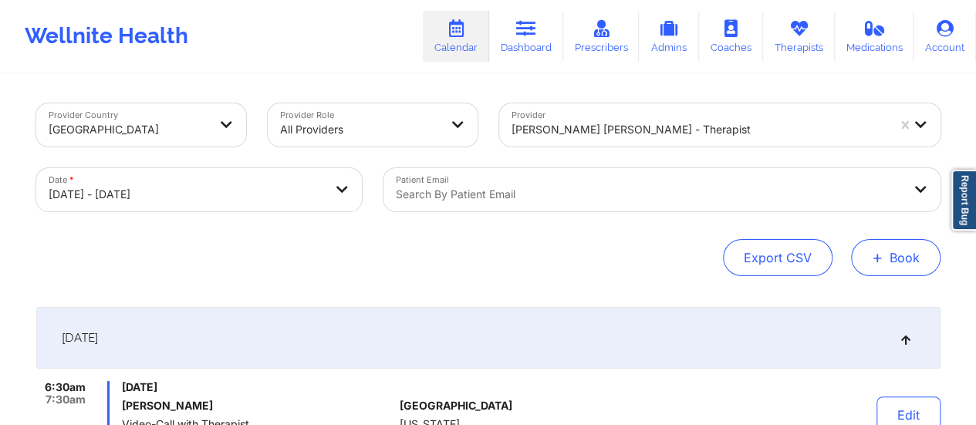
drag, startPoint x: 947, startPoint y: 261, endPoint x: 919, endPoint y: 255, distance: 29.1
click at [919, 255] on button "+ Book" at bounding box center [895, 257] width 89 height 37
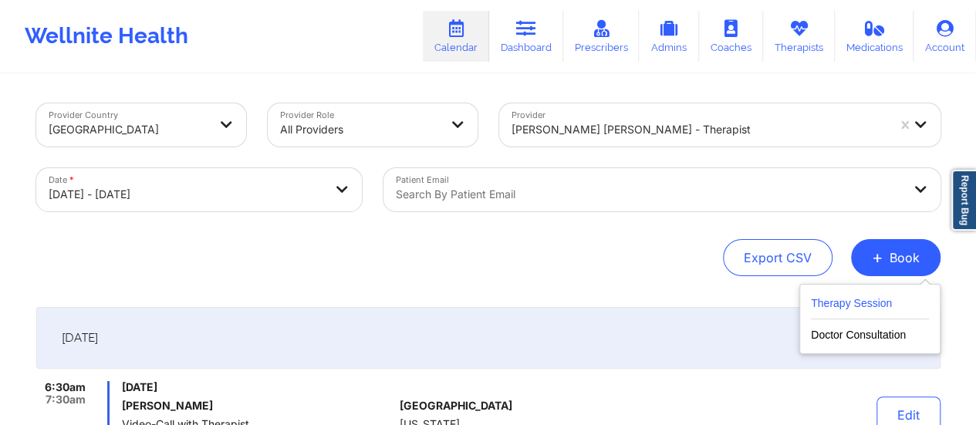
click at [835, 304] on button "Therapy Session" at bounding box center [870, 306] width 118 height 25
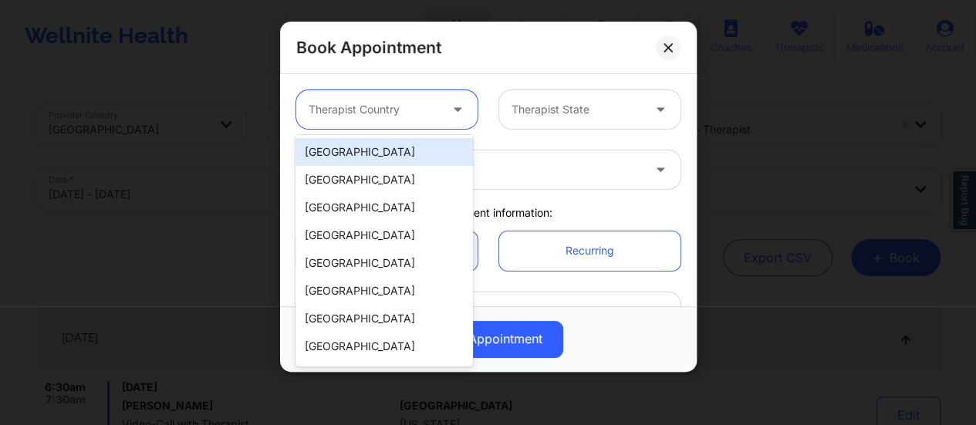
click at [358, 124] on div "Therapist Country" at bounding box center [368, 109] width 144 height 39
click at [355, 148] on div "[GEOGRAPHIC_DATA]" at bounding box center [384, 152] width 177 height 28
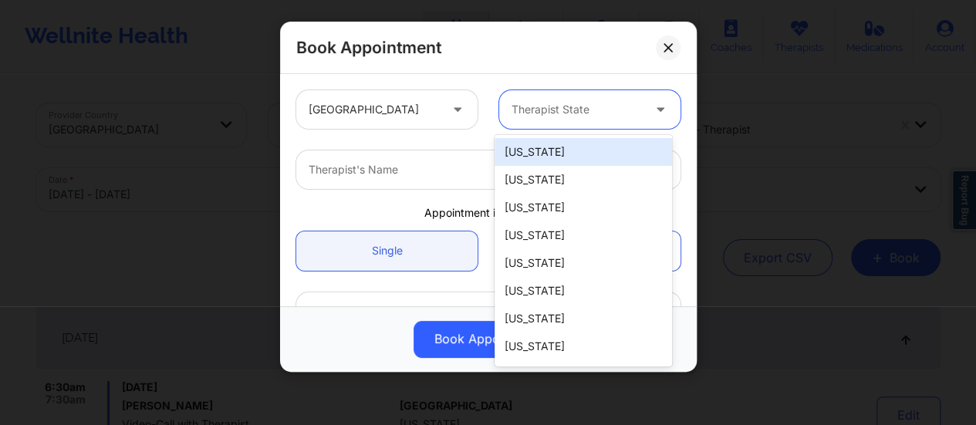
click at [523, 116] on div at bounding box center [577, 109] width 130 height 19
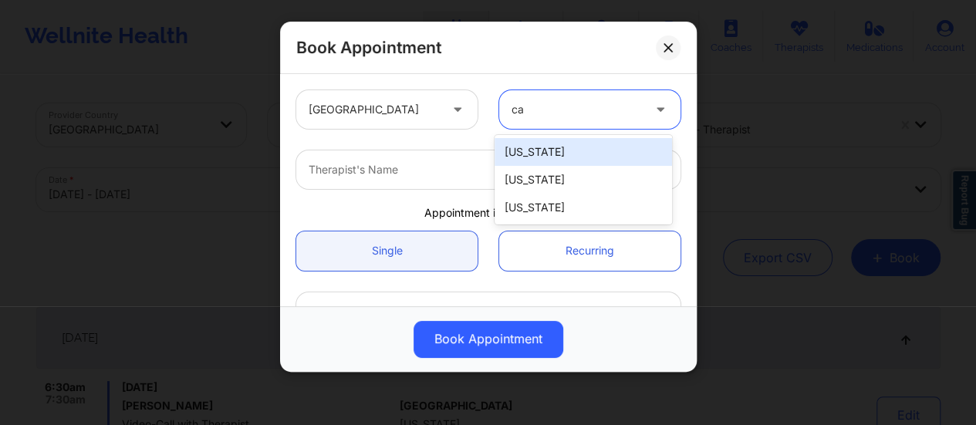
type input "cal"
click at [557, 148] on div "[US_STATE]" at bounding box center [583, 152] width 177 height 28
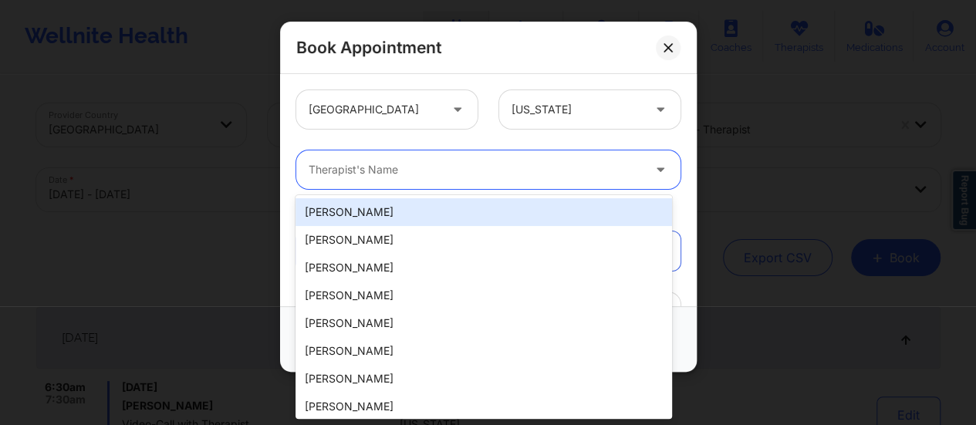
click at [495, 164] on div at bounding box center [475, 169] width 333 height 19
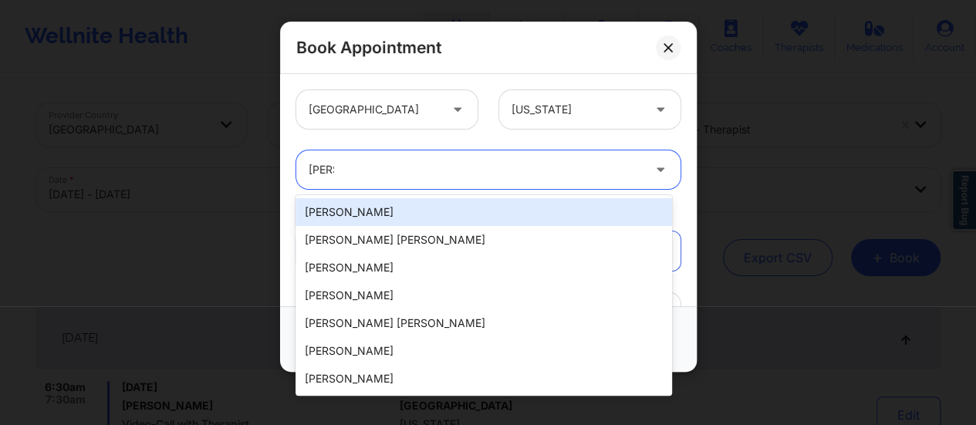
type input "Quisha"
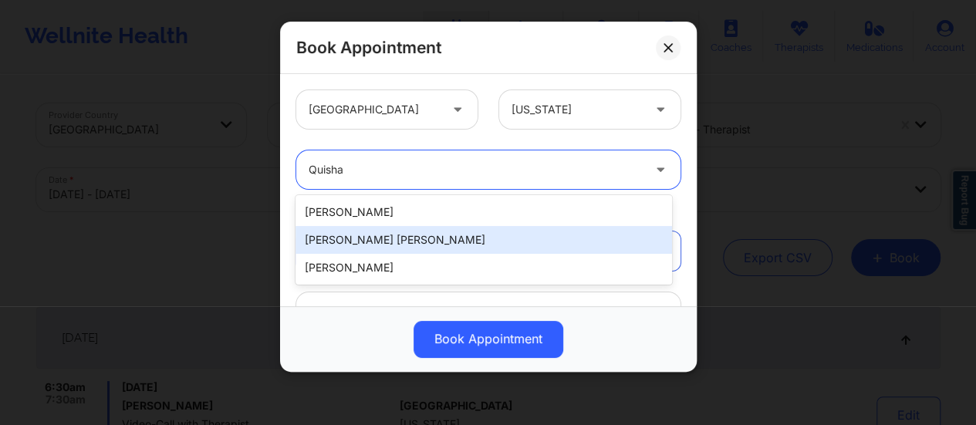
click at [447, 237] on div "[PERSON_NAME] [PERSON_NAME]" at bounding box center [484, 240] width 377 height 28
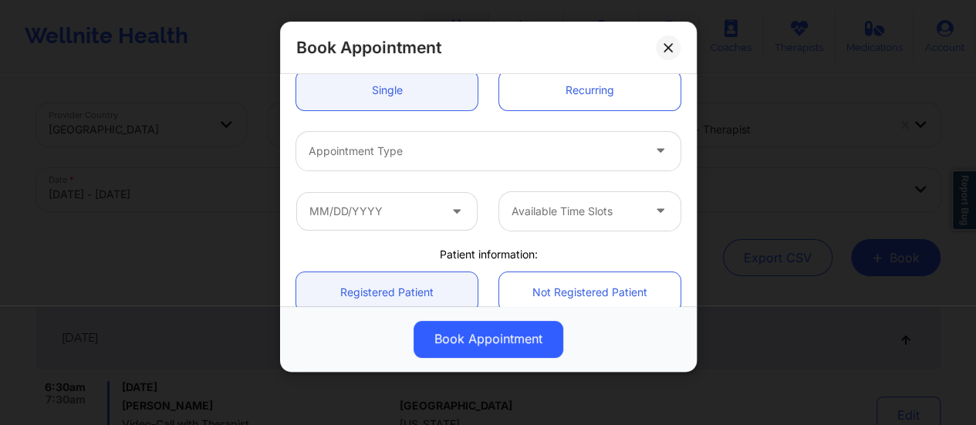
scroll to position [161, 0]
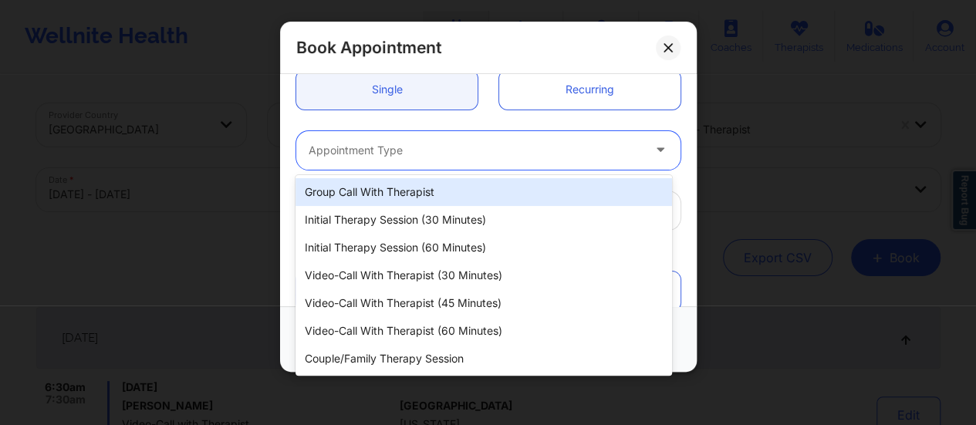
click at [466, 145] on div at bounding box center [475, 150] width 333 height 19
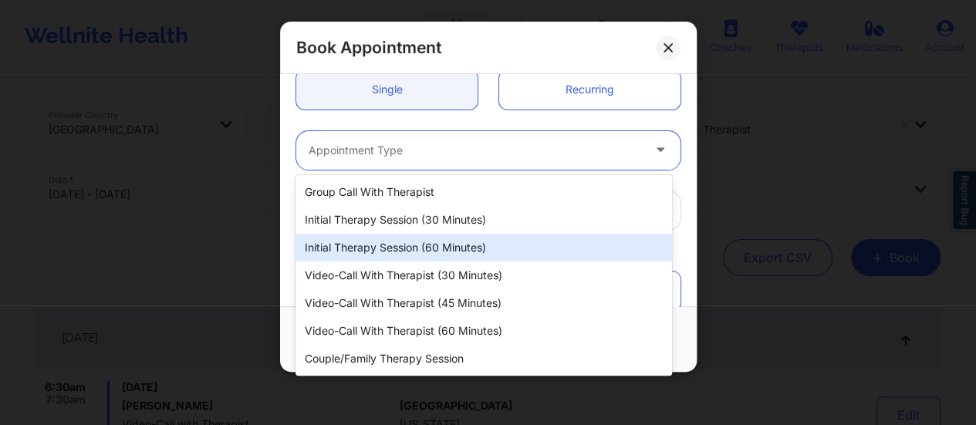
click at [452, 257] on div "Initial Therapy Session (60 minutes)" at bounding box center [484, 248] width 377 height 28
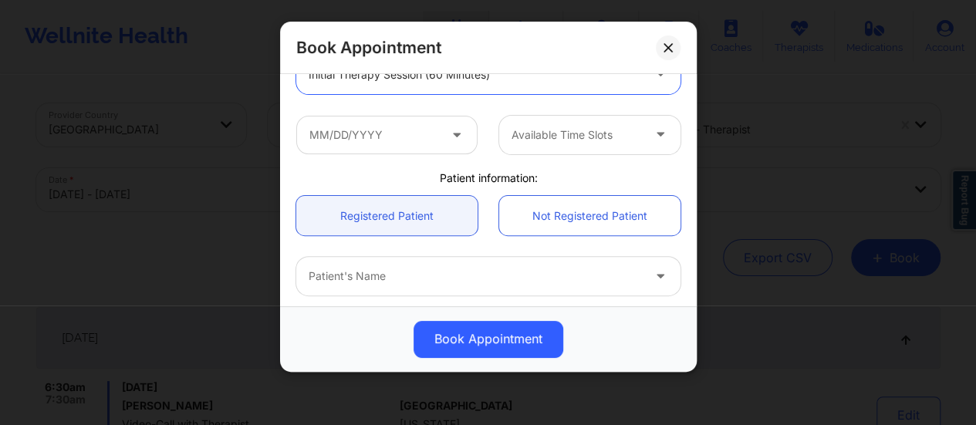
scroll to position [241, 0]
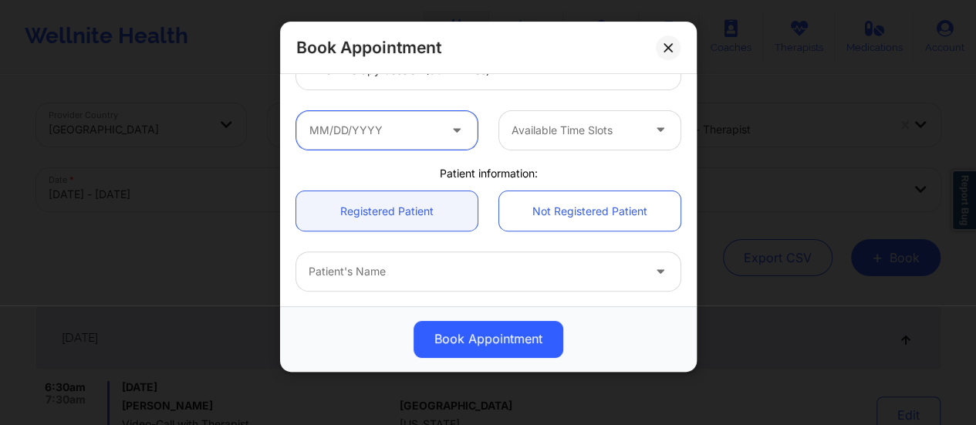
click at [405, 127] on input "text" at bounding box center [386, 130] width 181 height 39
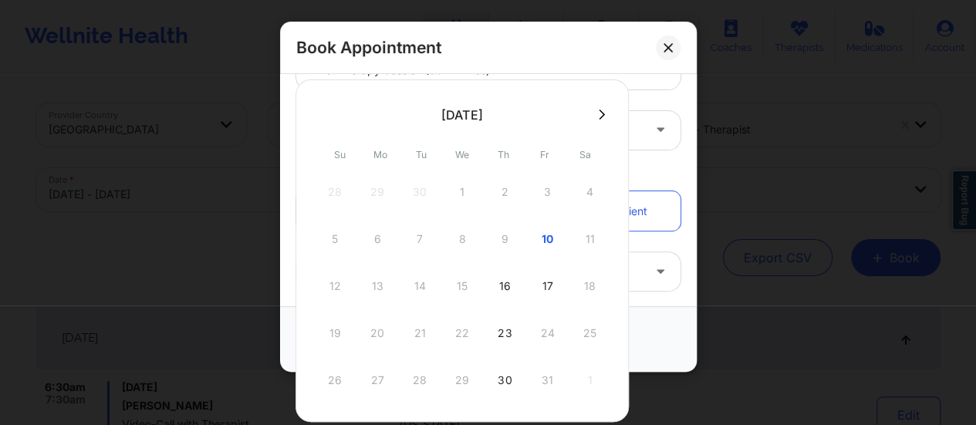
click at [594, 117] on button at bounding box center [601, 114] width 15 height 13
click at [319, 110] on icon at bounding box center [322, 115] width 6 height 12
click at [494, 282] on div "16" at bounding box center [504, 286] width 39 height 43
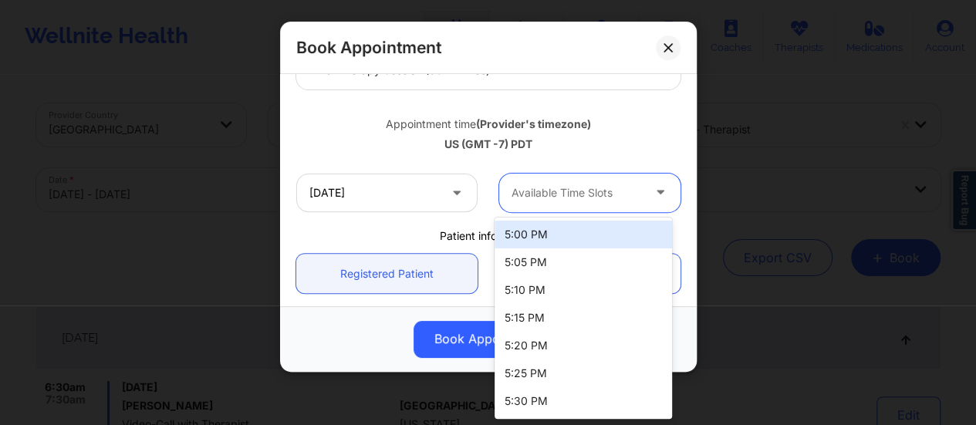
click at [592, 198] on div at bounding box center [577, 193] width 130 height 19
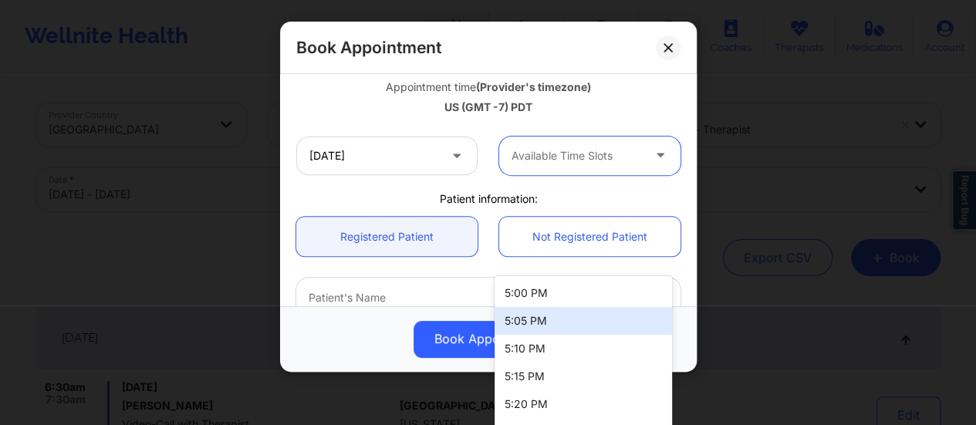
scroll to position [283, 0]
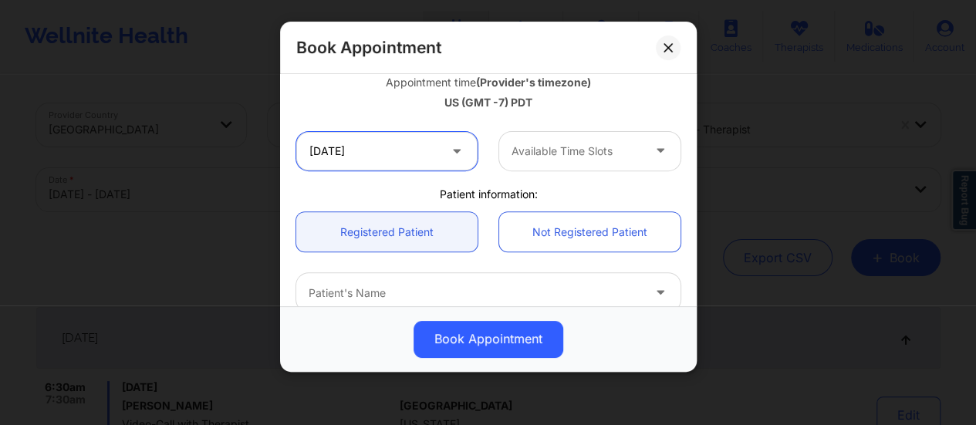
click at [389, 147] on input "[DATE]" at bounding box center [386, 151] width 181 height 39
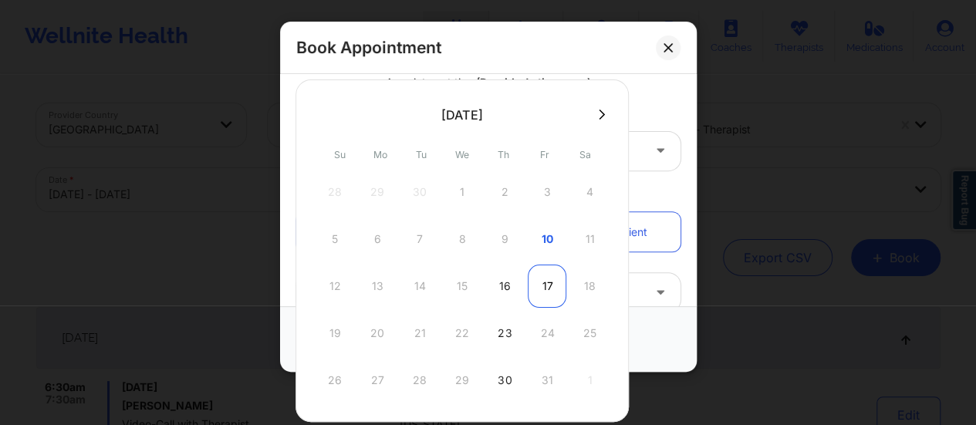
click at [542, 286] on div "17" at bounding box center [547, 286] width 39 height 43
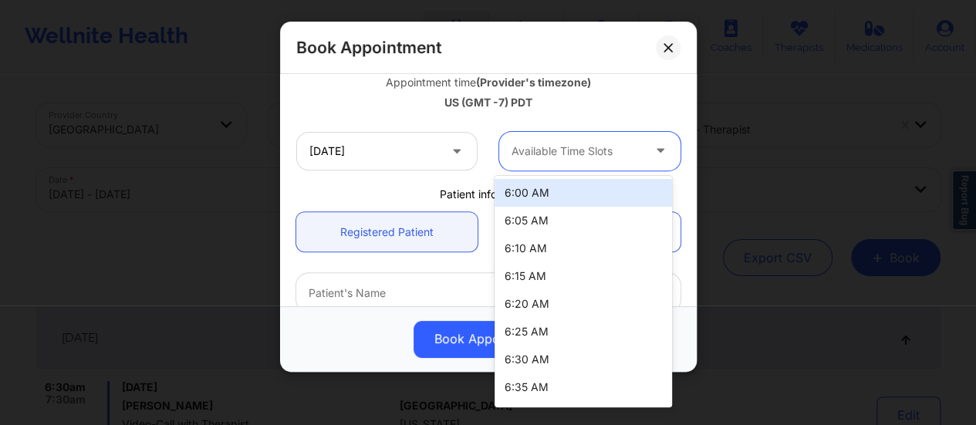
click at [551, 155] on div at bounding box center [577, 151] width 130 height 19
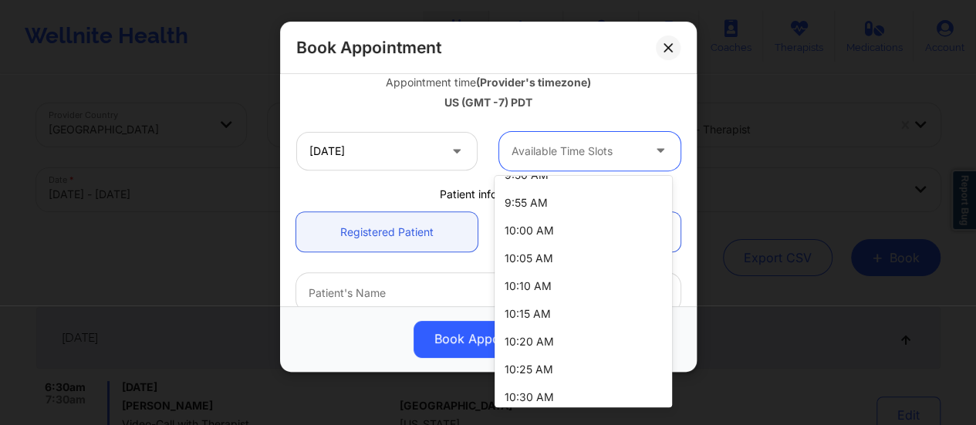
scroll to position [1469, 0]
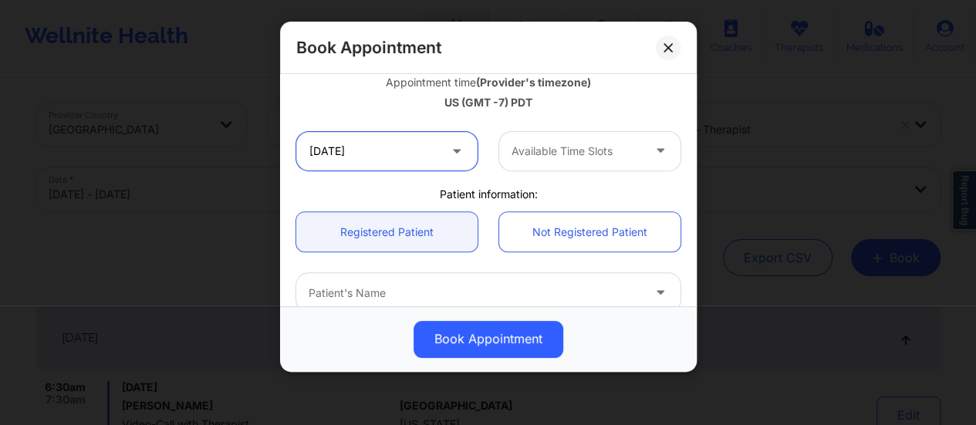
click at [423, 160] on input "[DATE]" at bounding box center [386, 151] width 181 height 39
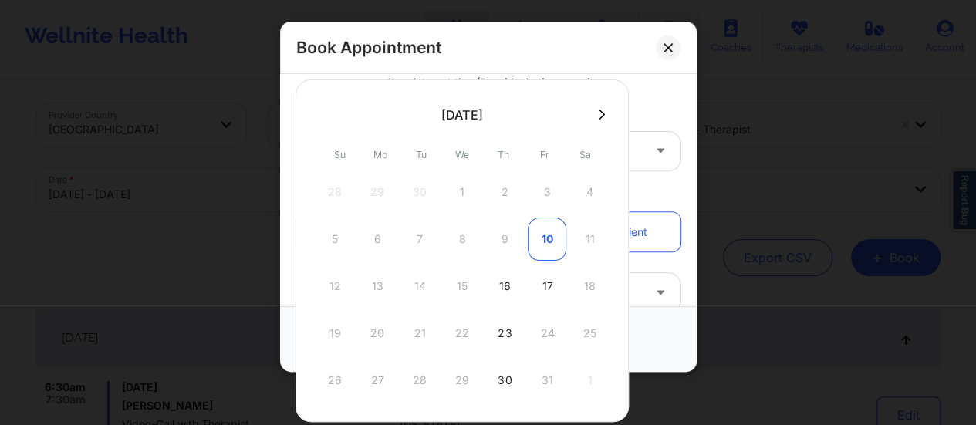
click at [533, 235] on div "10" at bounding box center [547, 239] width 39 height 43
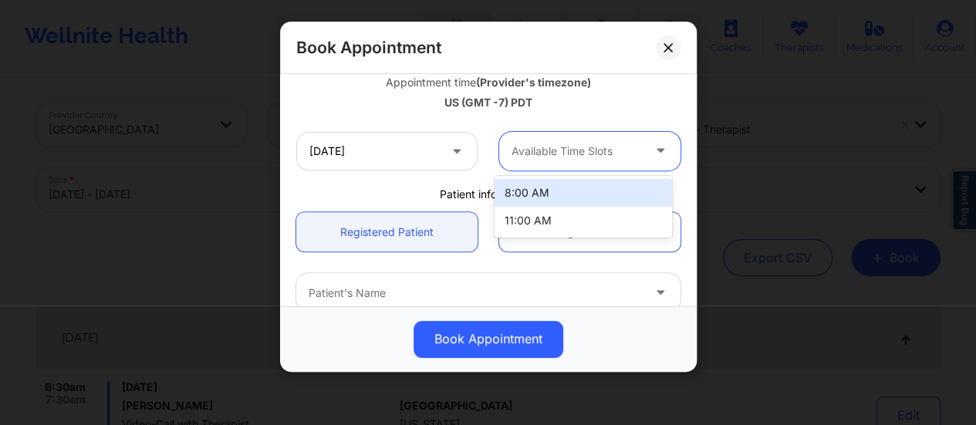
click at [577, 154] on div at bounding box center [577, 151] width 130 height 19
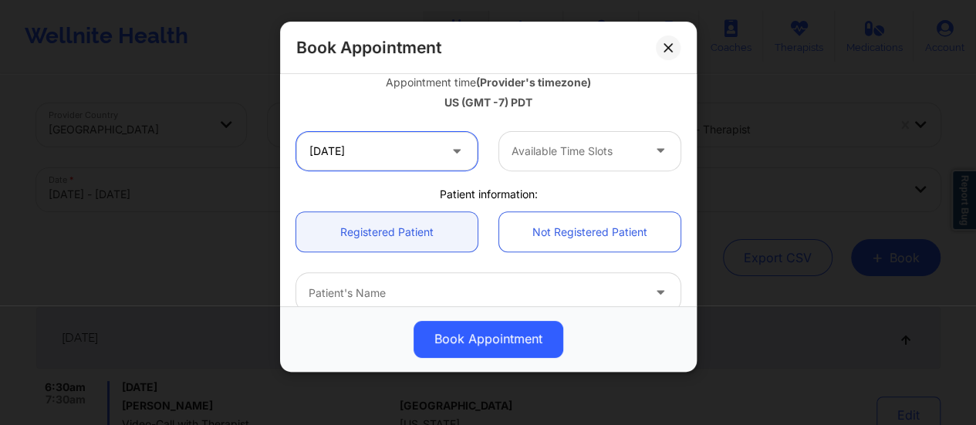
click at [415, 155] on input "[DATE]" at bounding box center [386, 151] width 181 height 39
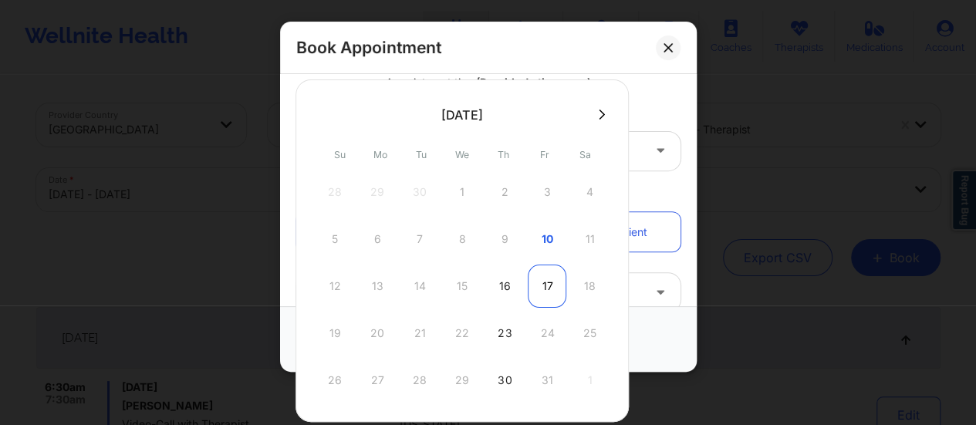
click at [537, 280] on div "17" at bounding box center [547, 286] width 39 height 43
type input "[DATE]"
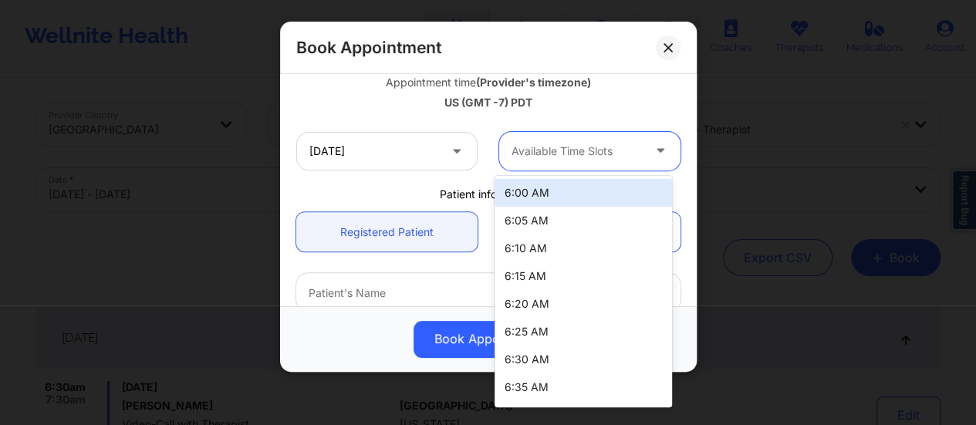
click at [591, 146] on div at bounding box center [577, 151] width 130 height 19
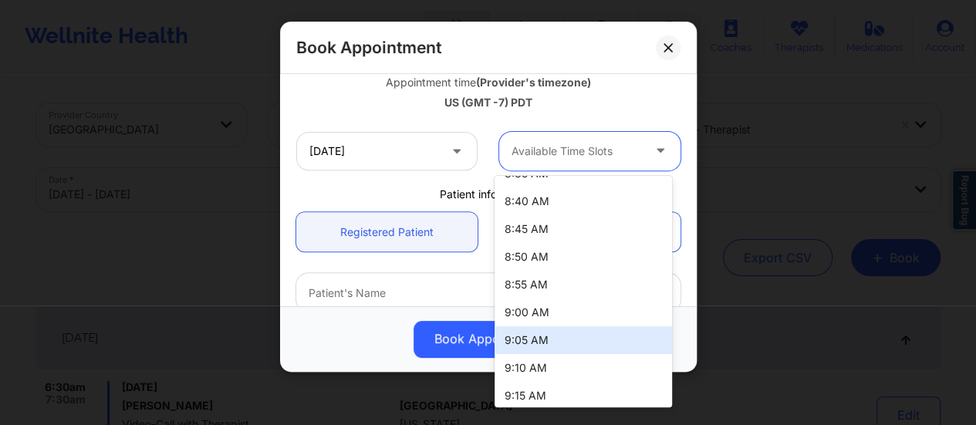
scroll to position [0, 0]
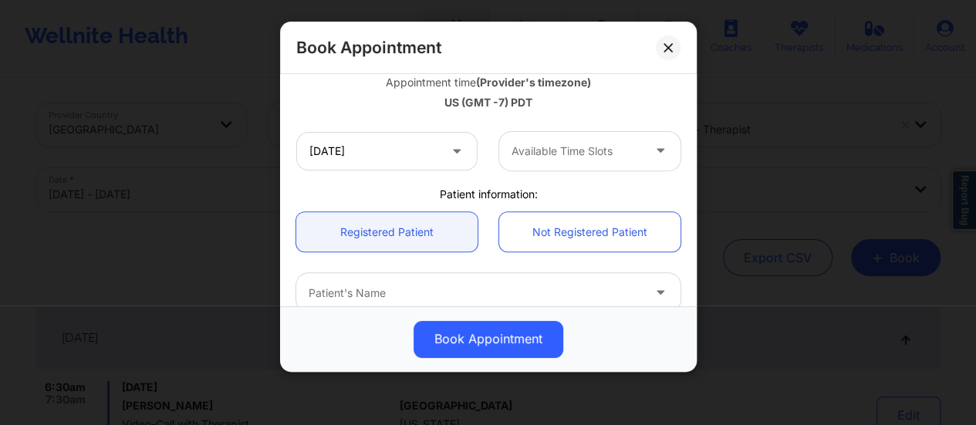
click at [449, 154] on icon at bounding box center [456, 147] width 15 height 13
click at [665, 53] on button at bounding box center [668, 47] width 25 height 25
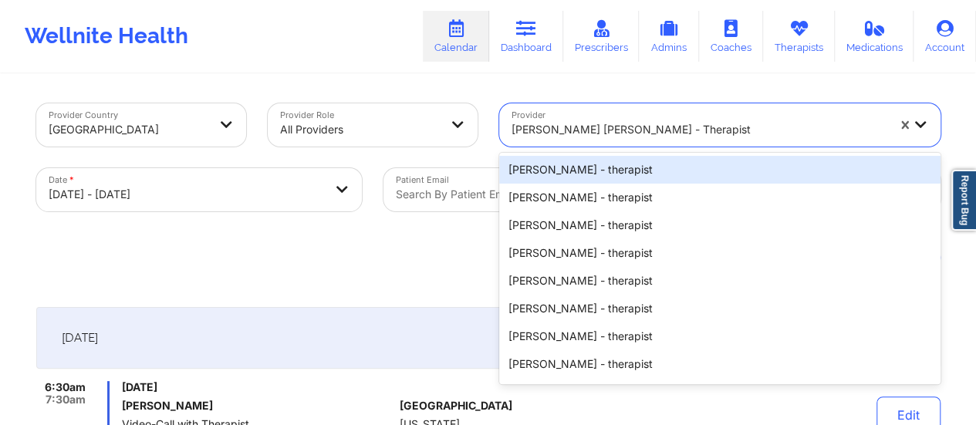
click at [630, 127] on div at bounding box center [699, 129] width 375 height 19
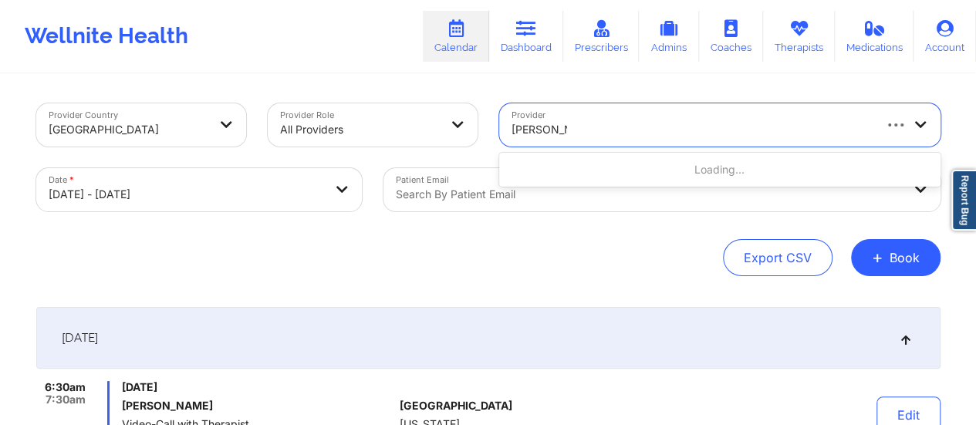
type input "[PERSON_NAME]"
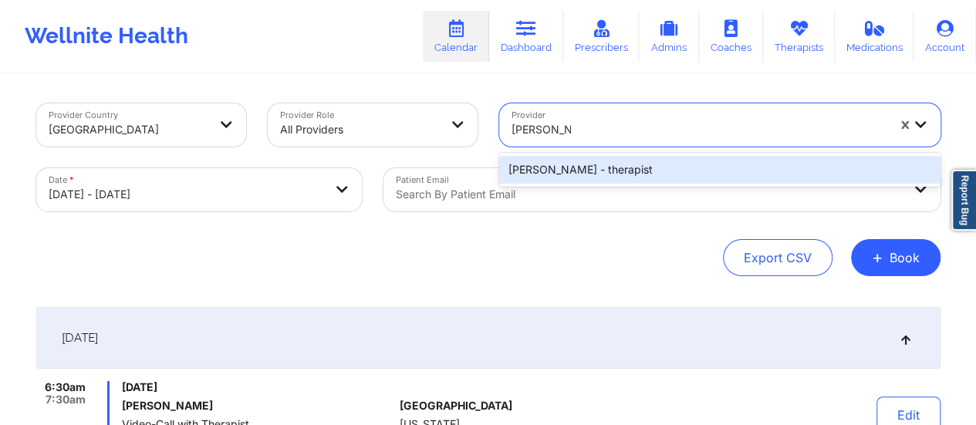
click at [626, 166] on div "[PERSON_NAME] - therapist" at bounding box center [719, 170] width 441 height 28
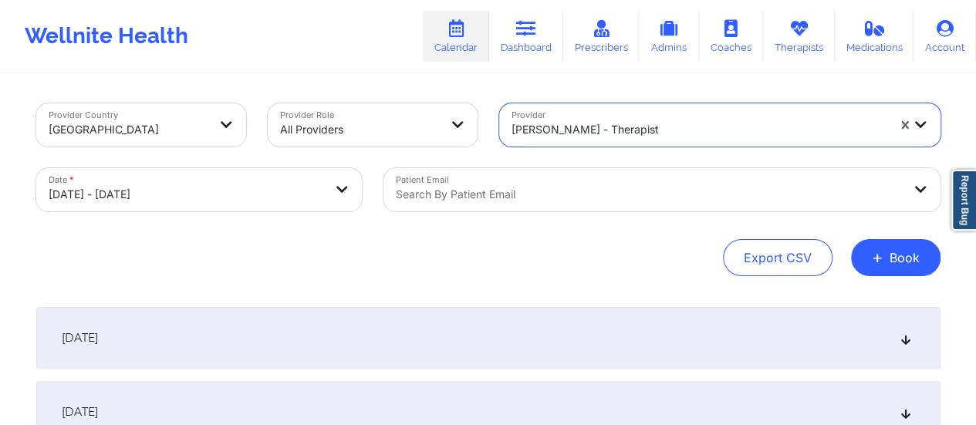
scroll to position [30, 0]
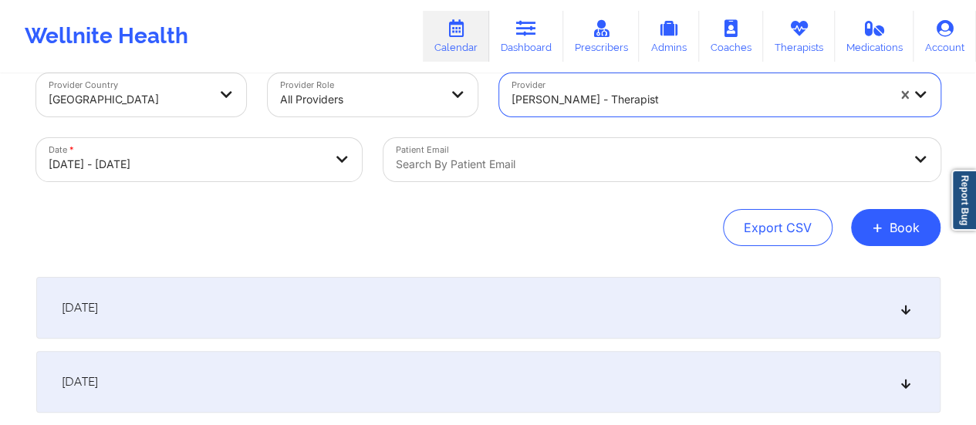
click at [468, 181] on div "Search by patient email" at bounding box center [661, 159] width 557 height 43
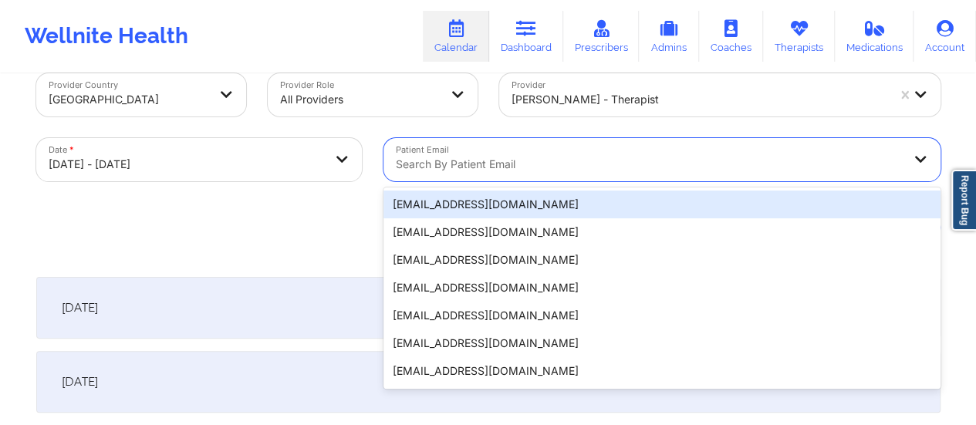
paste input "[EMAIL_ADDRESS][DOMAIN_NAME]"
type input "[EMAIL_ADDRESS][DOMAIN_NAME]"
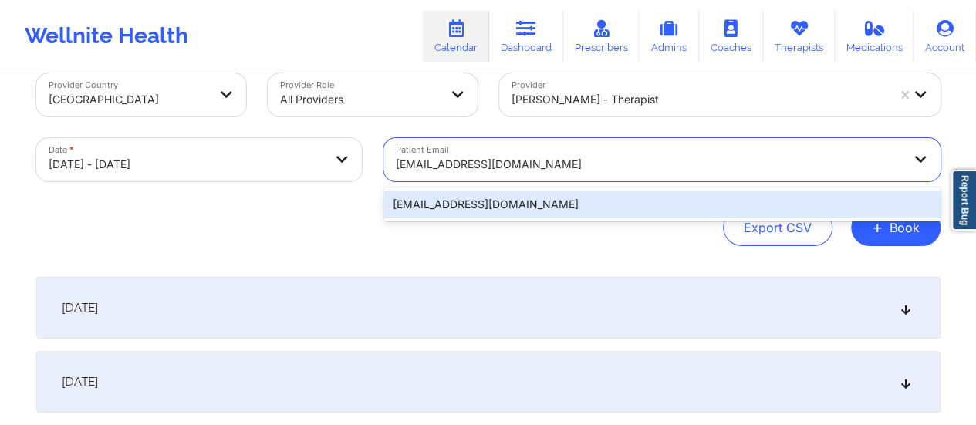
click at [577, 200] on div "[EMAIL_ADDRESS][DOMAIN_NAME]" at bounding box center [661, 205] width 557 height 28
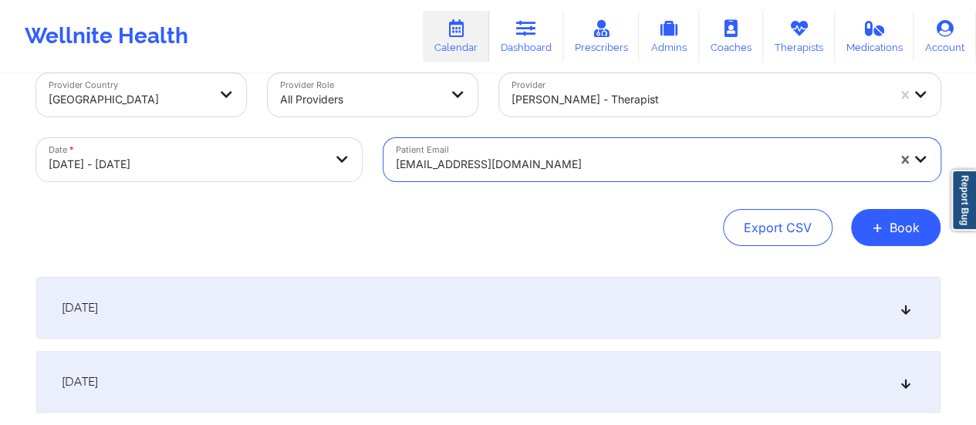
click at [401, 289] on div "[DATE]" at bounding box center [488, 308] width 904 height 62
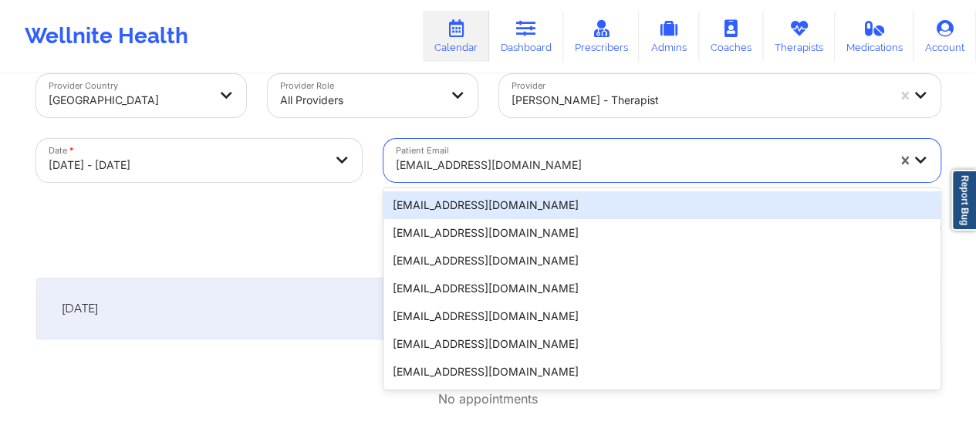
click at [589, 182] on div "20 results available. Use Up and Down to choose options, press Enter to select …" at bounding box center [661, 160] width 557 height 43
click at [589, 201] on div "[EMAIL_ADDRESS][DOMAIN_NAME]" at bounding box center [661, 205] width 557 height 28
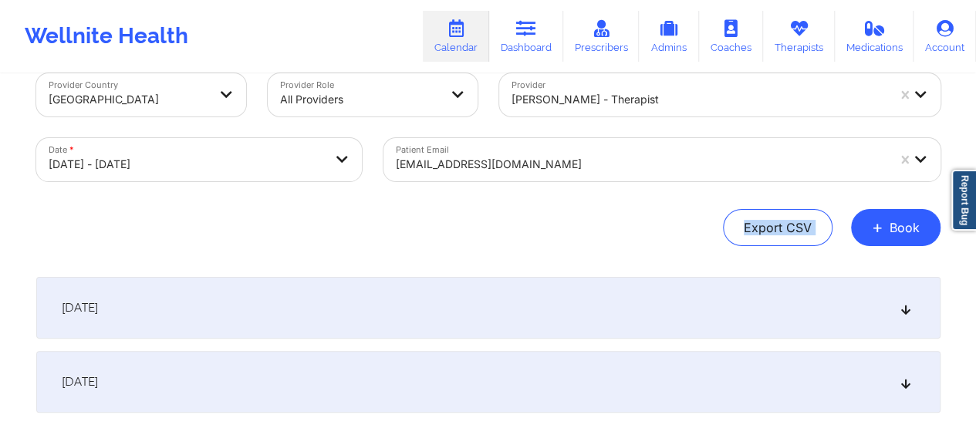
click at [589, 201] on div "Provider Country [GEOGRAPHIC_DATA] Provider Role All Providers Provider [PERSON…" at bounding box center [488, 159] width 904 height 173
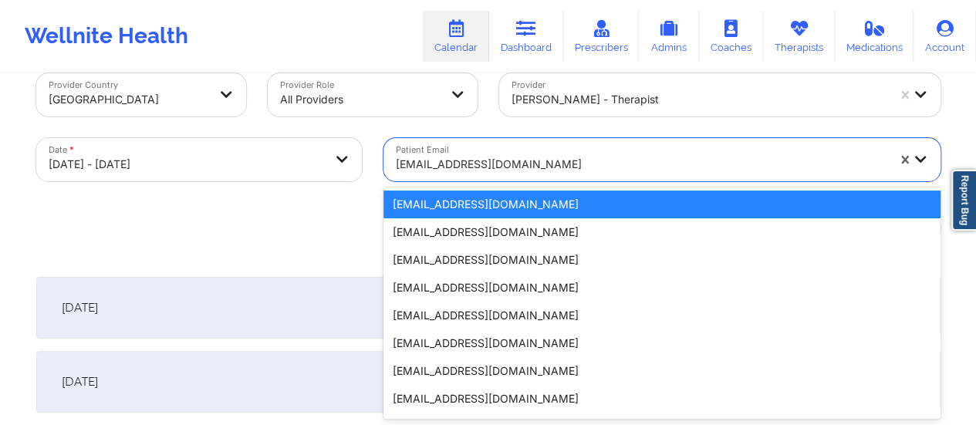
click at [493, 159] on div at bounding box center [641, 164] width 491 height 19
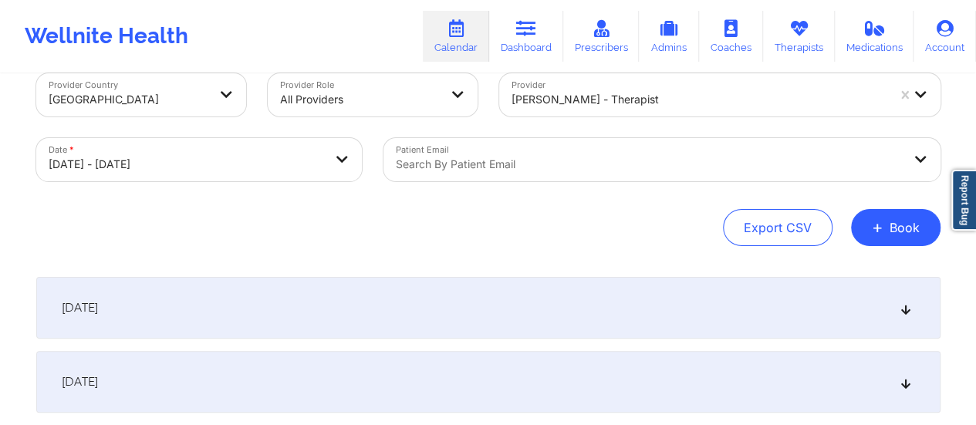
click at [291, 239] on div "Export CSV + Book" at bounding box center [488, 227] width 904 height 37
click at [321, 294] on div "[DATE]" at bounding box center [488, 308] width 904 height 62
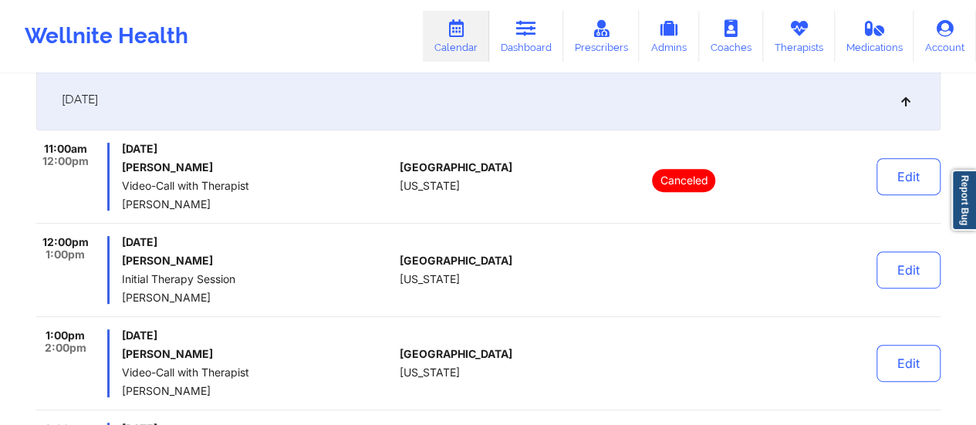
scroll to position [238, 0]
click at [915, 259] on button "Edit" at bounding box center [908, 270] width 64 height 37
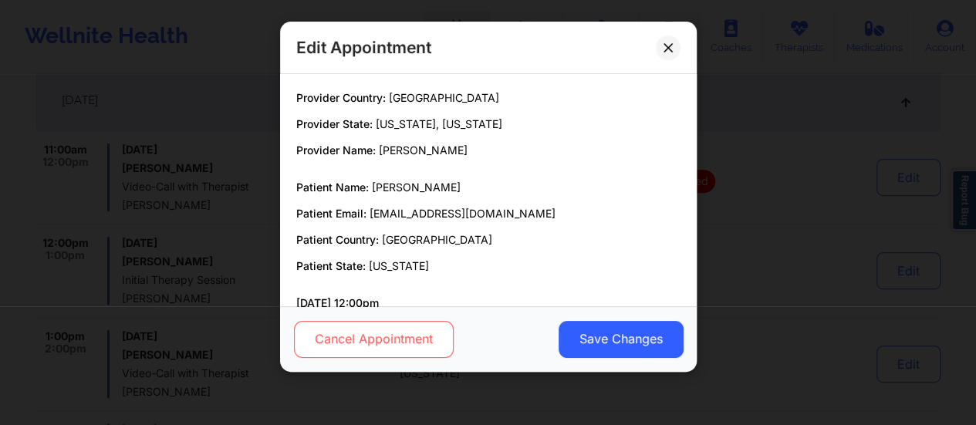
click at [434, 345] on button "Cancel Appointment" at bounding box center [373, 339] width 160 height 37
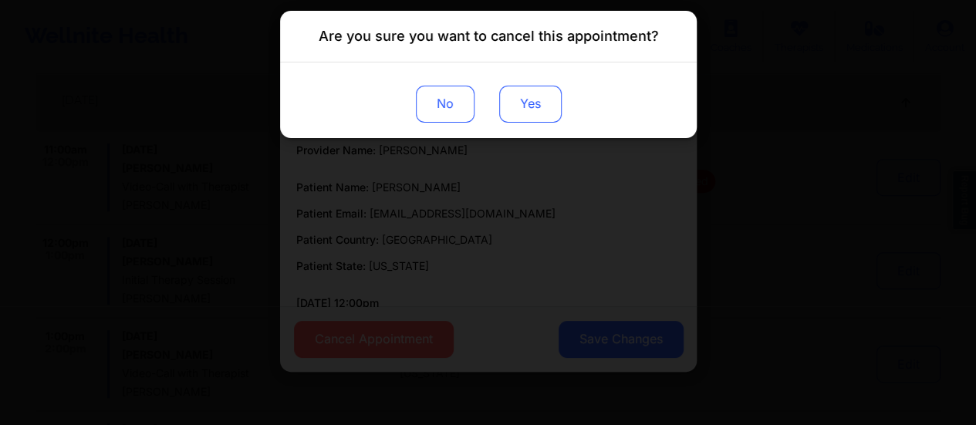
click at [533, 116] on button "Yes" at bounding box center [529, 104] width 62 height 37
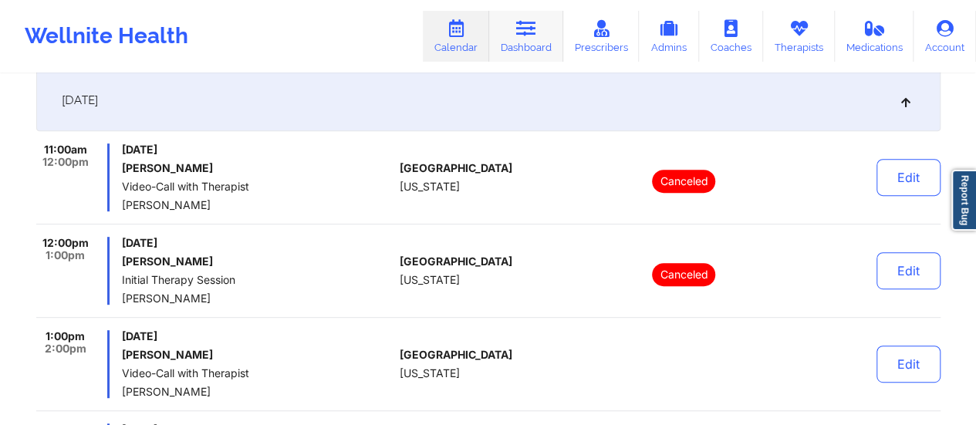
click at [520, 50] on link "Dashboard" at bounding box center [526, 36] width 74 height 51
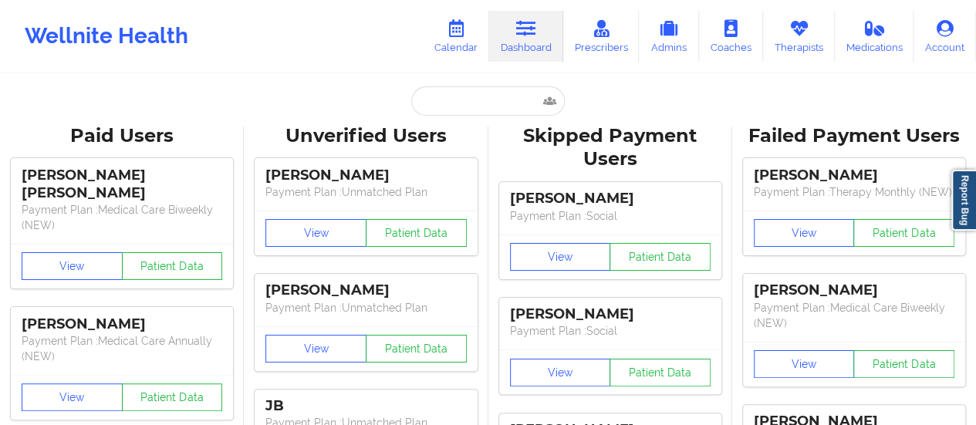
drag, startPoint x: 492, startPoint y: 83, endPoint x: 488, endPoint y: 93, distance: 11.8
click at [488, 93] on input "text" at bounding box center [487, 100] width 153 height 29
paste input "[EMAIL_ADDRESS][DOMAIN_NAME]"
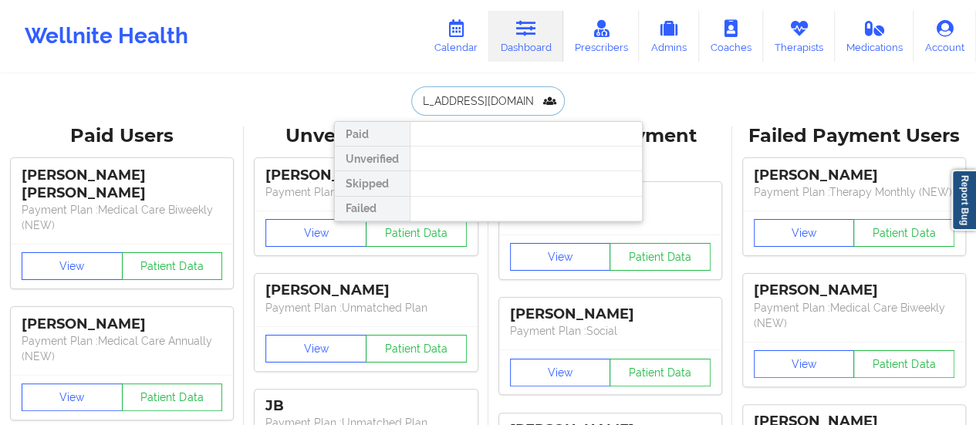
type input "[EMAIL_ADDRESS][DOMAIN_NAME]"
click at [456, 154] on div at bounding box center [526, 159] width 232 height 25
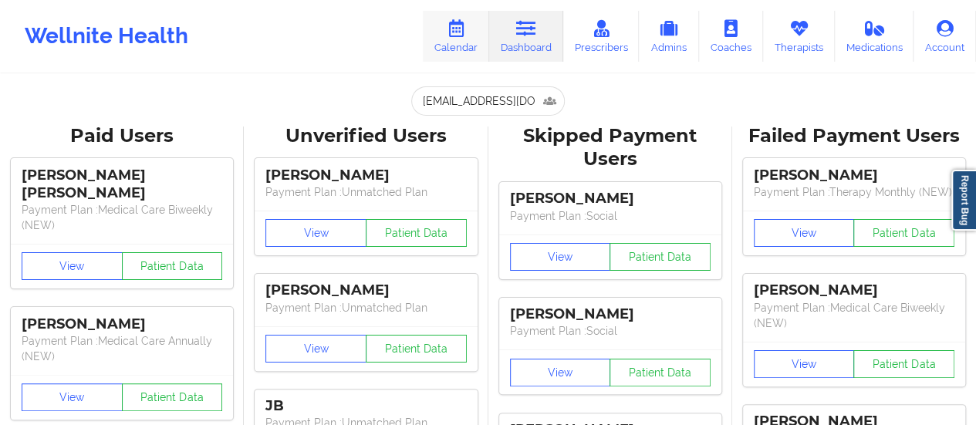
click at [458, 35] on icon at bounding box center [456, 28] width 20 height 17
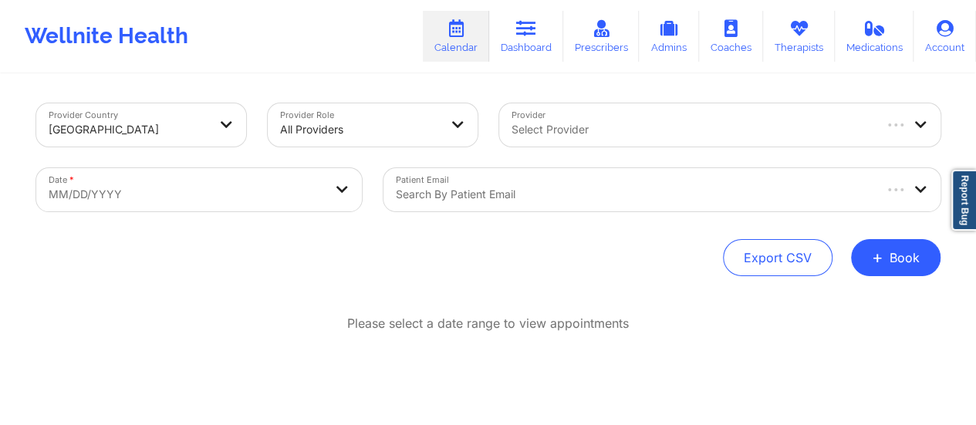
click at [589, 123] on div at bounding box center [692, 129] width 360 height 19
click at [895, 268] on button "+ Book" at bounding box center [895, 257] width 89 height 37
click at [822, 305] on button "Therapy Session" at bounding box center [870, 306] width 118 height 25
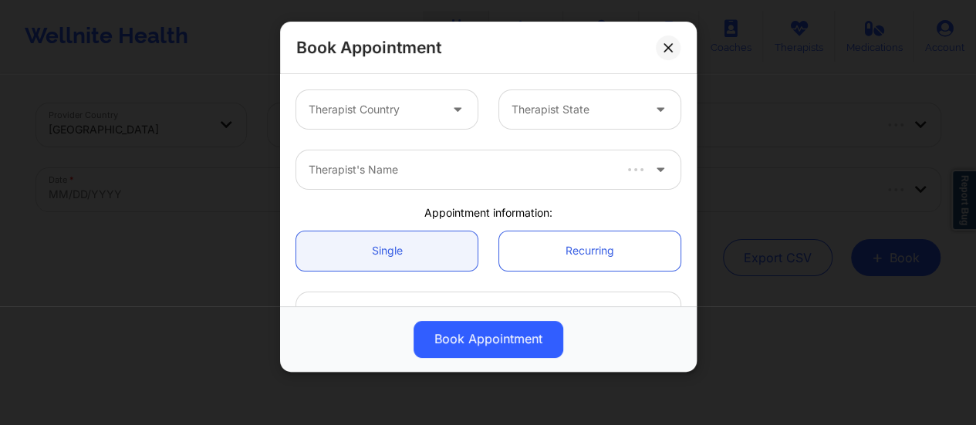
click at [433, 121] on div "Therapist Country" at bounding box center [368, 109] width 144 height 39
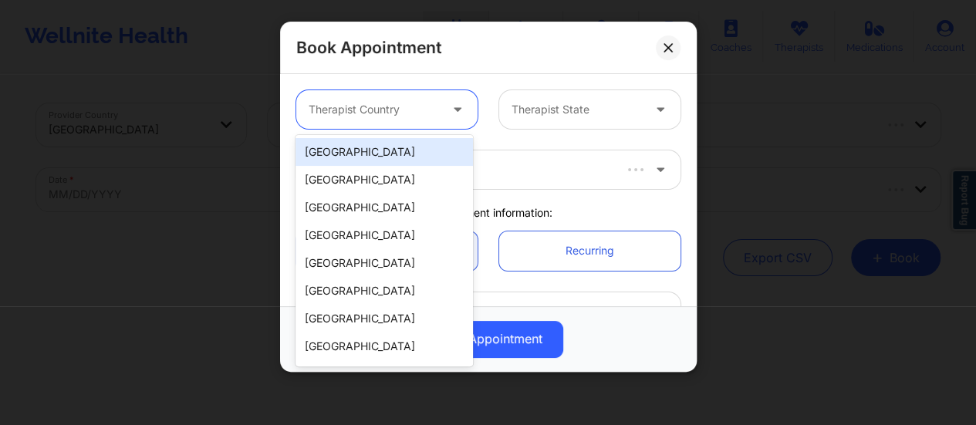
click at [410, 160] on div "[GEOGRAPHIC_DATA]" at bounding box center [384, 152] width 177 height 28
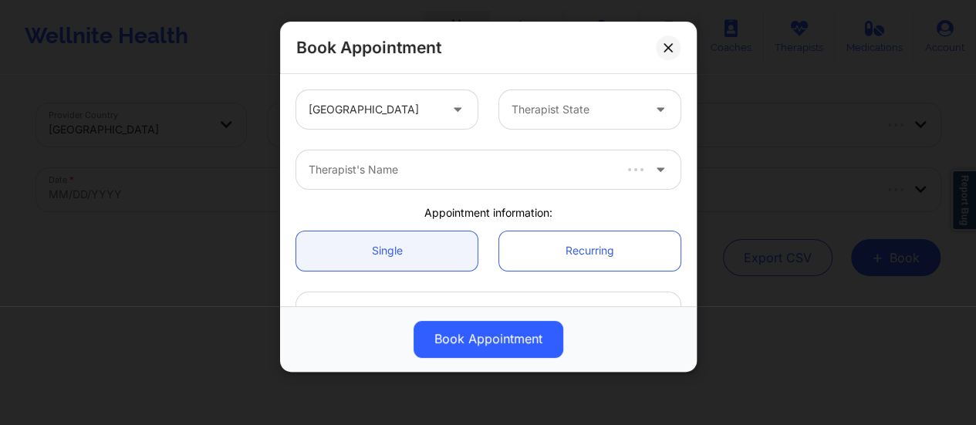
click at [545, 131] on div "United States Therapist State" at bounding box center [488, 109] width 406 height 60
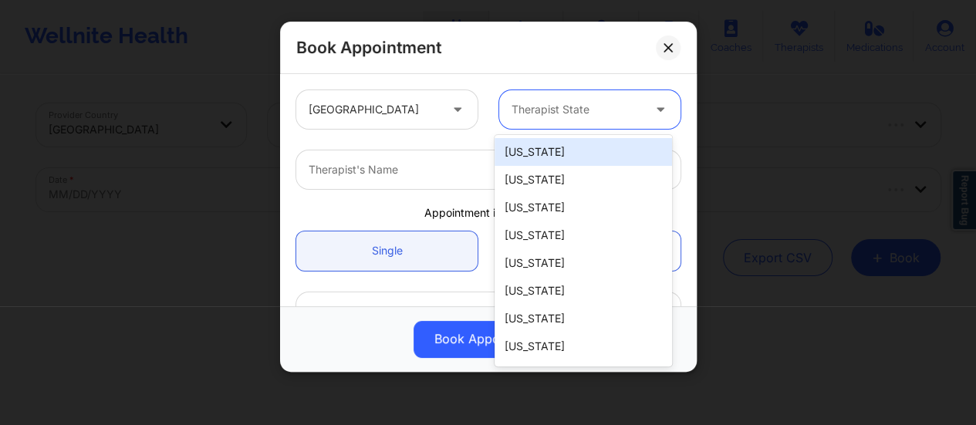
click at [548, 122] on div "Therapist State" at bounding box center [571, 109] width 144 height 39
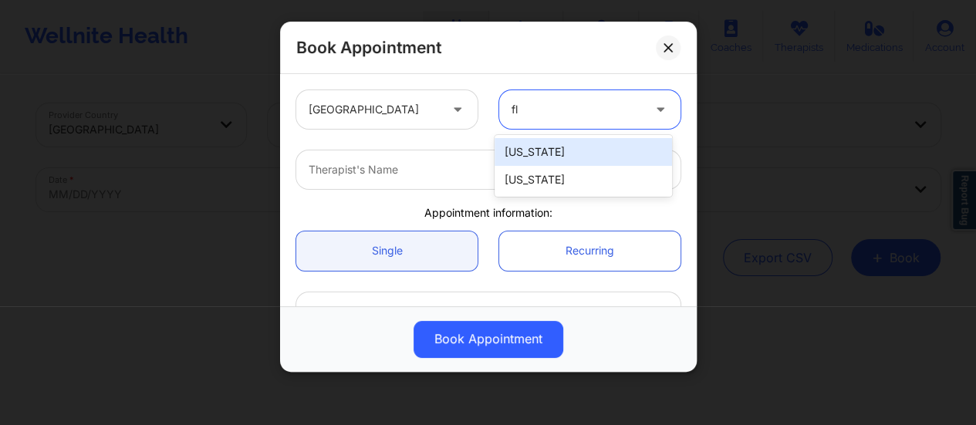
type input "flo"
click at [533, 153] on div "[US_STATE]" at bounding box center [583, 152] width 177 height 28
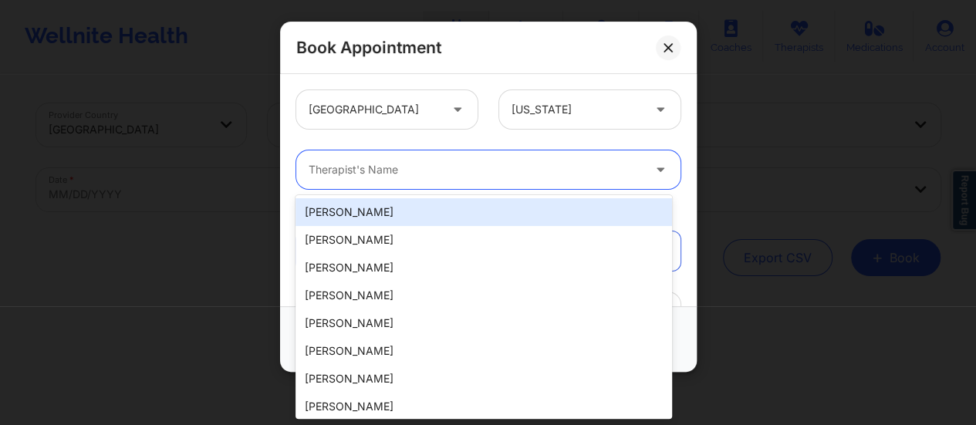
click at [475, 177] on div at bounding box center [475, 169] width 333 height 19
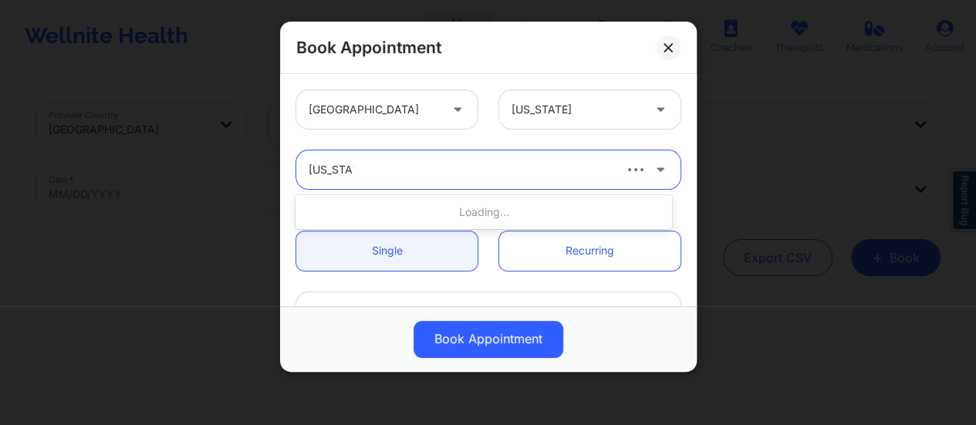
type input "[US_STATE] G"
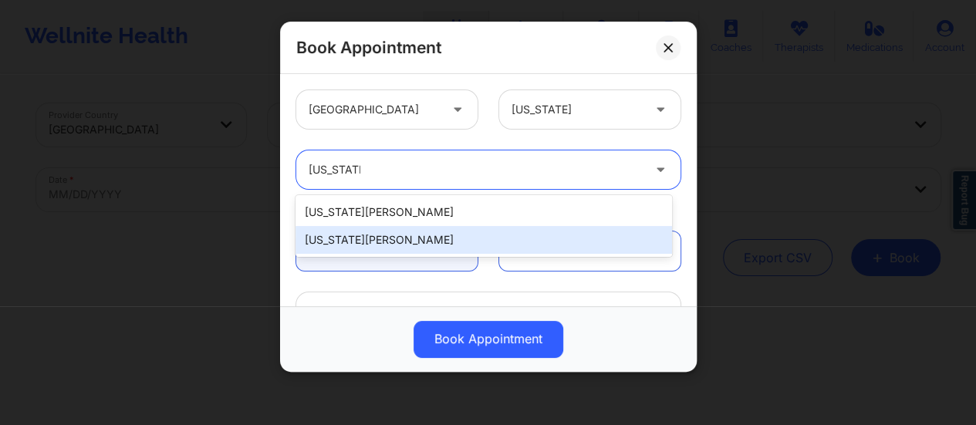
click at [457, 232] on div "[US_STATE][PERSON_NAME]" at bounding box center [484, 240] width 377 height 28
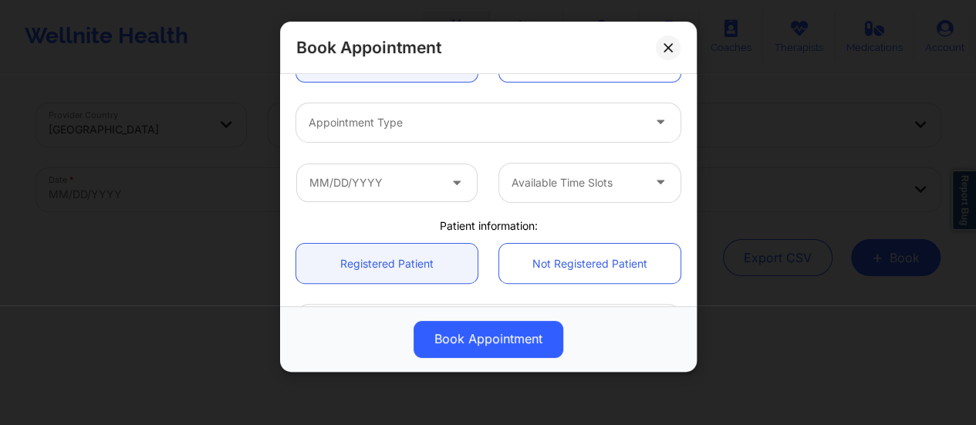
scroll to position [195, 0]
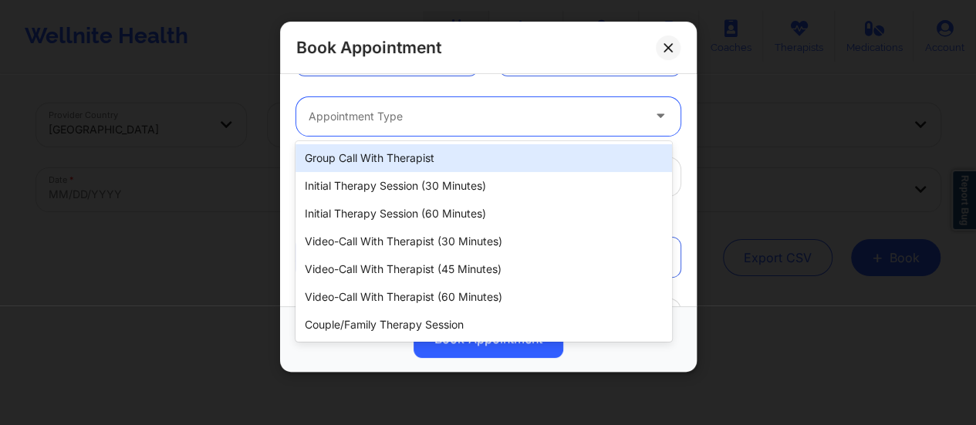
click at [451, 133] on div "Appointment Type" at bounding box center [469, 116] width 347 height 39
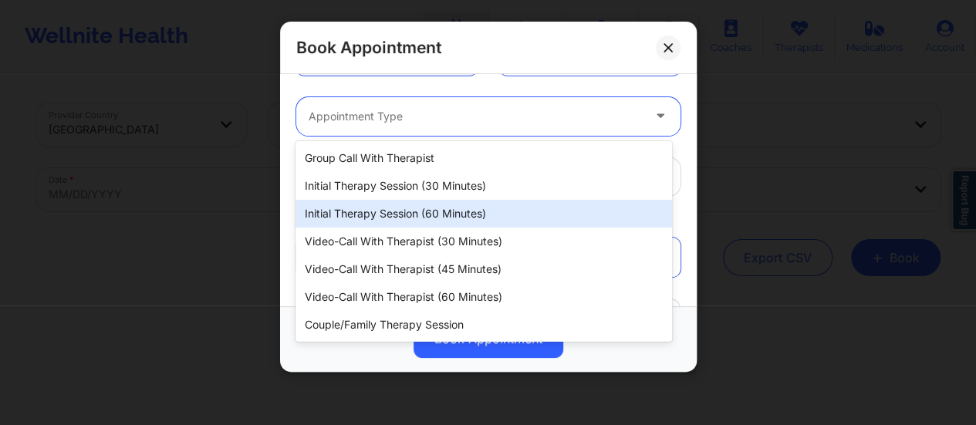
click at [447, 221] on div "Initial Therapy Session (60 minutes)" at bounding box center [484, 214] width 377 height 28
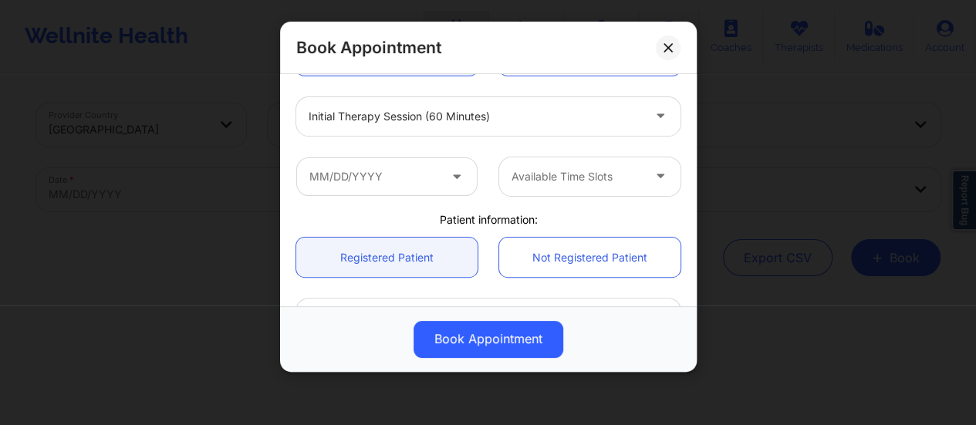
click at [428, 200] on div "Available Time Slots" at bounding box center [488, 177] width 406 height 60
drag, startPoint x: 428, startPoint y: 200, endPoint x: 429, endPoint y: 180, distance: 20.1
click at [429, 180] on div "Available Time Slots" at bounding box center [488, 177] width 406 height 60
click at [429, 180] on input "text" at bounding box center [386, 176] width 181 height 39
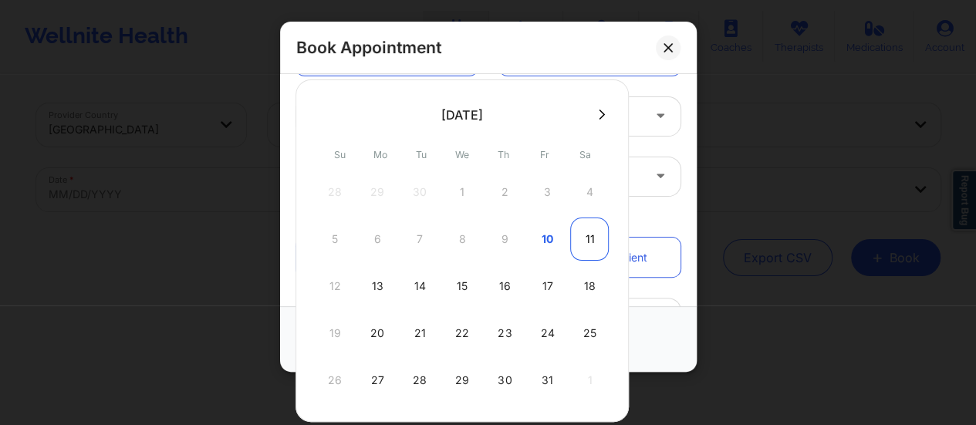
click at [582, 237] on div "11" at bounding box center [589, 239] width 39 height 43
type input "[DATE]"
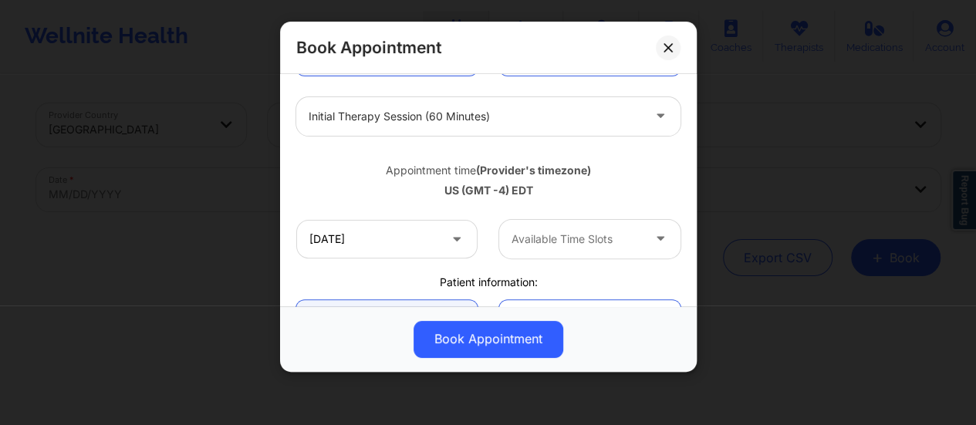
click at [593, 232] on div at bounding box center [577, 239] width 130 height 19
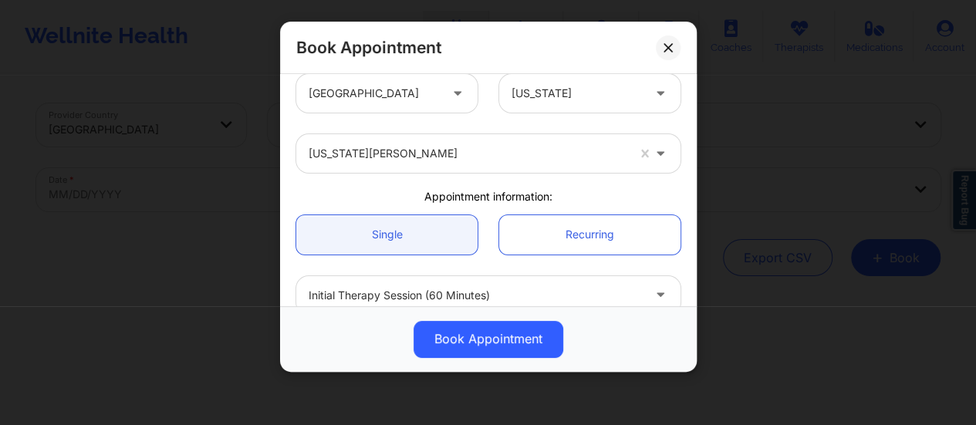
scroll to position [0, 0]
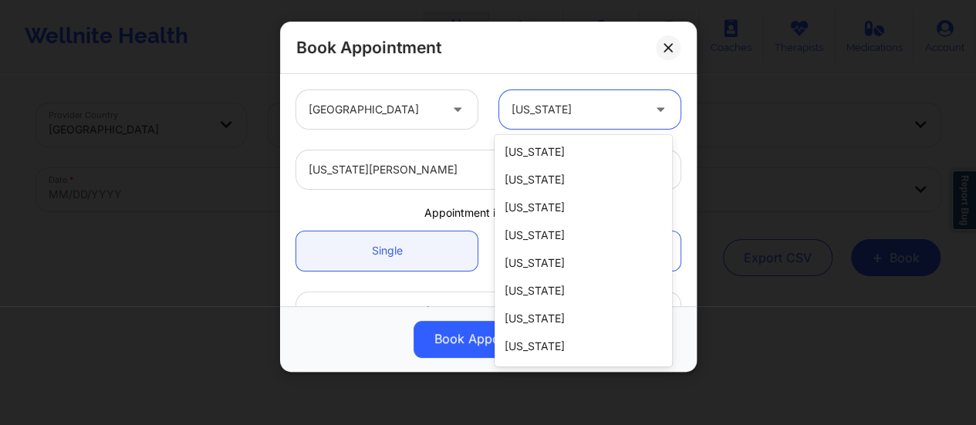
click at [557, 115] on div at bounding box center [577, 109] width 130 height 19
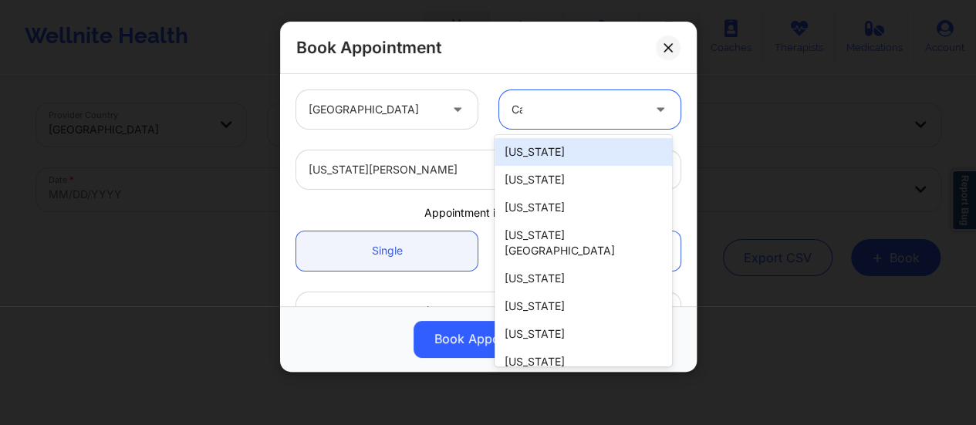
type input "Cal"
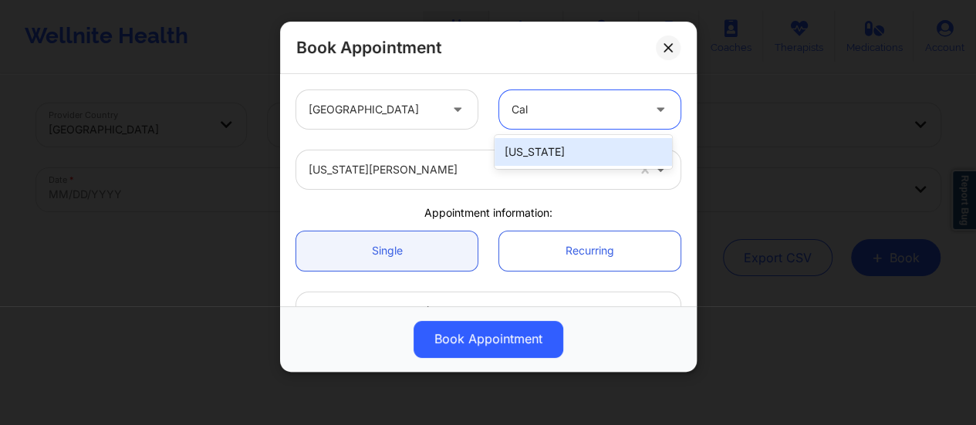
click at [552, 141] on div "[US_STATE]" at bounding box center [583, 152] width 177 height 28
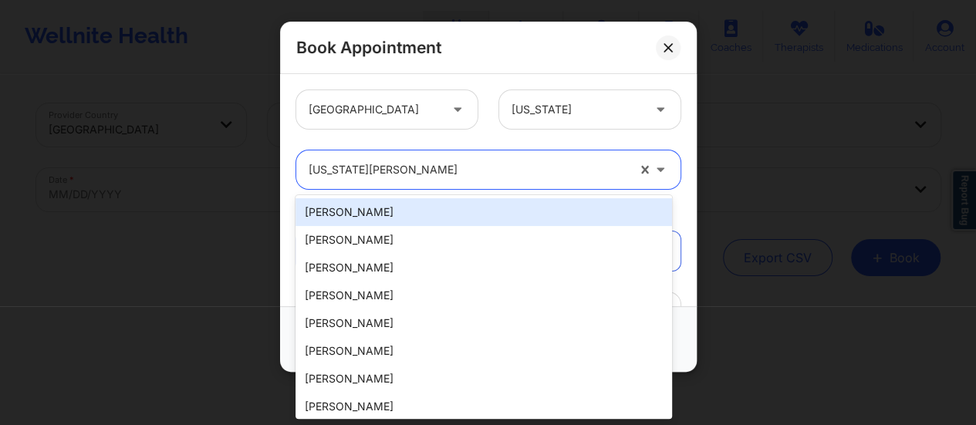
click at [415, 167] on div at bounding box center [468, 169] width 318 height 19
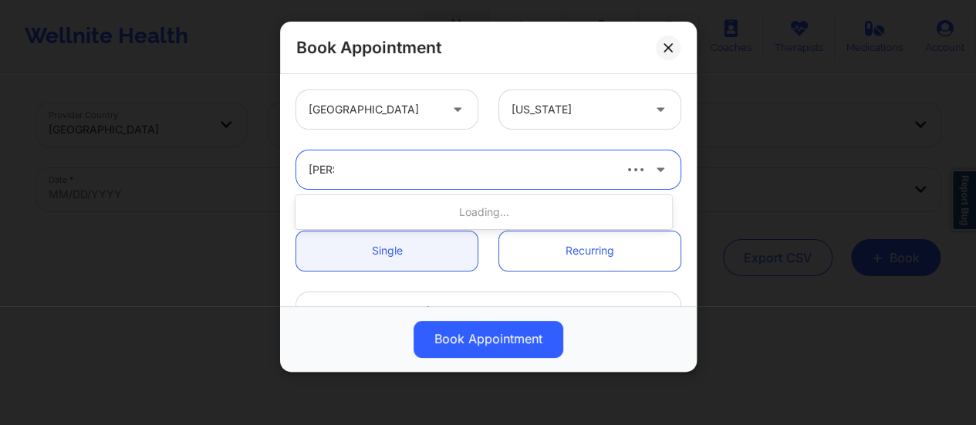
type input "Quisha"
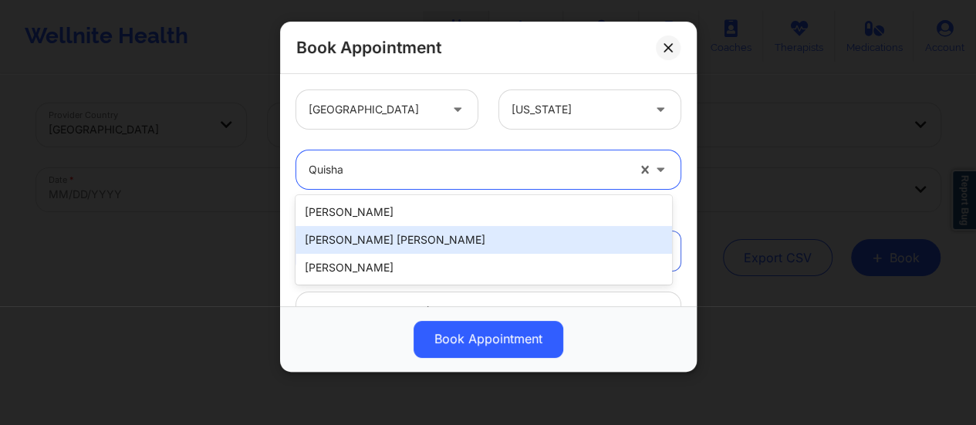
click at [454, 238] on div "[PERSON_NAME] [PERSON_NAME]" at bounding box center [484, 240] width 377 height 28
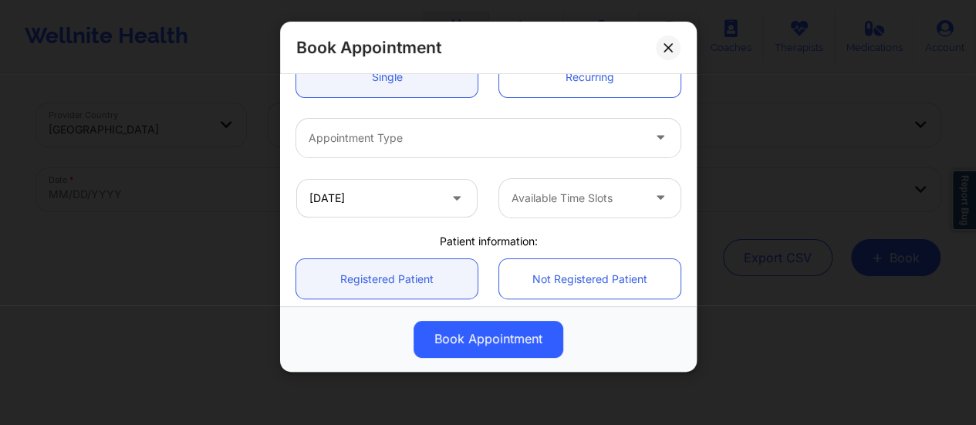
scroll to position [196, 0]
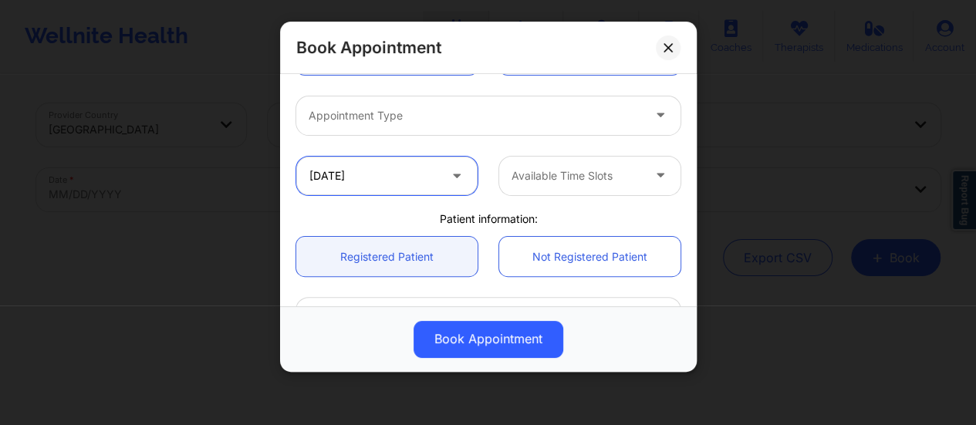
click at [441, 181] on input "[DATE]" at bounding box center [386, 176] width 181 height 39
click at [556, 73] on link "Recurring" at bounding box center [589, 54] width 181 height 39
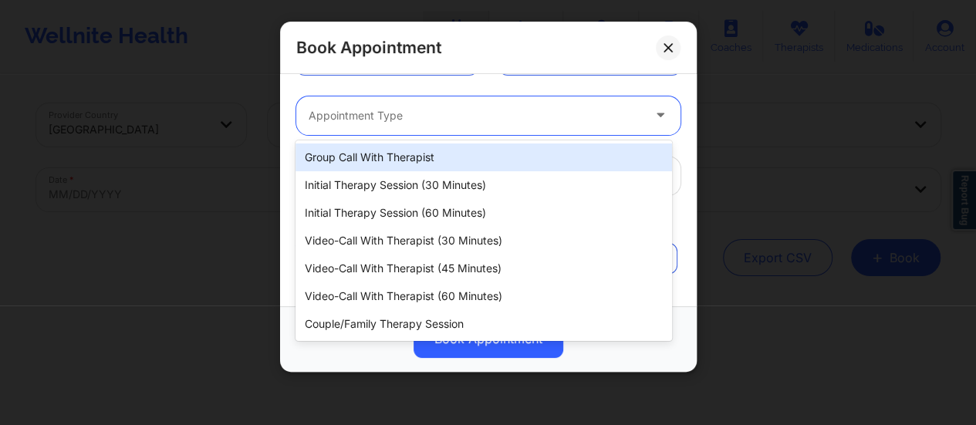
click at [434, 123] on div at bounding box center [475, 115] width 333 height 19
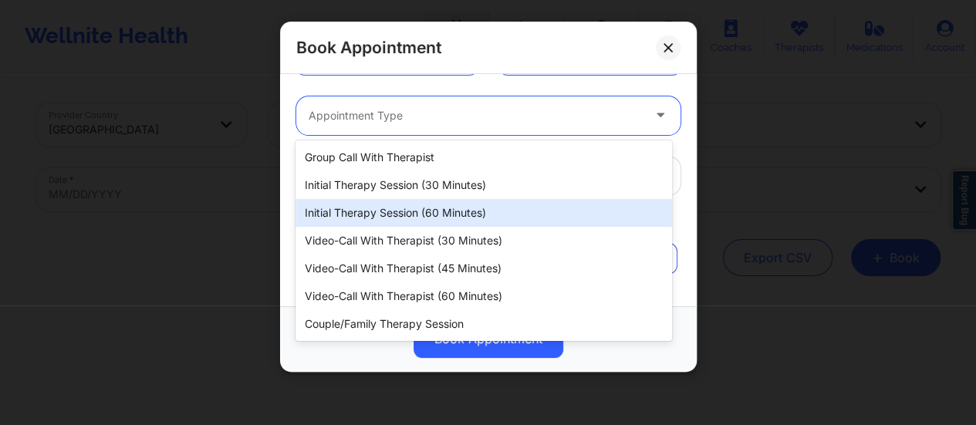
click at [469, 214] on div "Initial Therapy Session (60 minutes)" at bounding box center [484, 213] width 377 height 28
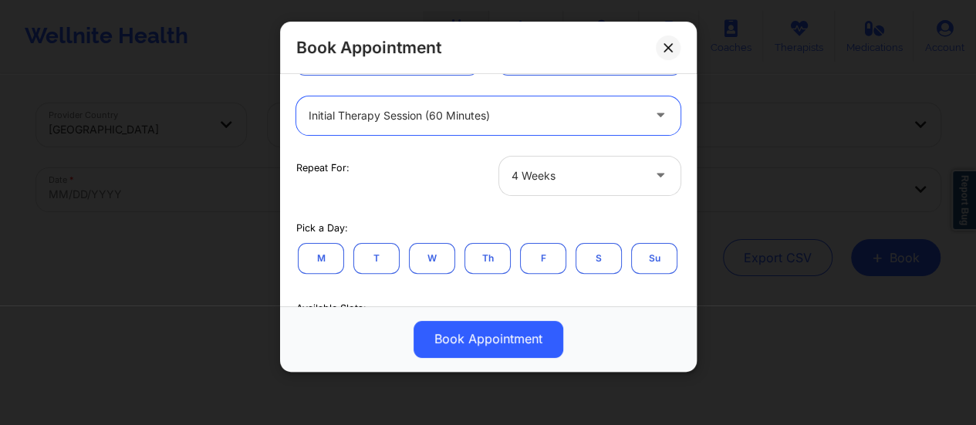
scroll to position [179, 0]
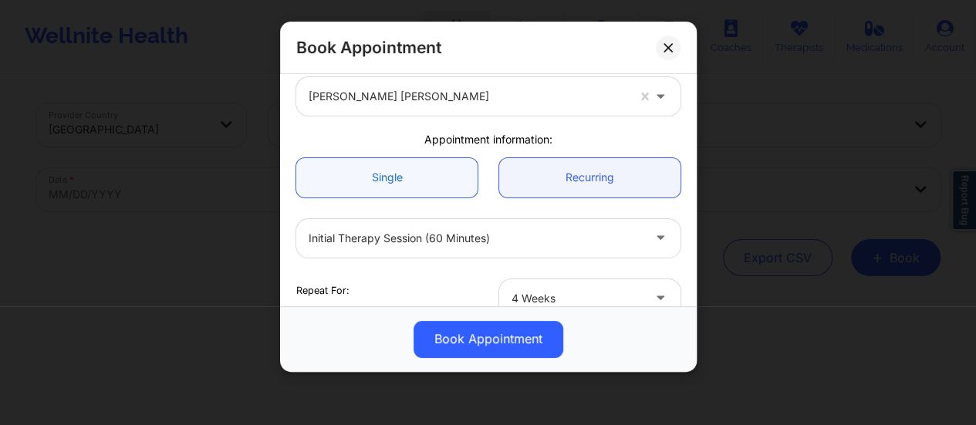
click at [435, 179] on link "Single" at bounding box center [386, 177] width 181 height 39
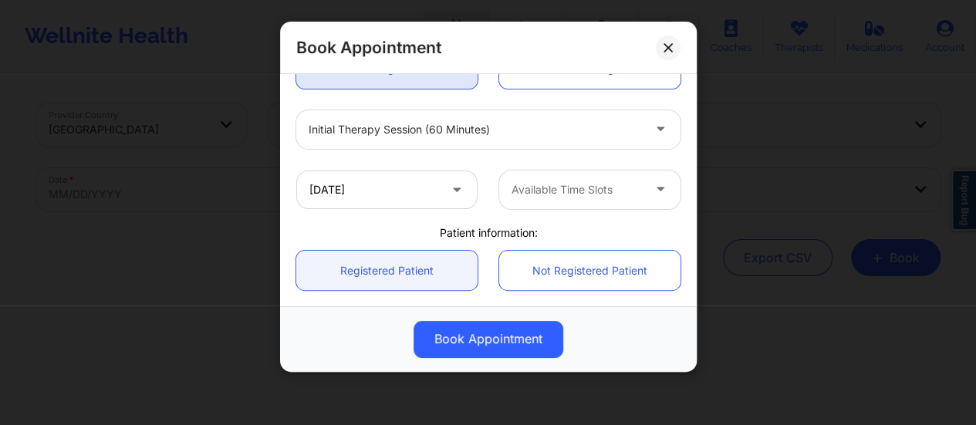
scroll to position [194, 0]
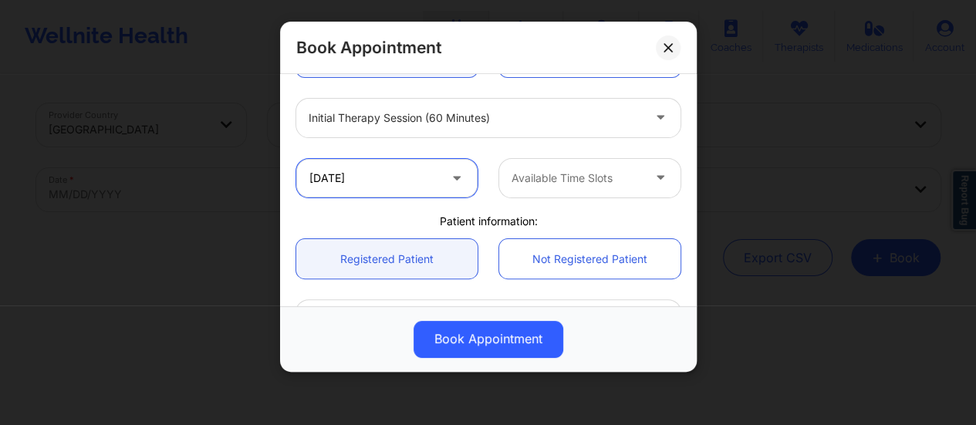
click at [406, 170] on input "[DATE]" at bounding box center [386, 178] width 181 height 39
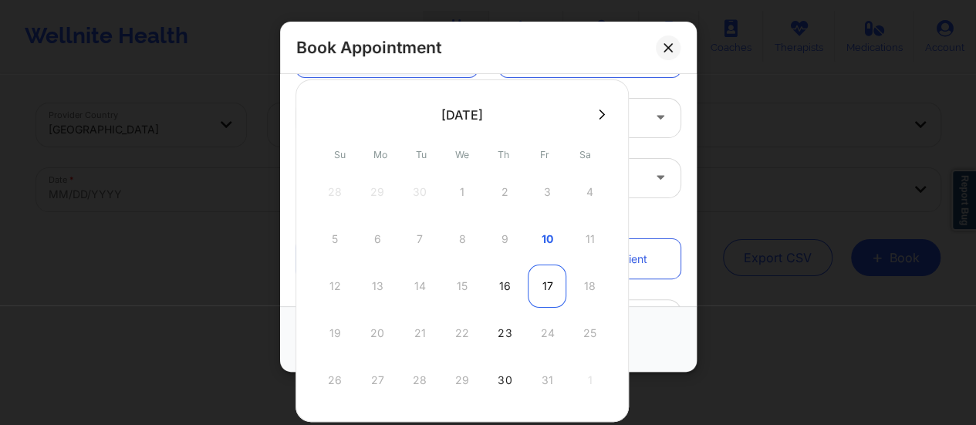
click at [536, 285] on div "17" at bounding box center [547, 286] width 39 height 43
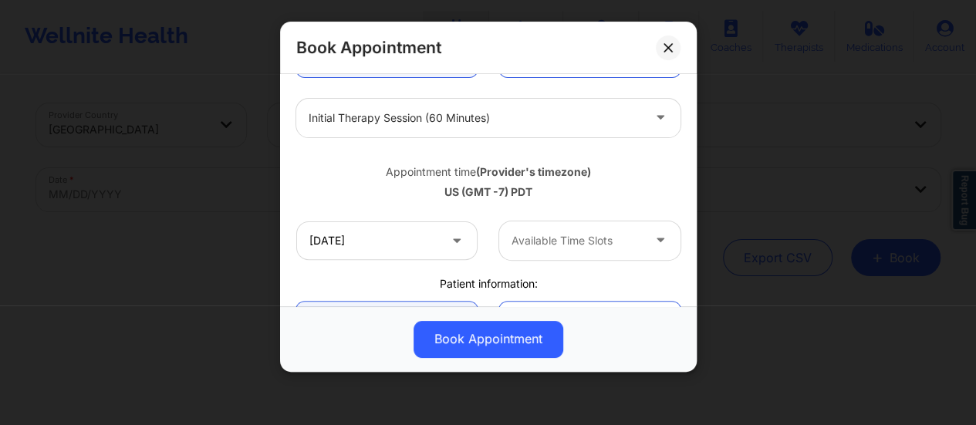
click at [556, 241] on div at bounding box center [577, 240] width 130 height 19
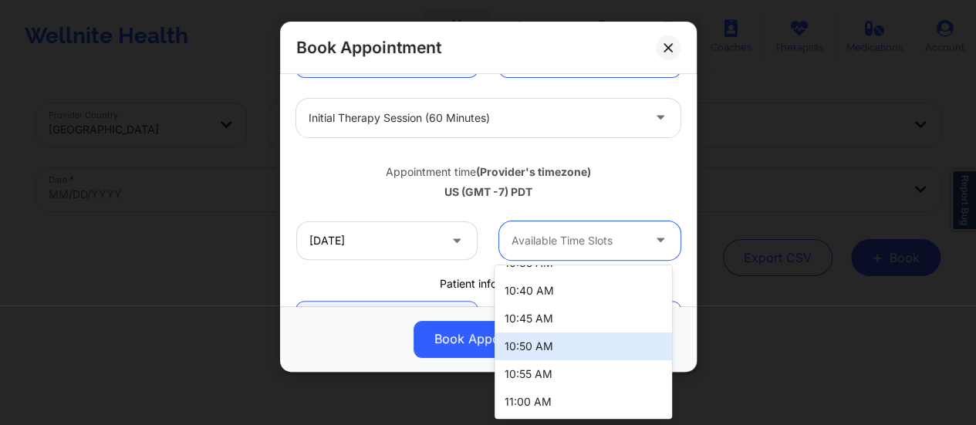
scroll to position [1547, 0]
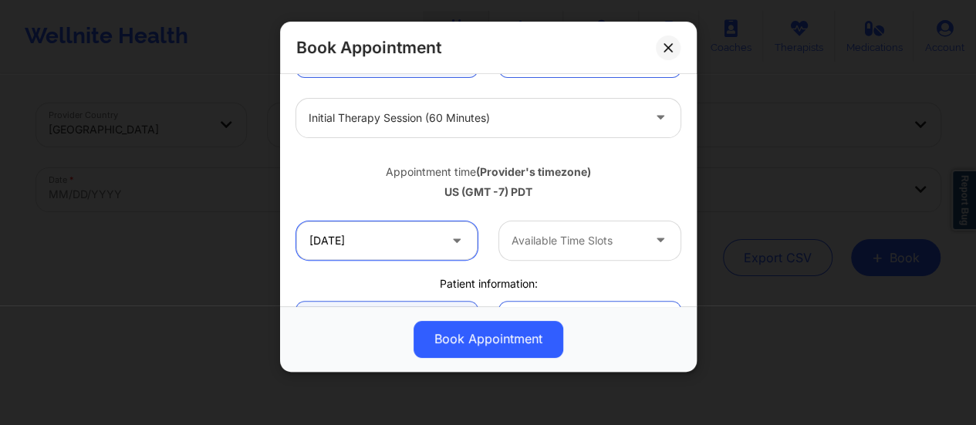
click at [417, 248] on input "[DATE]" at bounding box center [386, 240] width 181 height 39
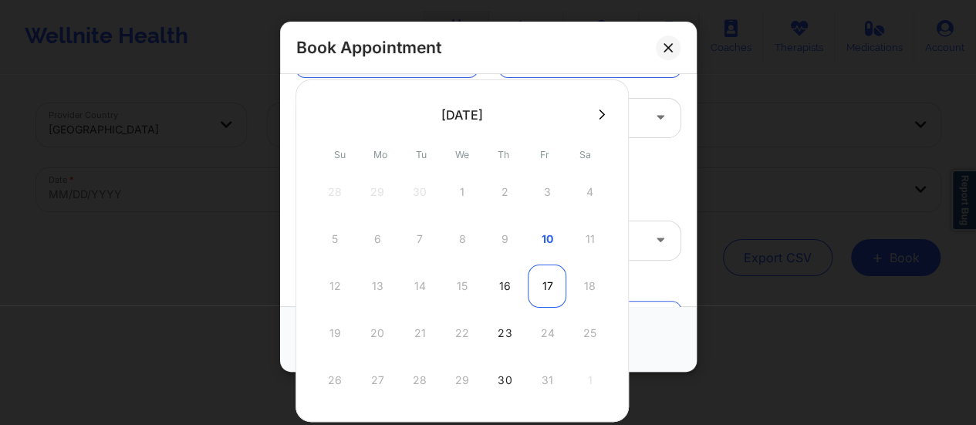
click at [552, 292] on div "17" at bounding box center [547, 286] width 39 height 43
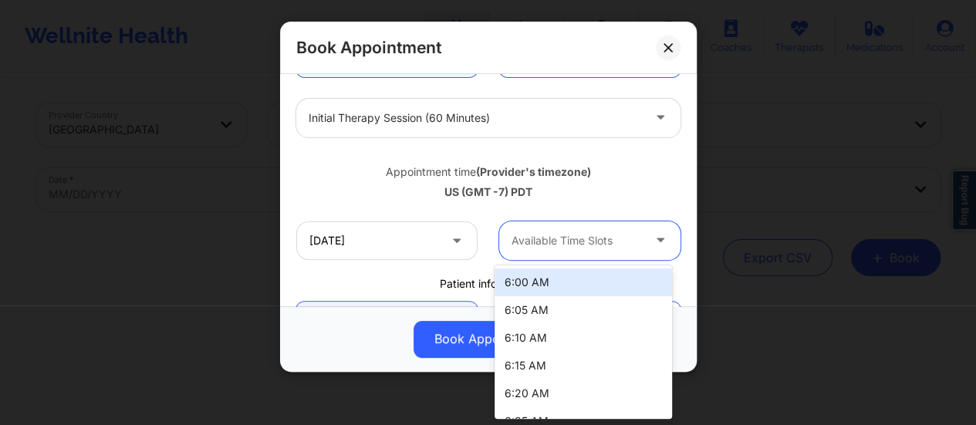
click at [596, 223] on div "Available Time Slots" at bounding box center [571, 240] width 144 height 39
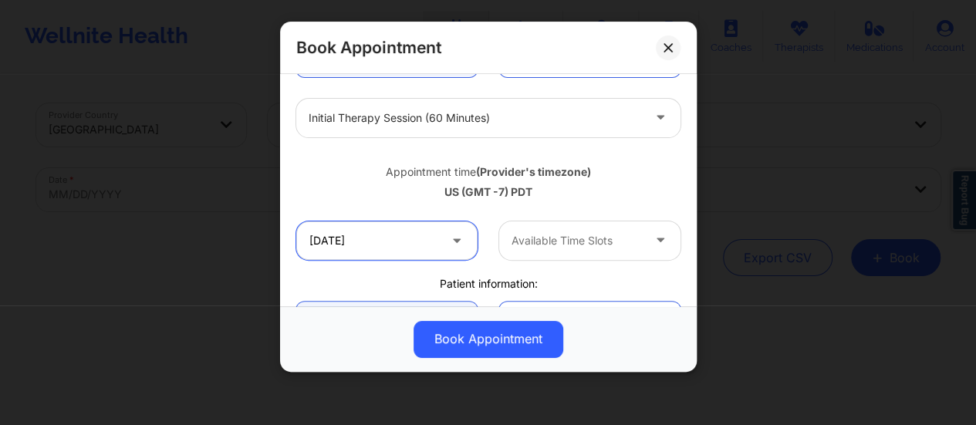
click at [414, 238] on input "[DATE]" at bounding box center [386, 240] width 181 height 39
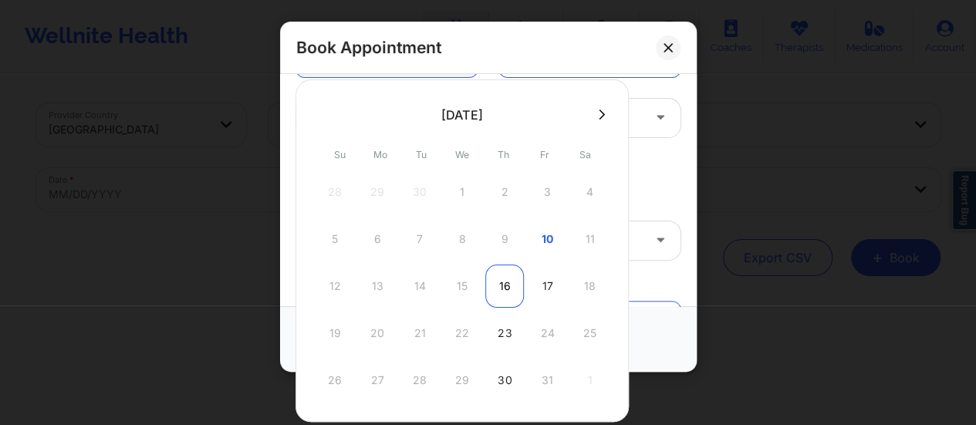
click at [495, 286] on div "16" at bounding box center [504, 286] width 39 height 43
type input "[DATE]"
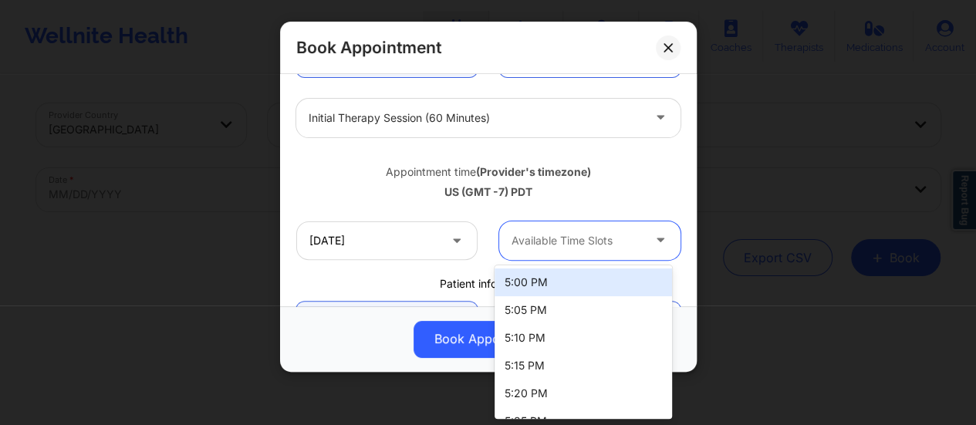
click at [569, 242] on div at bounding box center [577, 240] width 130 height 19
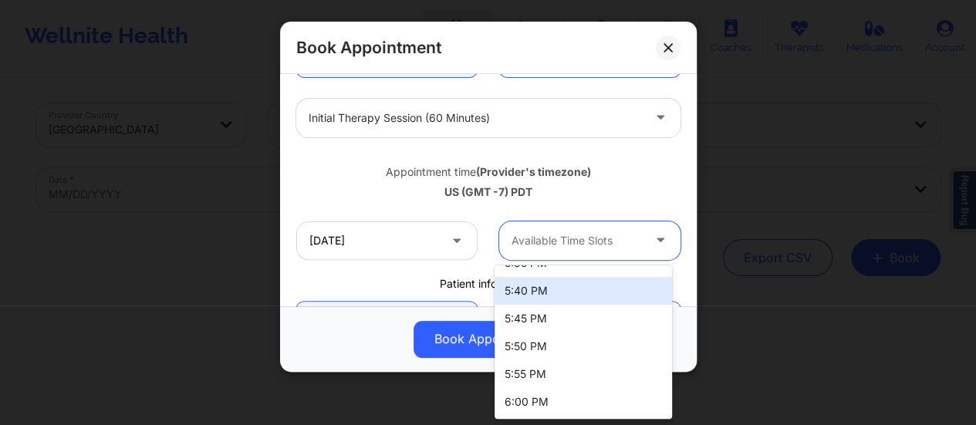
scroll to position [0, 0]
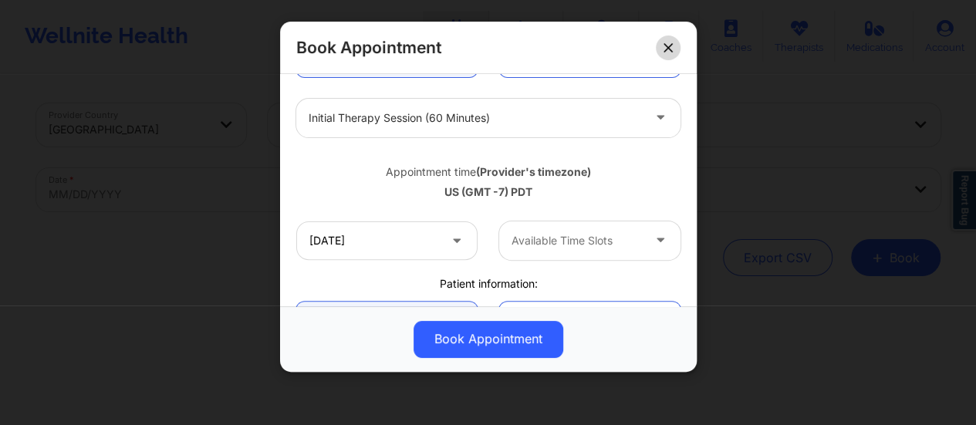
click at [667, 37] on button at bounding box center [668, 47] width 25 height 25
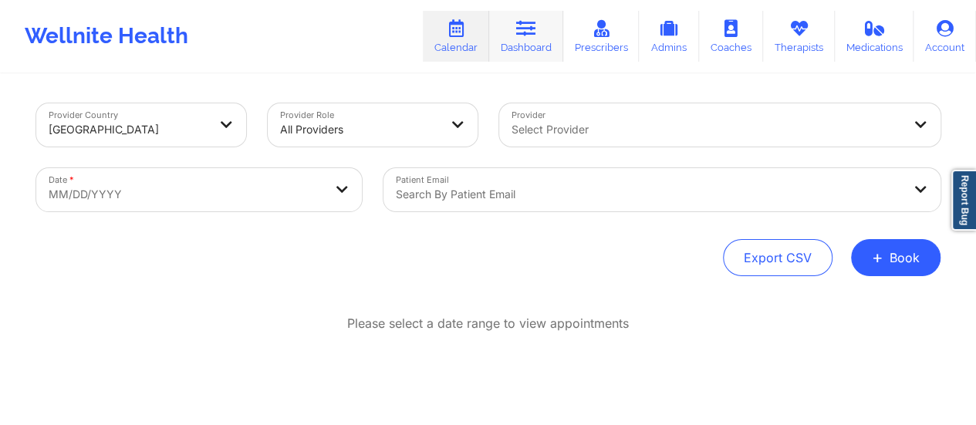
click at [537, 16] on link "Dashboard" at bounding box center [526, 36] width 74 height 51
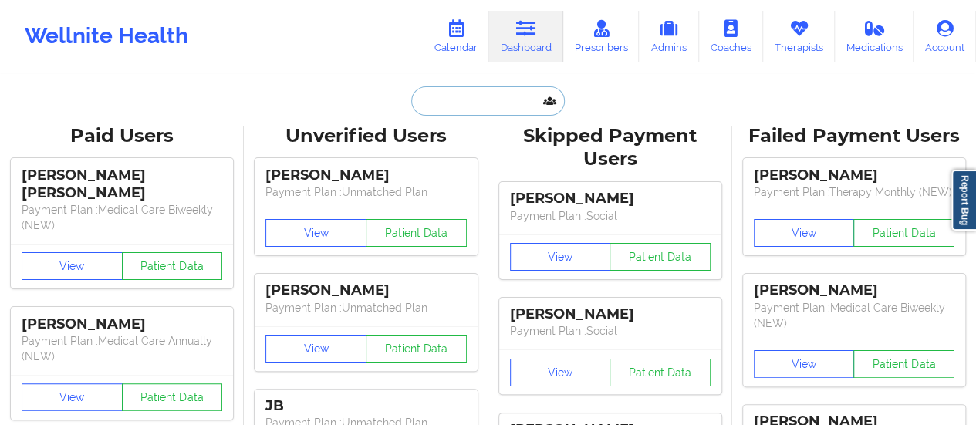
click at [458, 110] on input "text" at bounding box center [487, 100] width 153 height 29
paste input "[EMAIL_ADDRESS][DOMAIN_NAME]"
type input "[EMAIL_ADDRESS][DOMAIN_NAME]"
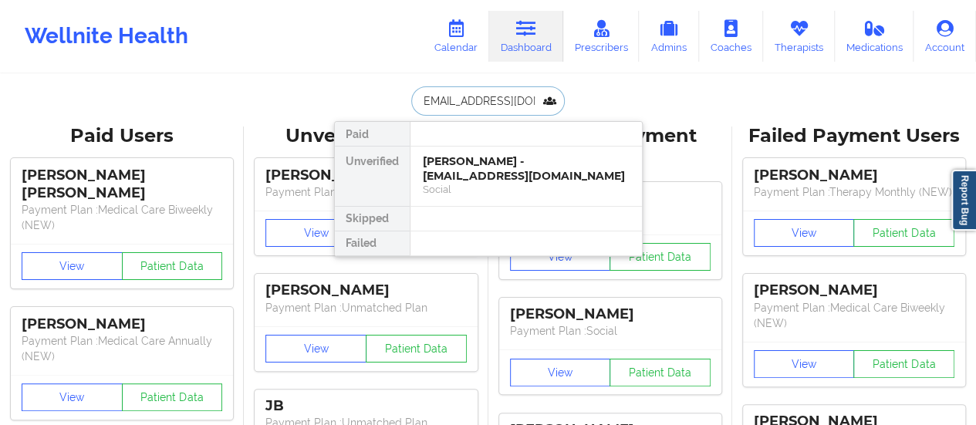
click at [491, 175] on div "[PERSON_NAME] - [EMAIL_ADDRESS][DOMAIN_NAME]" at bounding box center [526, 168] width 207 height 29
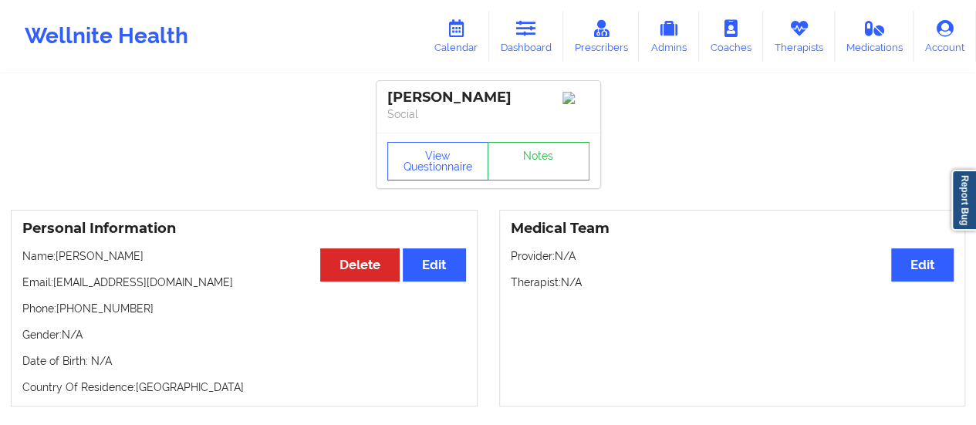
drag, startPoint x: 59, startPoint y: 260, endPoint x: 137, endPoint y: 252, distance: 79.1
click at [137, 252] on p "Name: [PERSON_NAME]" at bounding box center [244, 255] width 444 height 15
copy p "[PERSON_NAME]"
click at [803, 49] on link "Therapists" at bounding box center [799, 36] width 72 height 51
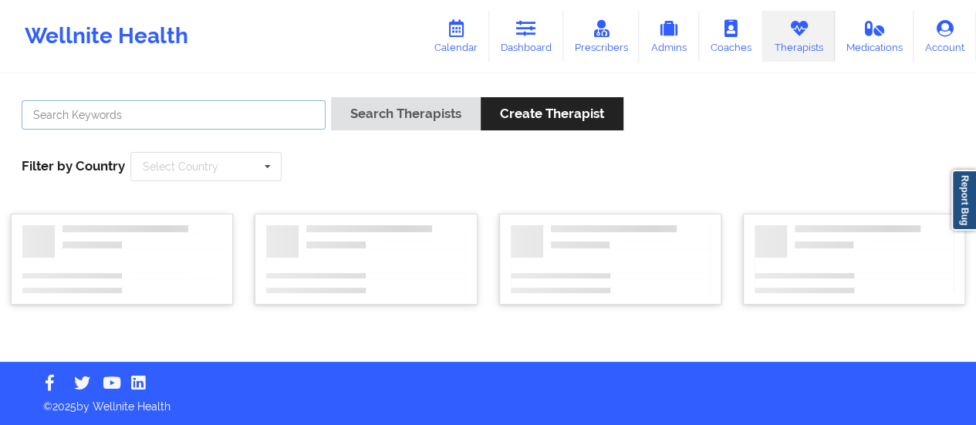
click at [204, 113] on input "text" at bounding box center [174, 114] width 304 height 29
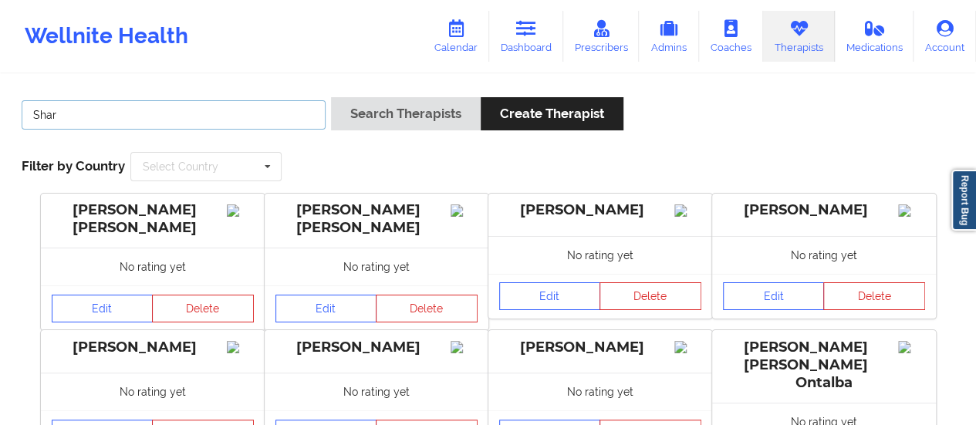
type input "[PERSON_NAME]"
click at [331, 97] on button "Search Therapists" at bounding box center [406, 113] width 150 height 33
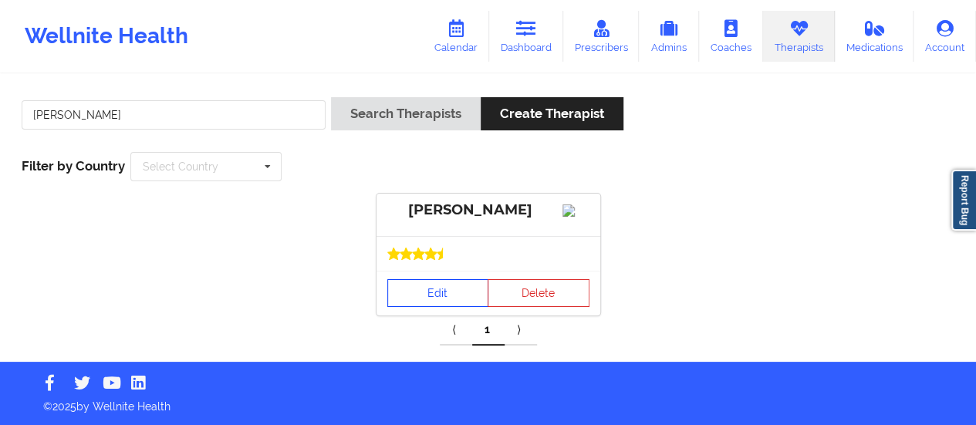
click at [440, 307] on link "Edit" at bounding box center [438, 293] width 102 height 28
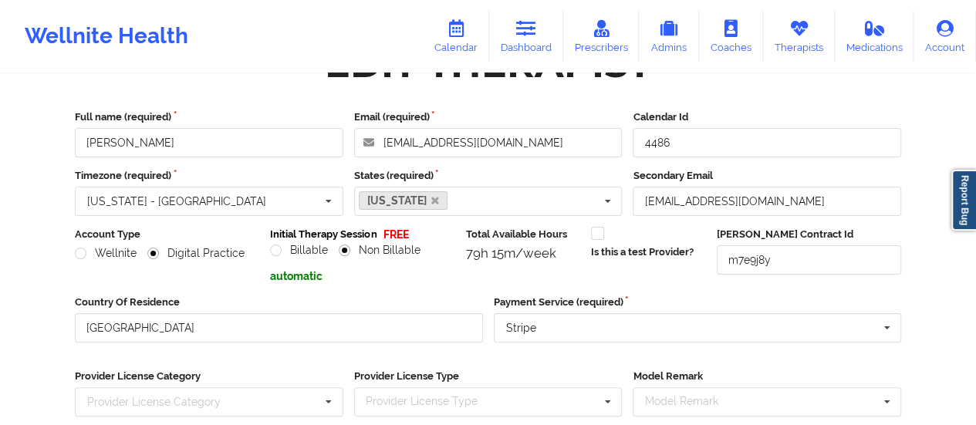
scroll to position [278, 0]
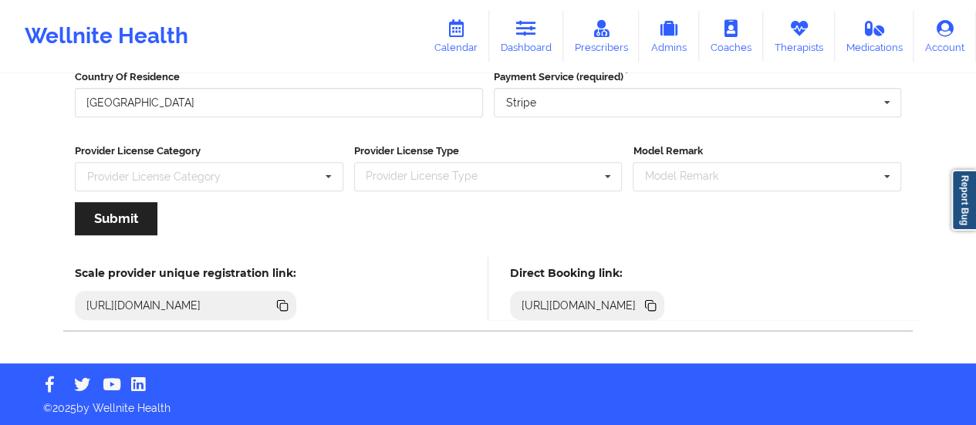
click at [656, 304] on icon at bounding box center [652, 307] width 8 height 8
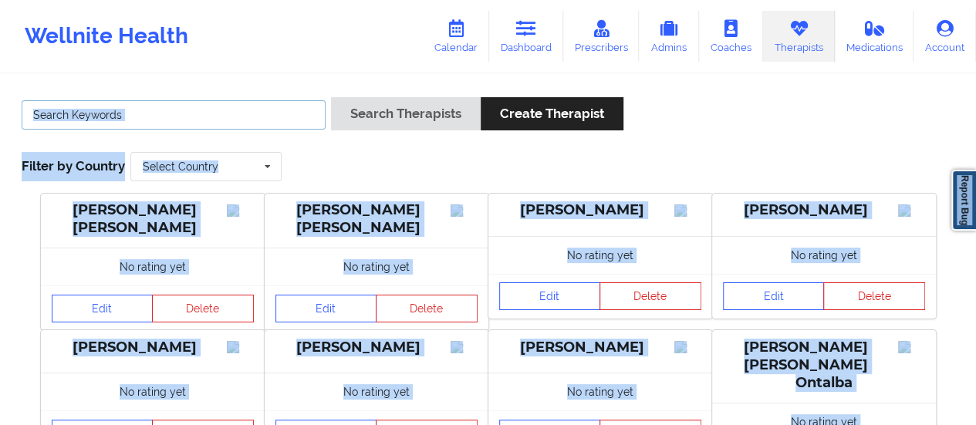
click at [208, 106] on input "text" at bounding box center [174, 114] width 304 height 29
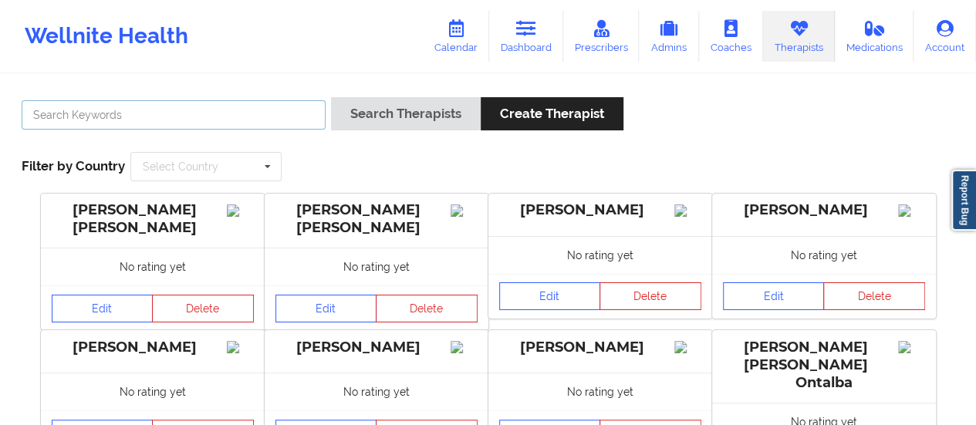
click at [160, 127] on input "text" at bounding box center [174, 114] width 304 height 29
type input "[PERSON_NAME]"
click at [331, 97] on button "Search Therapists" at bounding box center [406, 113] width 150 height 33
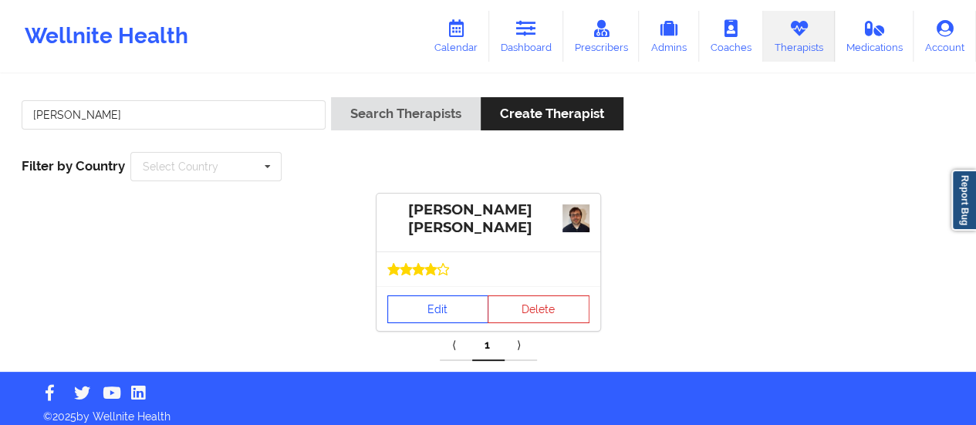
click at [404, 322] on link "Edit" at bounding box center [438, 310] width 102 height 28
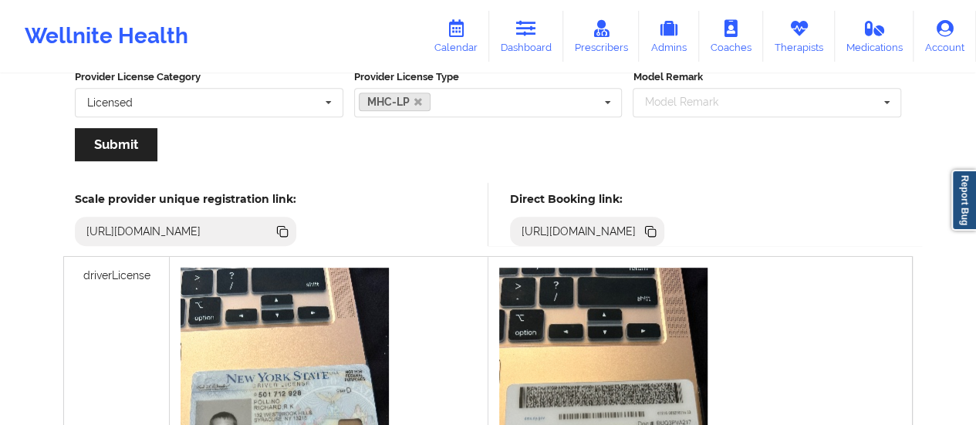
scroll to position [422, 0]
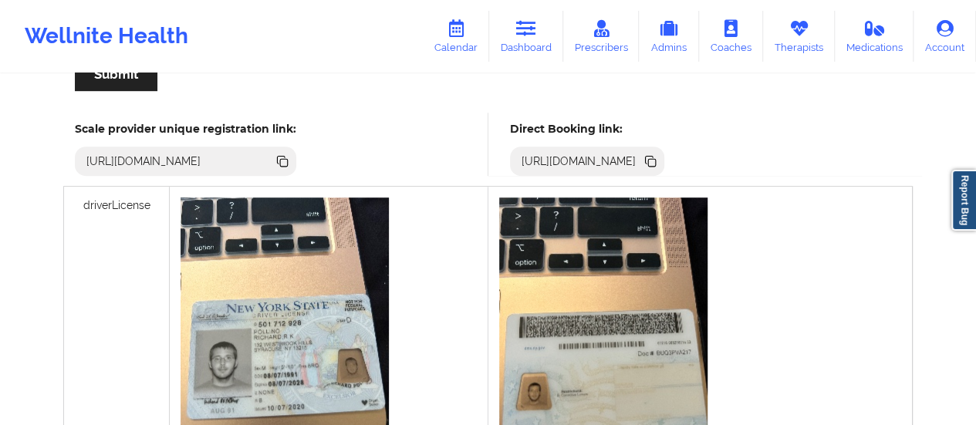
click at [656, 163] on icon at bounding box center [652, 163] width 8 height 8
click at [531, 56] on link "Dashboard" at bounding box center [526, 36] width 74 height 51
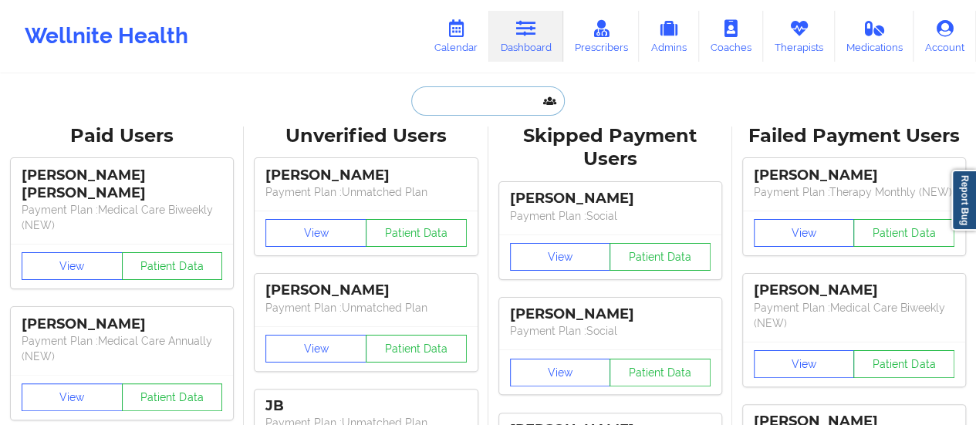
click at [489, 103] on input "text" at bounding box center [487, 100] width 153 height 29
paste input "[EMAIL_ADDRESS][DOMAIN_NAME]"
type input "[EMAIL_ADDRESS][DOMAIN_NAME]"
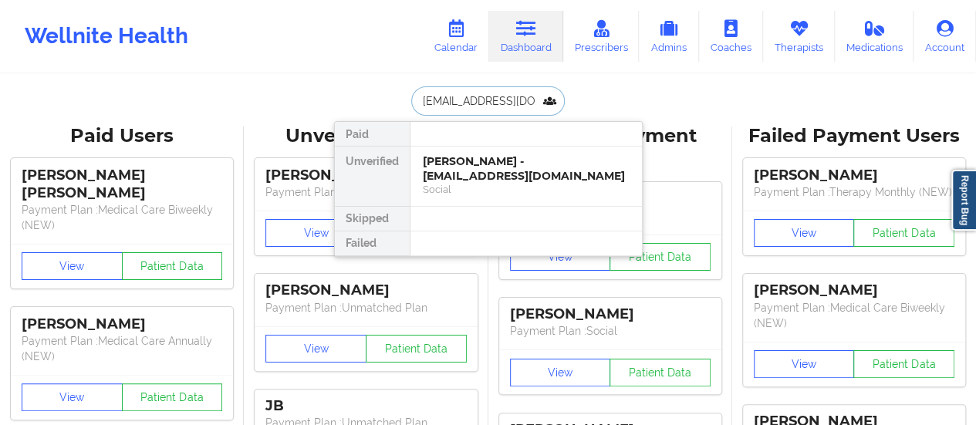
scroll to position [0, 2]
click at [468, 157] on div "[PERSON_NAME] - [EMAIL_ADDRESS][DOMAIN_NAME]" at bounding box center [526, 168] width 207 height 29
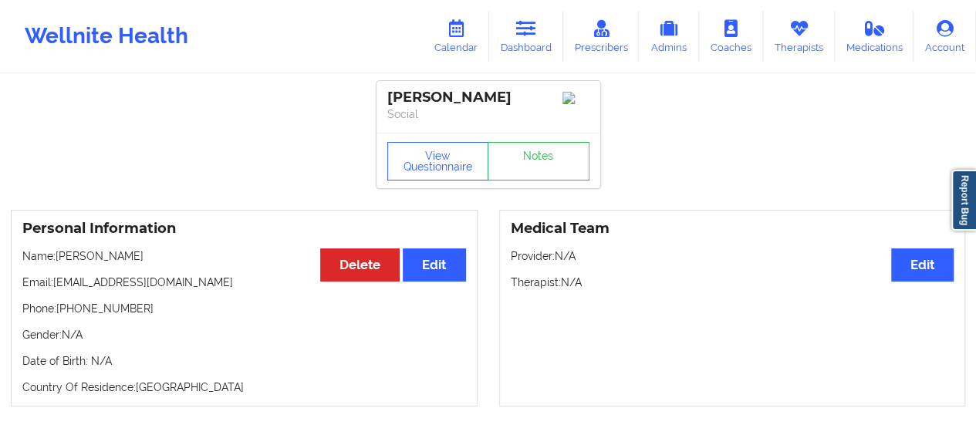
drag, startPoint x: 60, startPoint y: 259, endPoint x: 181, endPoint y: 262, distance: 121.2
click at [181, 262] on p "Name: [PERSON_NAME]" at bounding box center [244, 255] width 444 height 15
copy p "[PERSON_NAME]"
click at [536, 35] on icon at bounding box center [526, 28] width 20 height 17
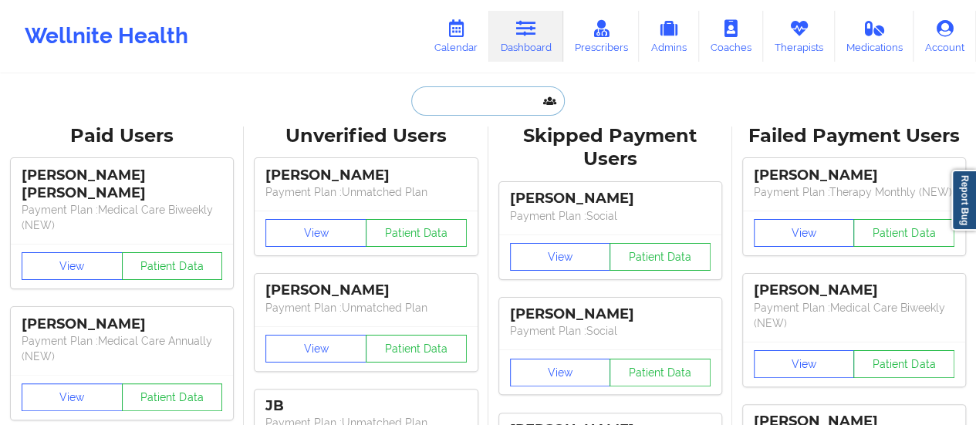
click at [486, 99] on input "text" at bounding box center [487, 100] width 153 height 29
paste input "[EMAIL_ADDRESS][DOMAIN_NAME]"
type input "[EMAIL_ADDRESS][DOMAIN_NAME]"
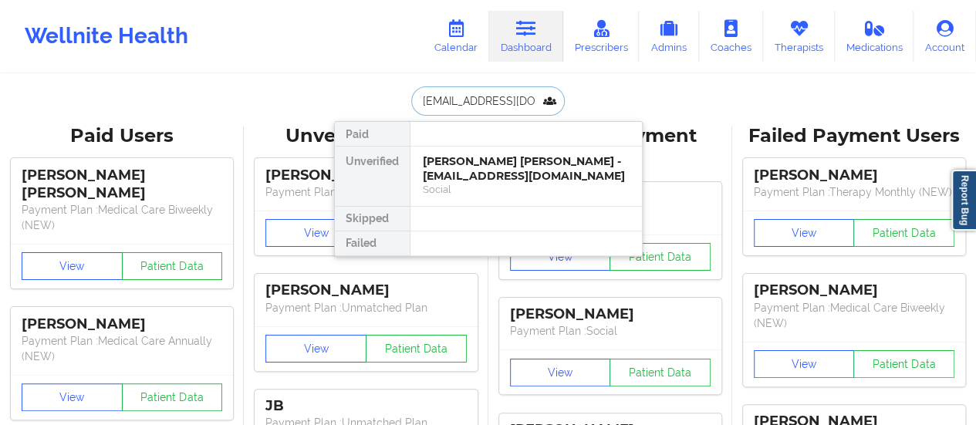
click at [462, 165] on div "[PERSON_NAME] [PERSON_NAME] - [EMAIL_ADDRESS][DOMAIN_NAME]" at bounding box center [526, 168] width 207 height 29
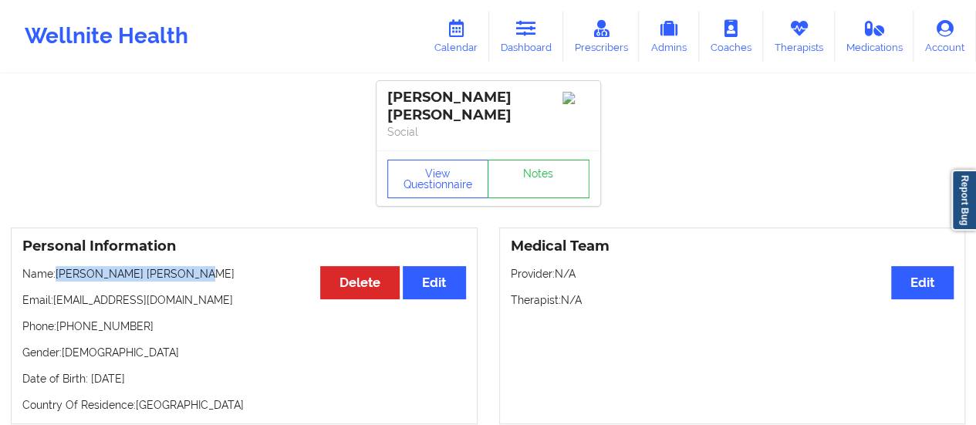
drag, startPoint x: 195, startPoint y: 275, endPoint x: 60, endPoint y: 280, distance: 135.1
click at [60, 280] on p "Name: [PERSON_NAME] [PERSON_NAME]" at bounding box center [244, 273] width 444 height 15
copy p "[PERSON_NAME] [PERSON_NAME]"
drag, startPoint x: 160, startPoint y: 304, endPoint x: 58, endPoint y: 297, distance: 102.1
click at [58, 297] on p "Email: [EMAIL_ADDRESS][DOMAIN_NAME]" at bounding box center [244, 299] width 444 height 15
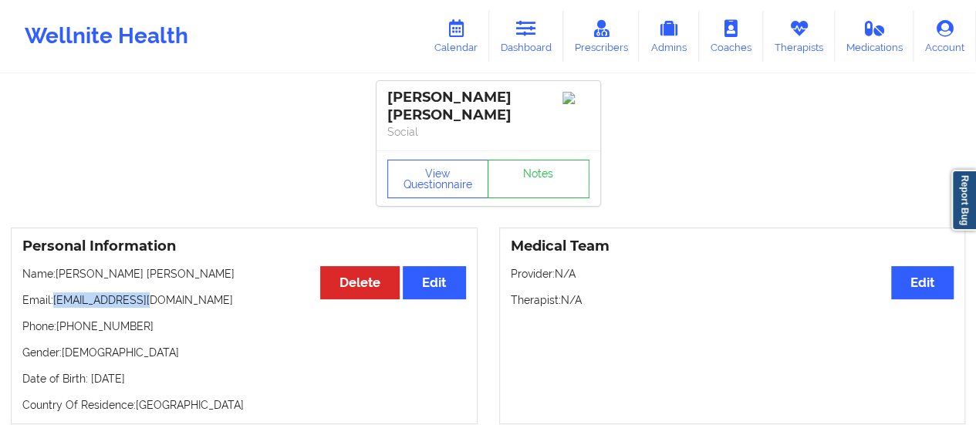
copy p "[EMAIL_ADDRESS][DOMAIN_NAME]"
drag, startPoint x: 58, startPoint y: 273, endPoint x: 189, endPoint y: 268, distance: 131.3
click at [189, 268] on p "Name: [PERSON_NAME] [PERSON_NAME]" at bounding box center [244, 273] width 444 height 15
copy p "[PERSON_NAME] [PERSON_NAME]"
click at [789, 37] on link "Therapists" at bounding box center [799, 36] width 72 height 51
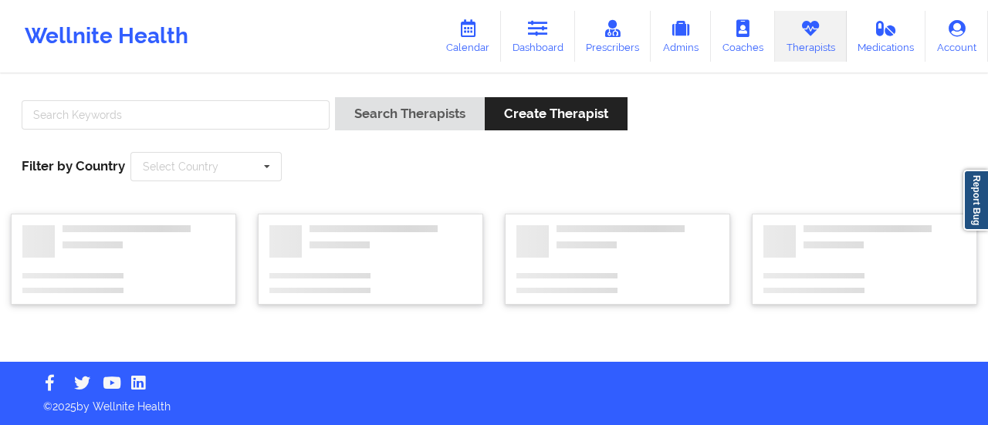
drag, startPoint x: 789, startPoint y: 37, endPoint x: 295, endPoint y: 113, distance: 500.4
click at [295, 113] on div "Wellnite Health Calendar Dashboard Prescribers Admins Coaches Therapists Medica…" at bounding box center [494, 181] width 988 height 362
click at [295, 113] on input "text" at bounding box center [176, 114] width 308 height 29
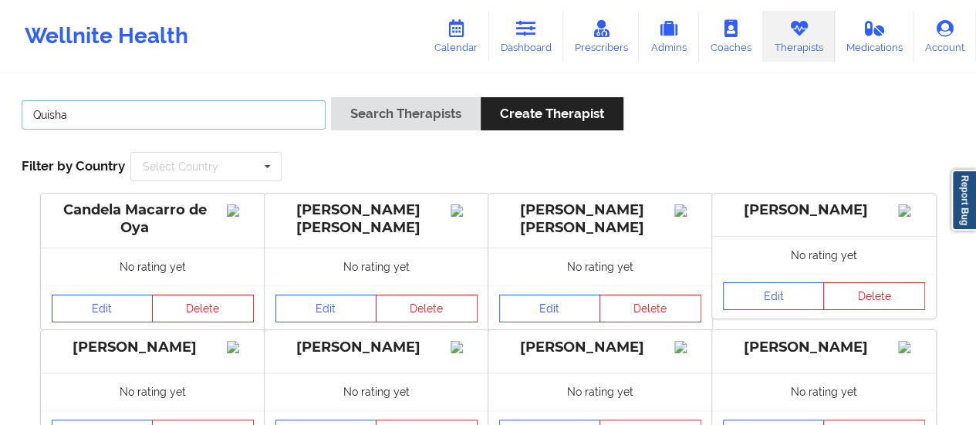
type input "Quisha Mo"
click at [331, 97] on button "Search Therapists" at bounding box center [406, 113] width 150 height 33
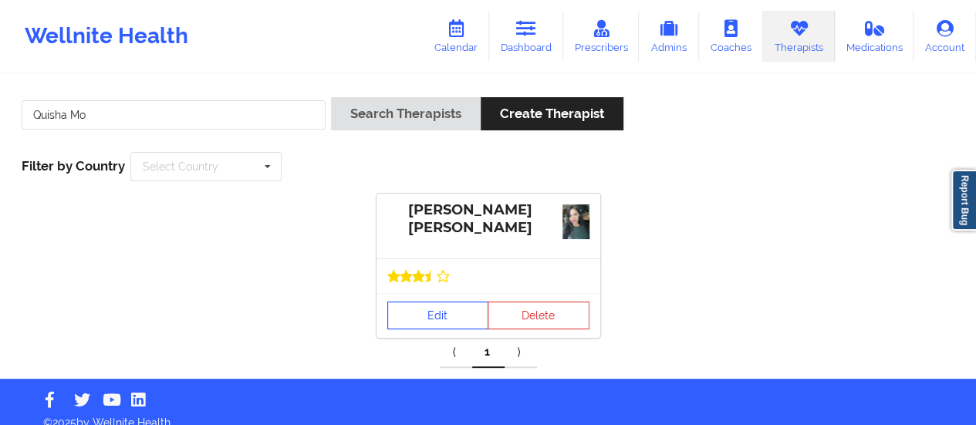
click at [424, 305] on link "Edit" at bounding box center [438, 316] width 102 height 28
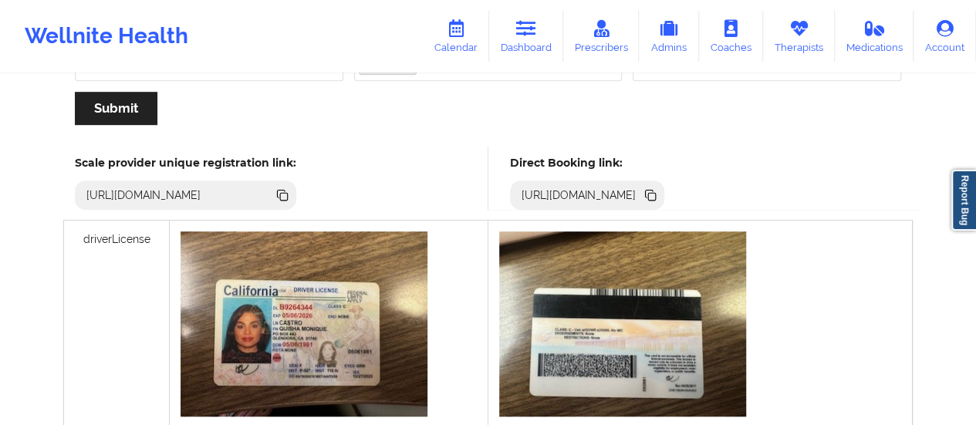
scroll to position [389, 0]
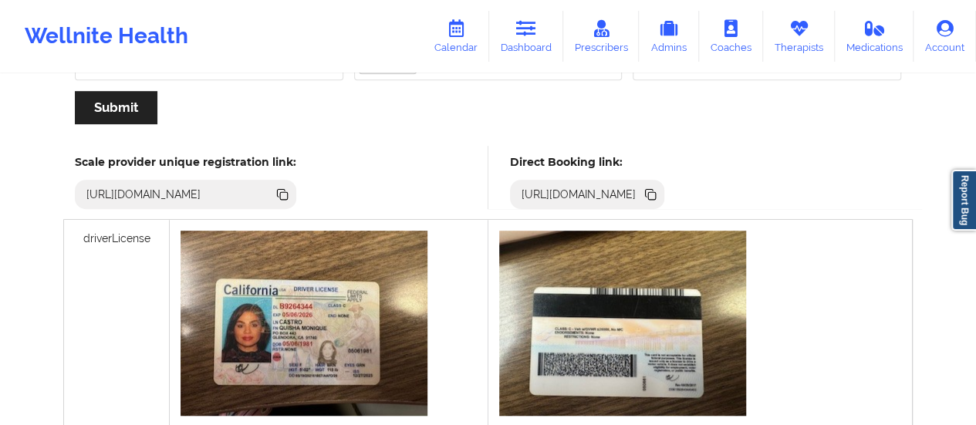
click at [659, 191] on icon at bounding box center [650, 194] width 17 height 17
click at [463, 43] on link "Calendar" at bounding box center [456, 36] width 66 height 51
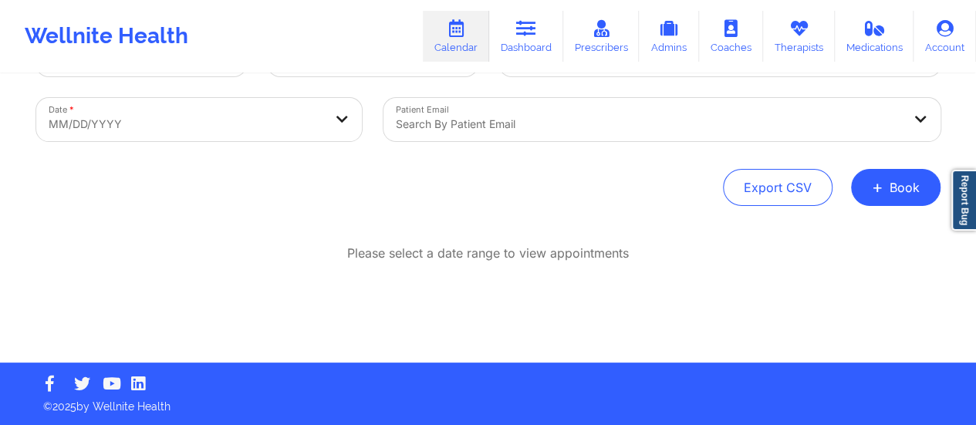
click at [486, 128] on div at bounding box center [649, 124] width 506 height 19
click at [314, 201] on div "Export CSV + Book" at bounding box center [488, 187] width 904 height 37
click at [897, 186] on button "+ Book" at bounding box center [895, 187] width 89 height 37
click at [860, 224] on button "Therapy Session" at bounding box center [870, 236] width 118 height 25
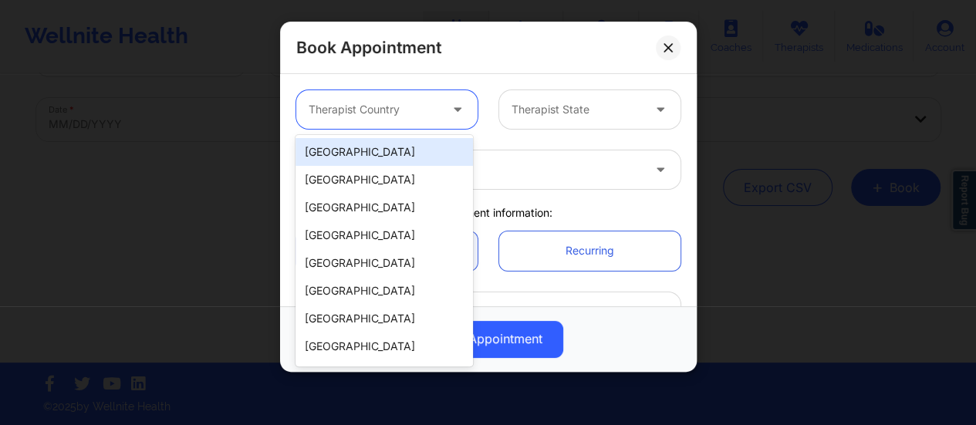
click at [370, 101] on div at bounding box center [374, 109] width 130 height 19
click at [378, 144] on div "[GEOGRAPHIC_DATA]" at bounding box center [384, 152] width 177 height 28
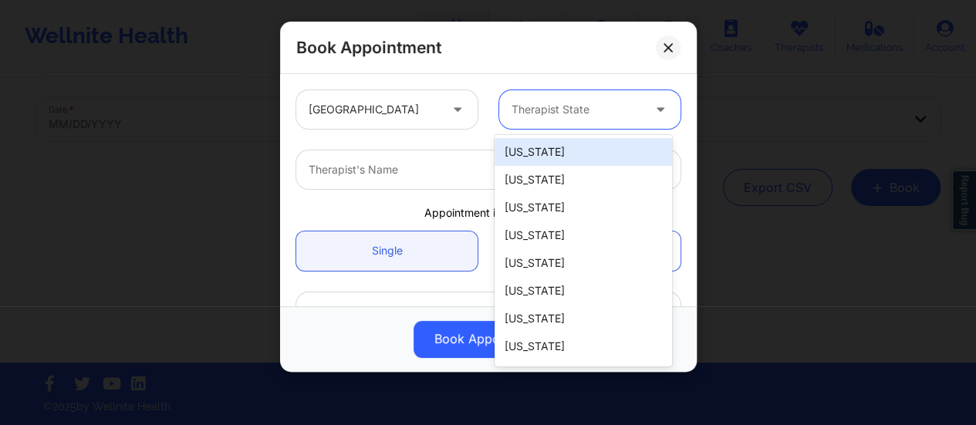
click at [542, 113] on div at bounding box center [577, 109] width 130 height 19
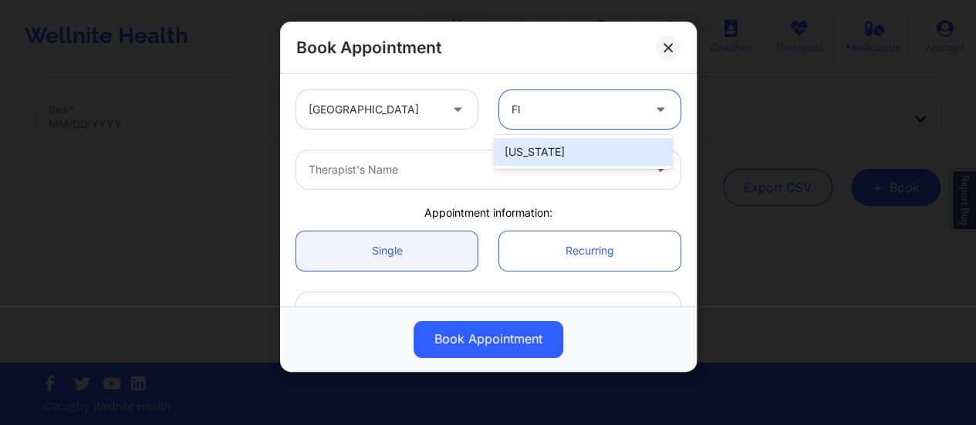
type input "Flo"
click at [572, 150] on div "[US_STATE]" at bounding box center [583, 152] width 177 height 28
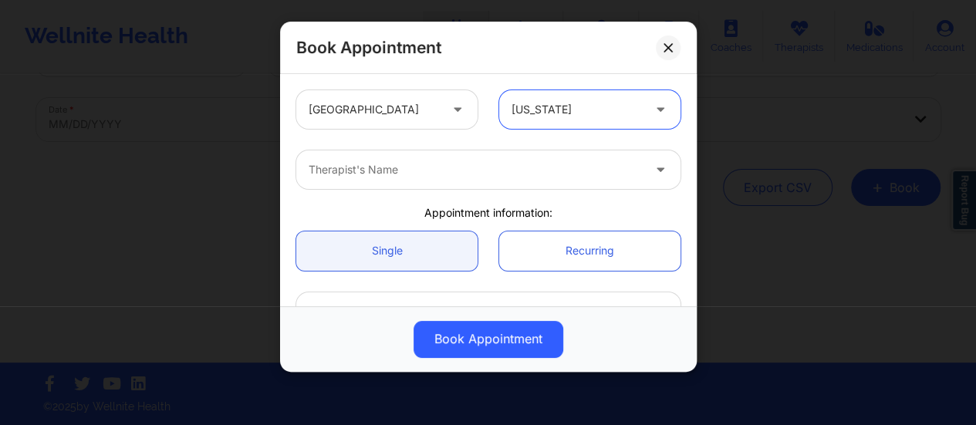
click at [465, 161] on div at bounding box center [475, 169] width 333 height 19
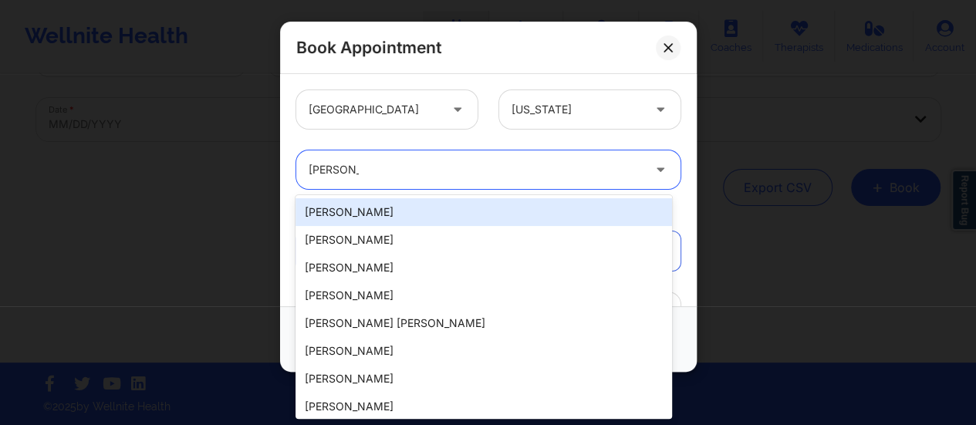
type input "[PERSON_NAME]"
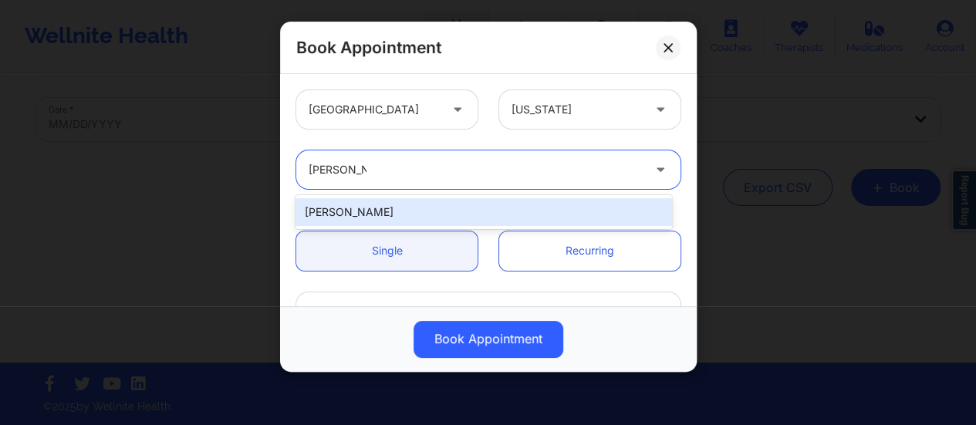
click at [457, 197] on div "[PERSON_NAME]" at bounding box center [484, 212] width 377 height 34
click at [422, 223] on div "[PERSON_NAME]" at bounding box center [484, 212] width 377 height 28
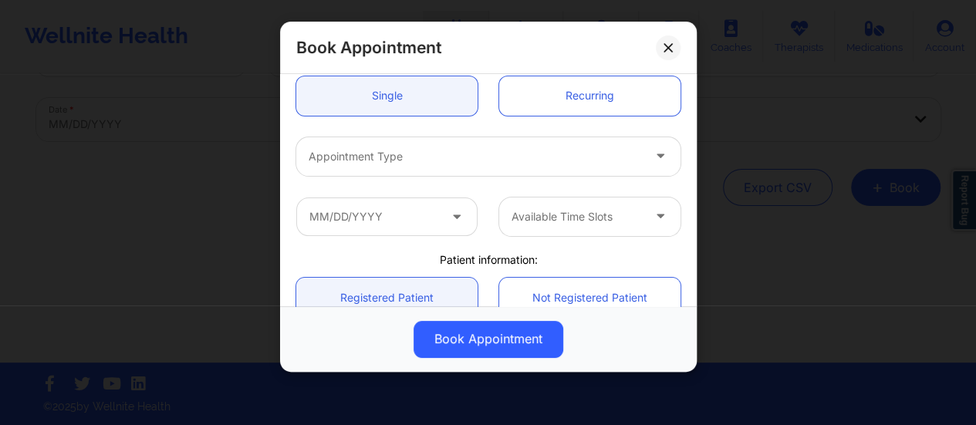
scroll to position [156, 0]
click at [414, 164] on div at bounding box center [475, 156] width 333 height 19
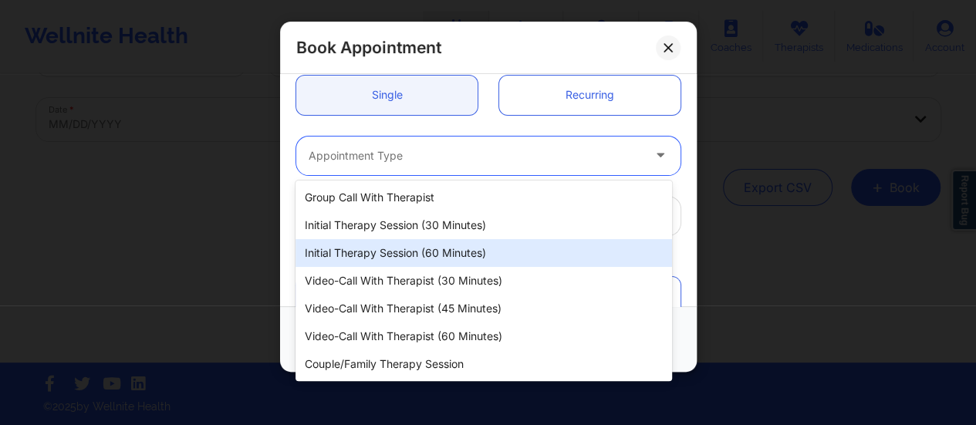
click at [434, 257] on div "Initial Therapy Session (60 minutes)" at bounding box center [484, 253] width 377 height 28
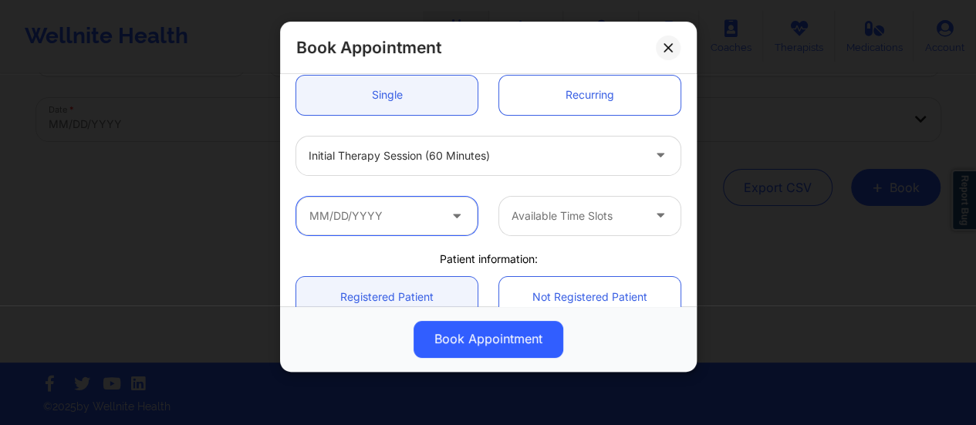
click at [381, 209] on input "text" at bounding box center [386, 216] width 181 height 39
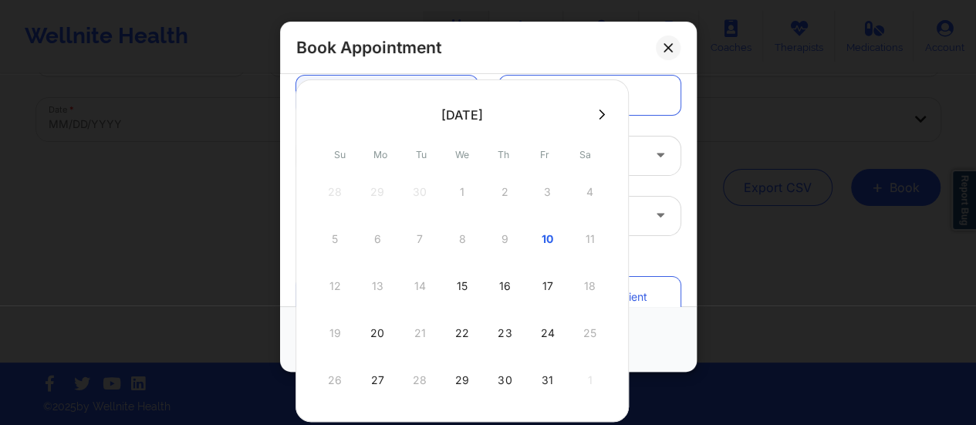
click at [634, 44] on div "Book Appointment" at bounding box center [488, 48] width 417 height 52
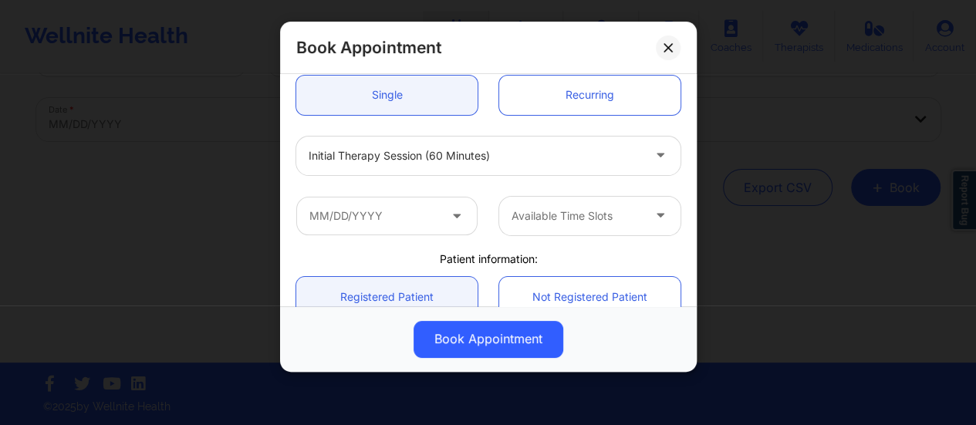
scroll to position [0, 0]
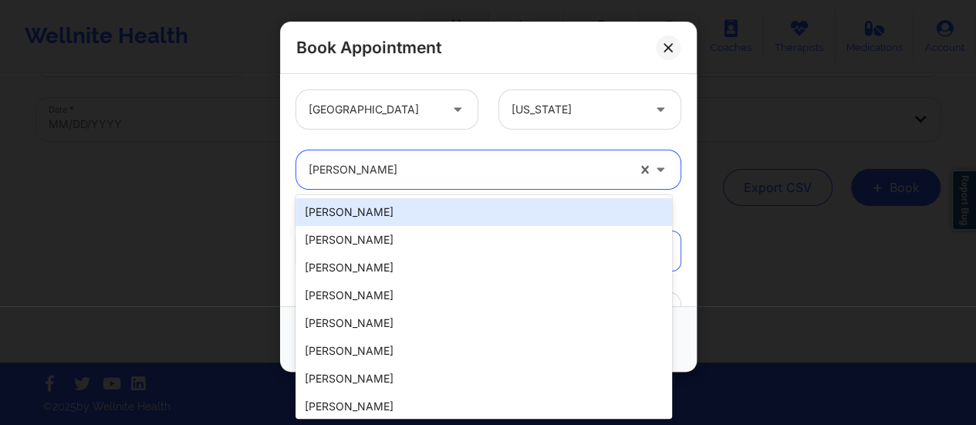
click at [444, 177] on div at bounding box center [468, 169] width 318 height 19
type input "S"
type input "o"
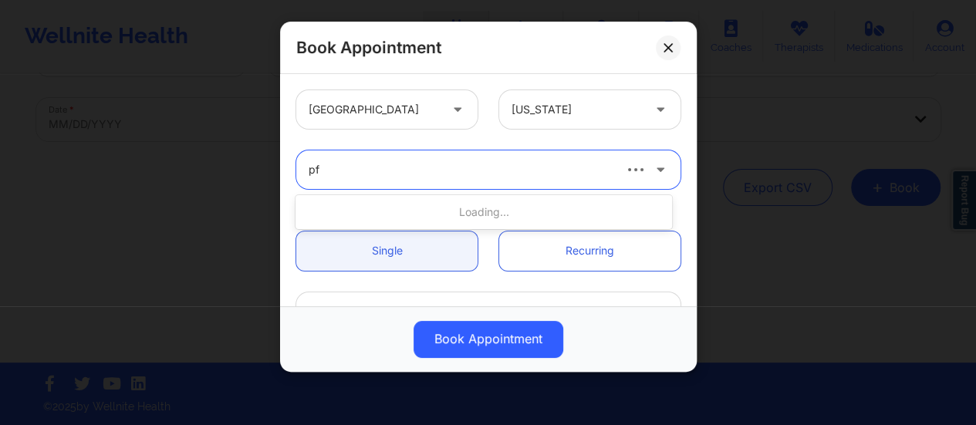
type input "pfe"
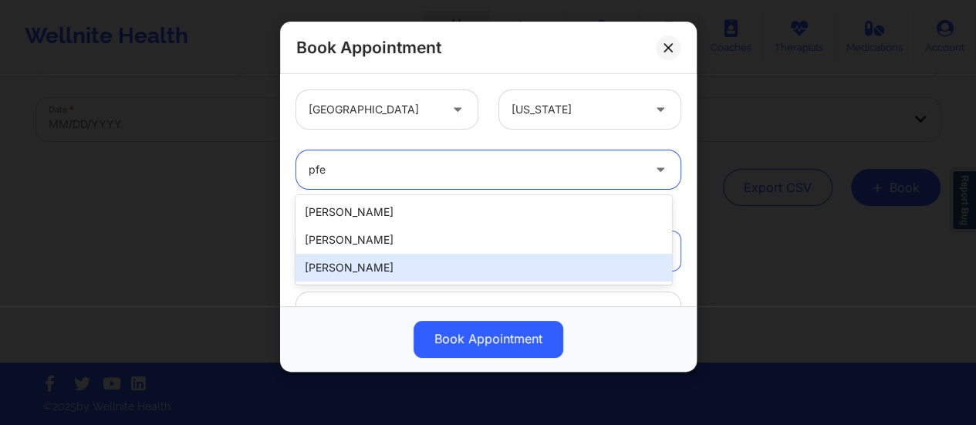
click at [366, 275] on div "[PERSON_NAME]" at bounding box center [484, 268] width 377 height 28
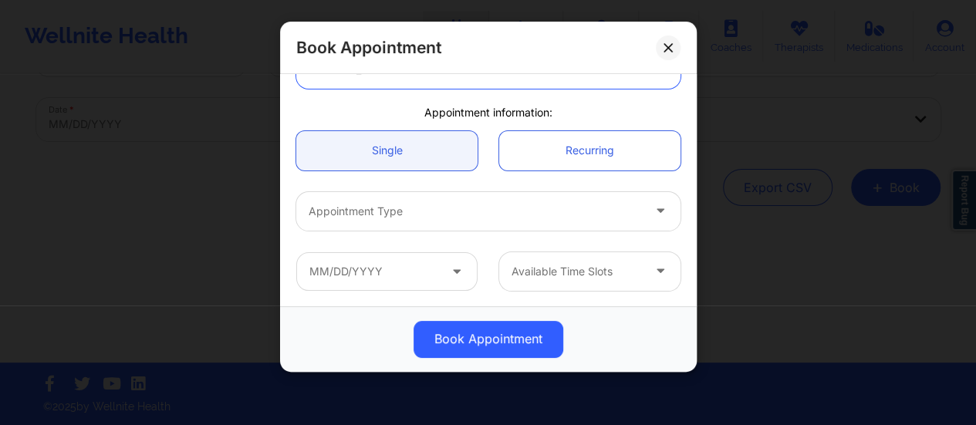
scroll to position [110, 0]
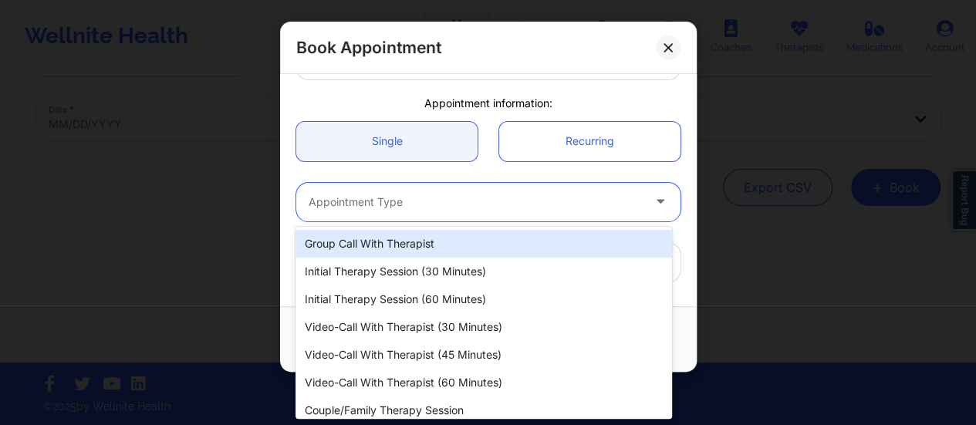
click at [403, 208] on div at bounding box center [475, 202] width 333 height 19
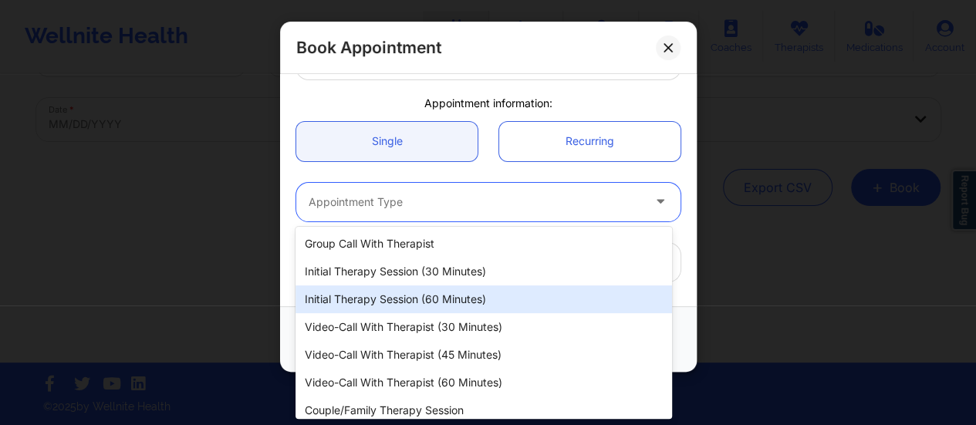
click at [468, 301] on div "Initial Therapy Session (60 minutes)" at bounding box center [484, 299] width 377 height 28
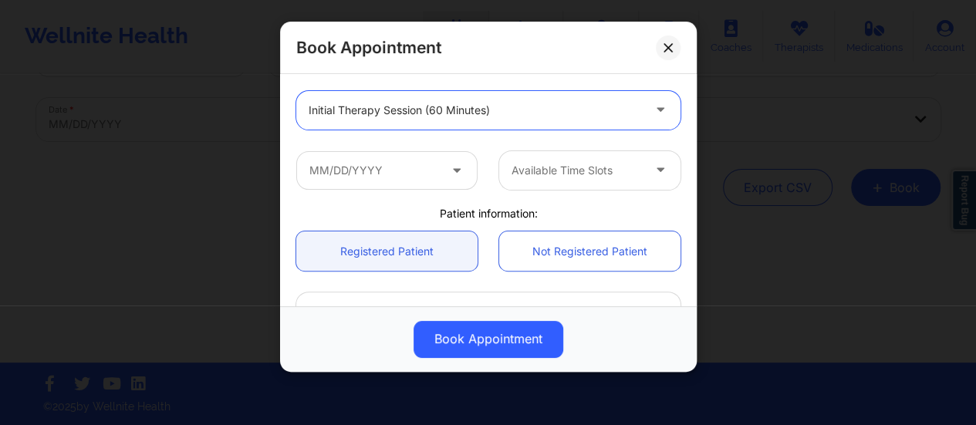
scroll to position [202, 0]
click at [449, 167] on icon at bounding box center [456, 166] width 15 height 13
click at [421, 174] on input "text" at bounding box center [386, 169] width 181 height 39
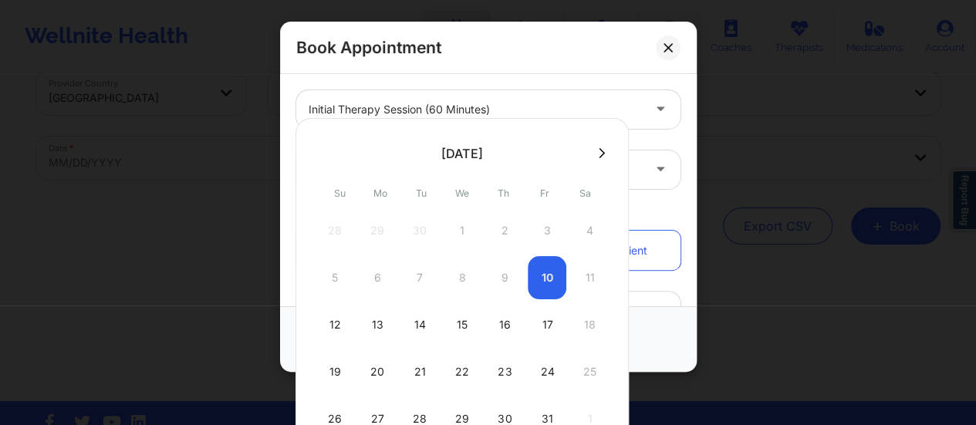
scroll to position [29, 0]
click at [339, 326] on div "12" at bounding box center [335, 327] width 39 height 43
type input "[DATE]"
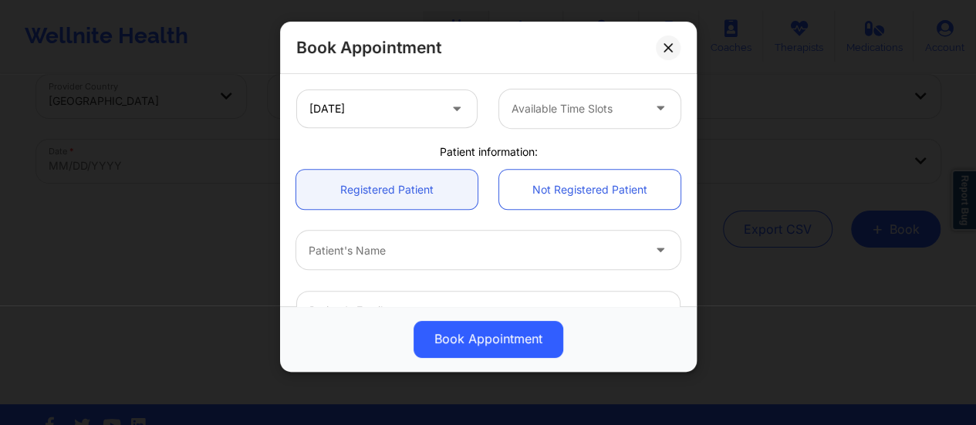
scroll to position [339, 0]
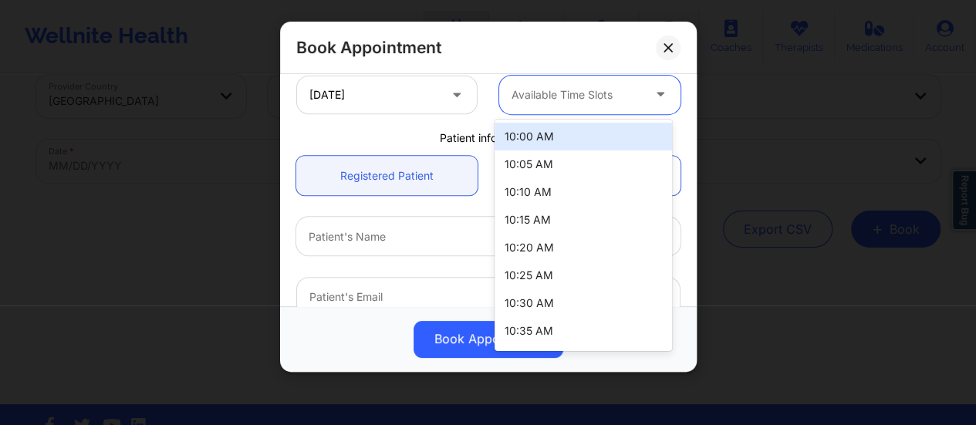
click at [594, 92] on div at bounding box center [577, 95] width 130 height 19
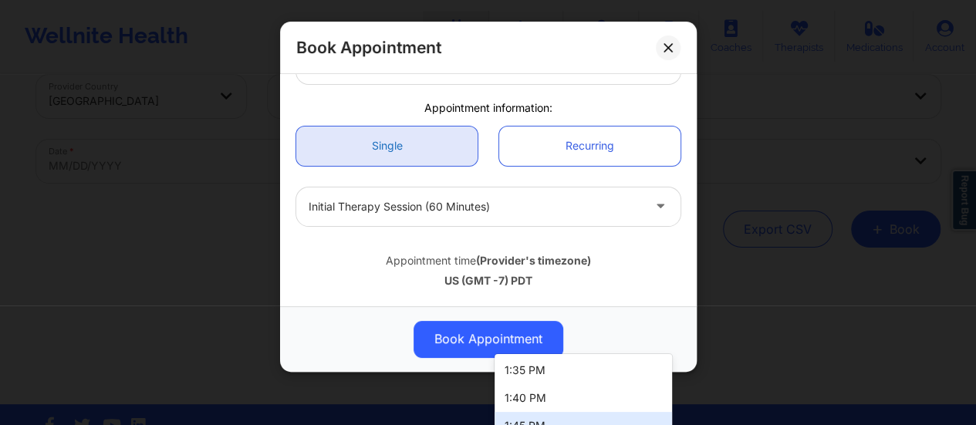
scroll to position [0, 0]
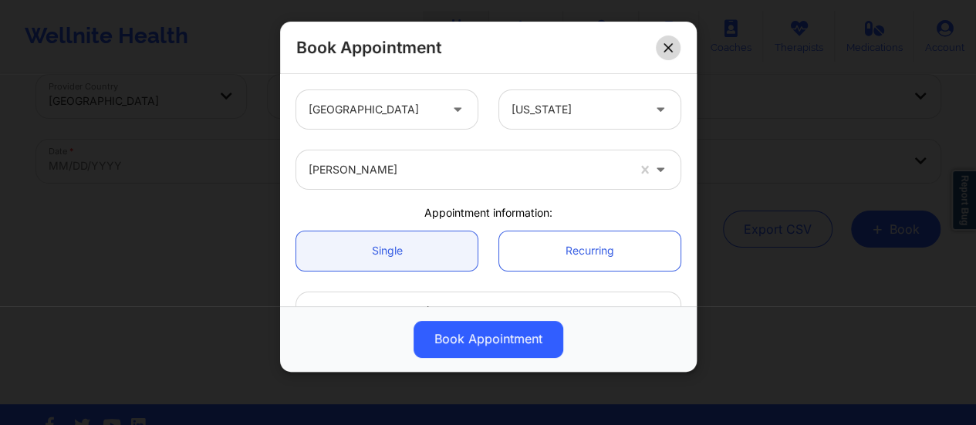
click at [679, 49] on button at bounding box center [668, 47] width 25 height 25
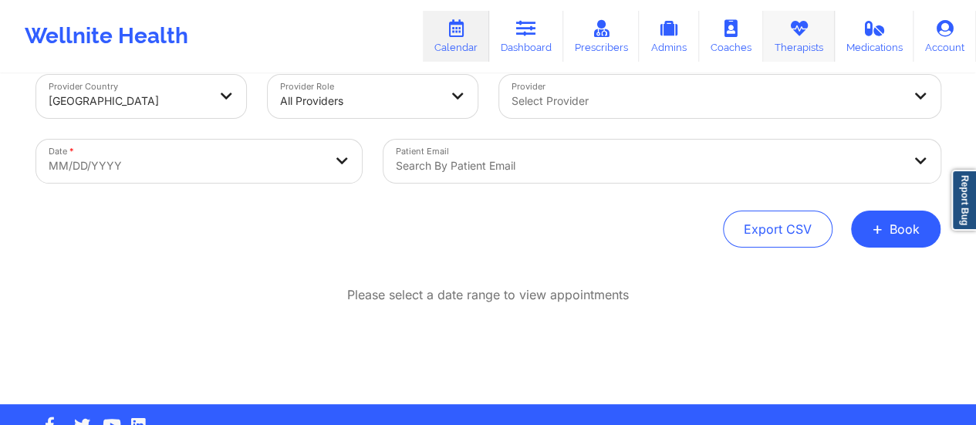
click at [809, 57] on link "Therapists" at bounding box center [799, 36] width 72 height 51
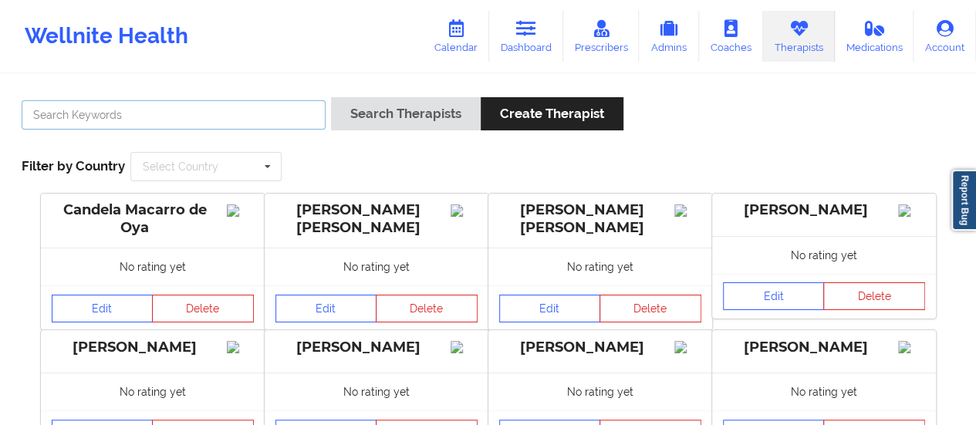
click at [275, 121] on input "text" at bounding box center [174, 114] width 304 height 29
type input "[PERSON_NAME]"
click at [331, 97] on button "Search Therapists" at bounding box center [406, 113] width 150 height 33
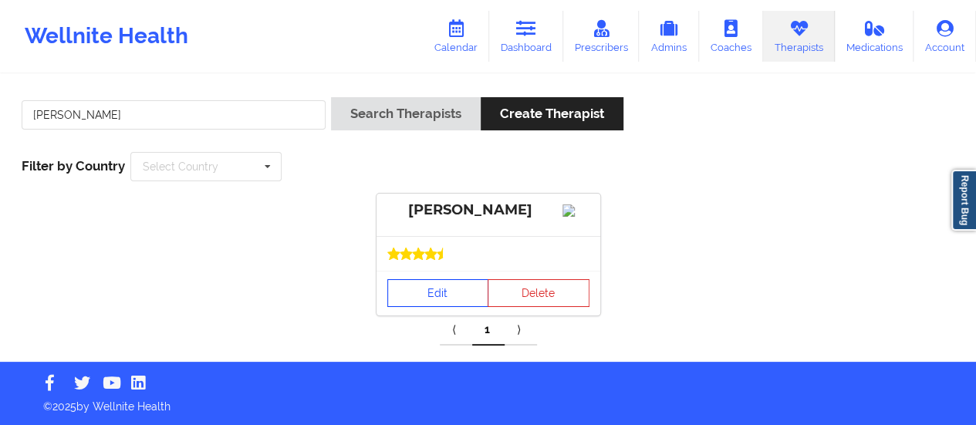
click at [412, 303] on link "Edit" at bounding box center [438, 293] width 102 height 28
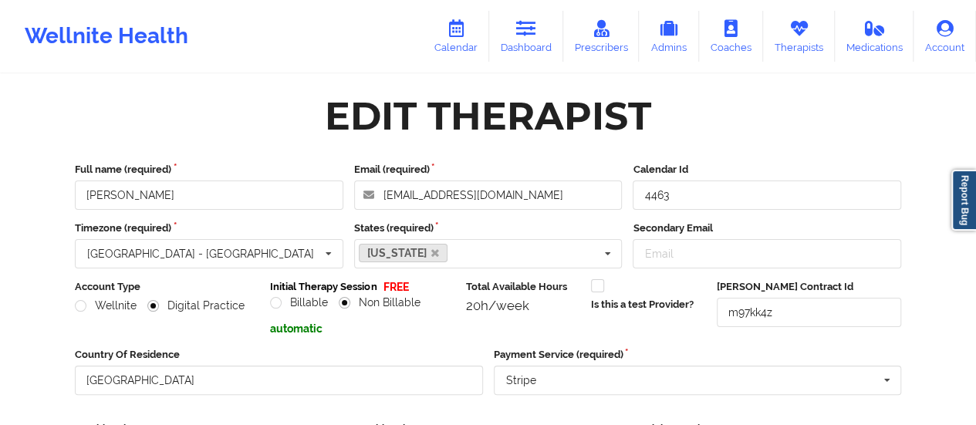
scroll to position [278, 0]
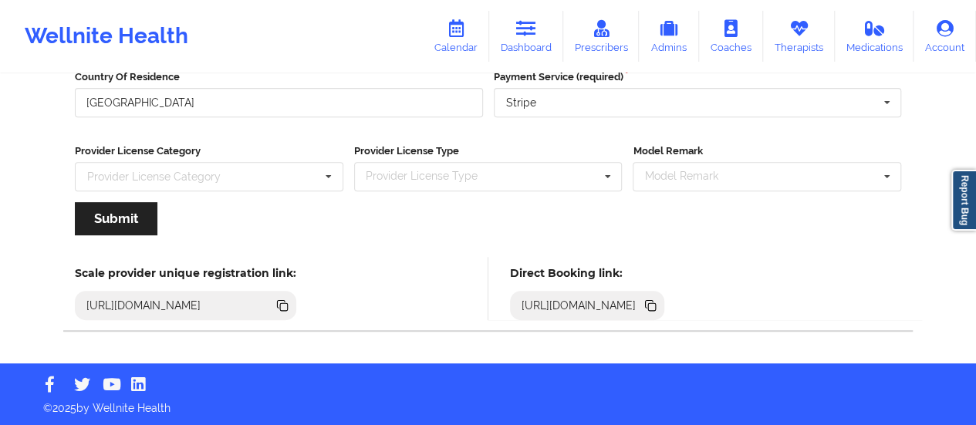
click at [654, 304] on icon at bounding box center [650, 304] width 8 height 8
click at [513, 37] on link "Dashboard" at bounding box center [526, 36] width 74 height 51
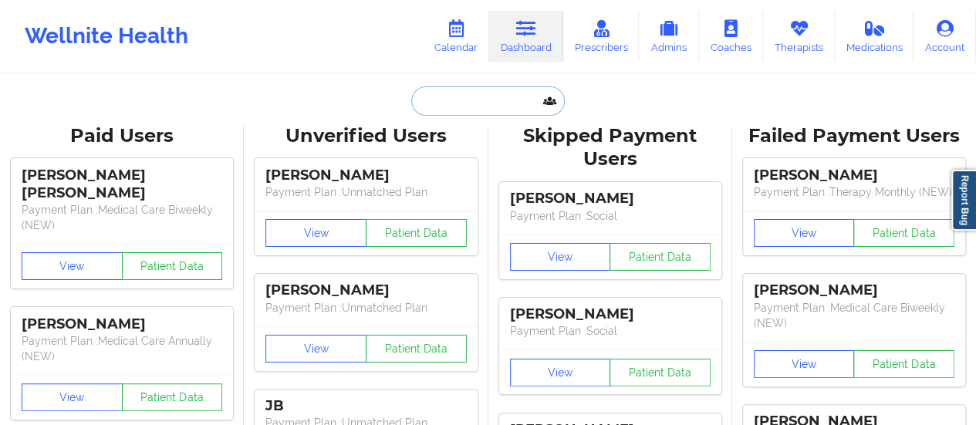
click at [486, 97] on input "text" at bounding box center [487, 100] width 153 height 29
paste input "[EMAIL_ADDRESS][PERSON_NAME][DOMAIN_NAME]"
type input "[EMAIL_ADDRESS][PERSON_NAME][DOMAIN_NAME]"
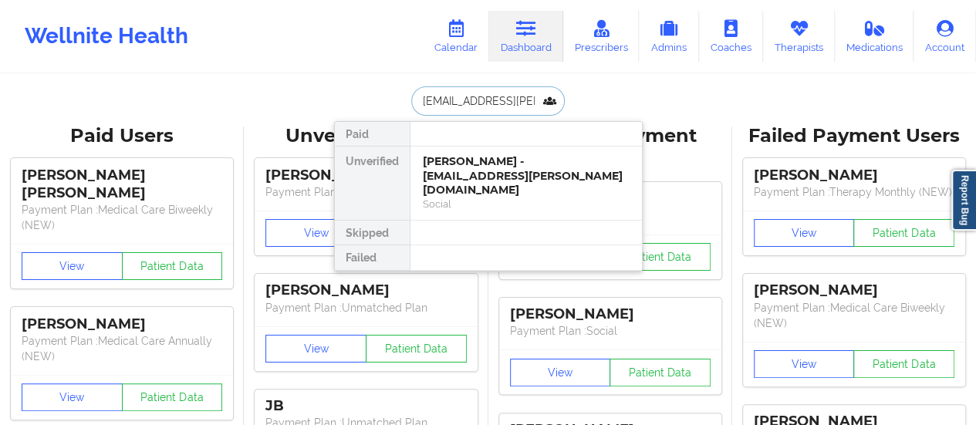
click at [447, 171] on div "[PERSON_NAME] - [EMAIL_ADDRESS][PERSON_NAME][DOMAIN_NAME]" at bounding box center [526, 175] width 207 height 43
